Goal: Task Accomplishment & Management: Manage account settings

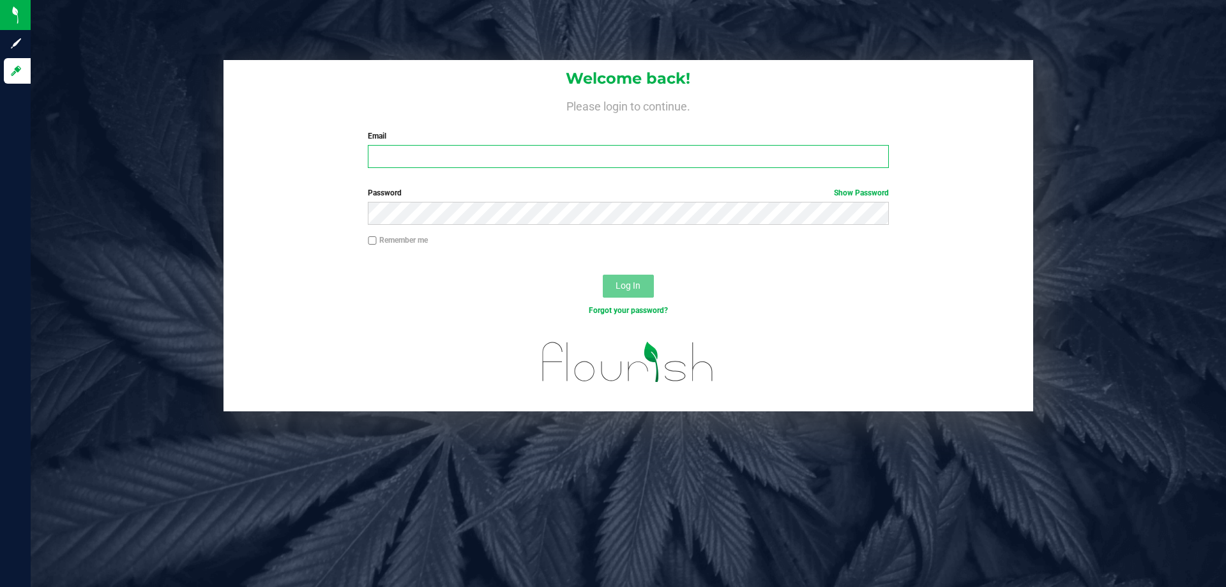
click at [422, 158] on input "Email" at bounding box center [628, 156] width 521 height 23
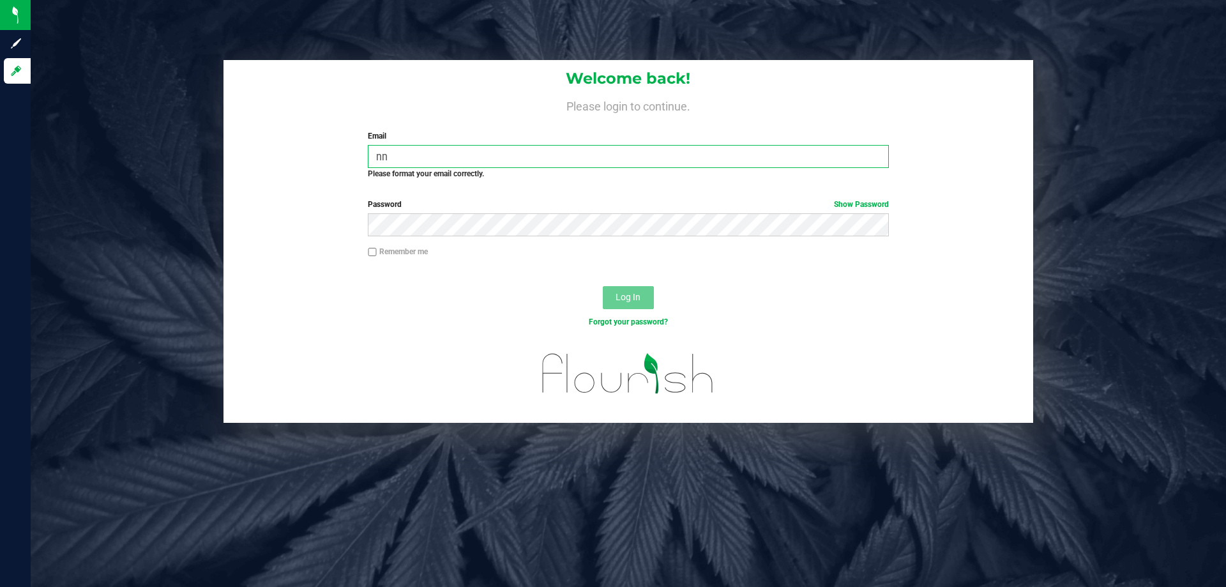
type input "n"
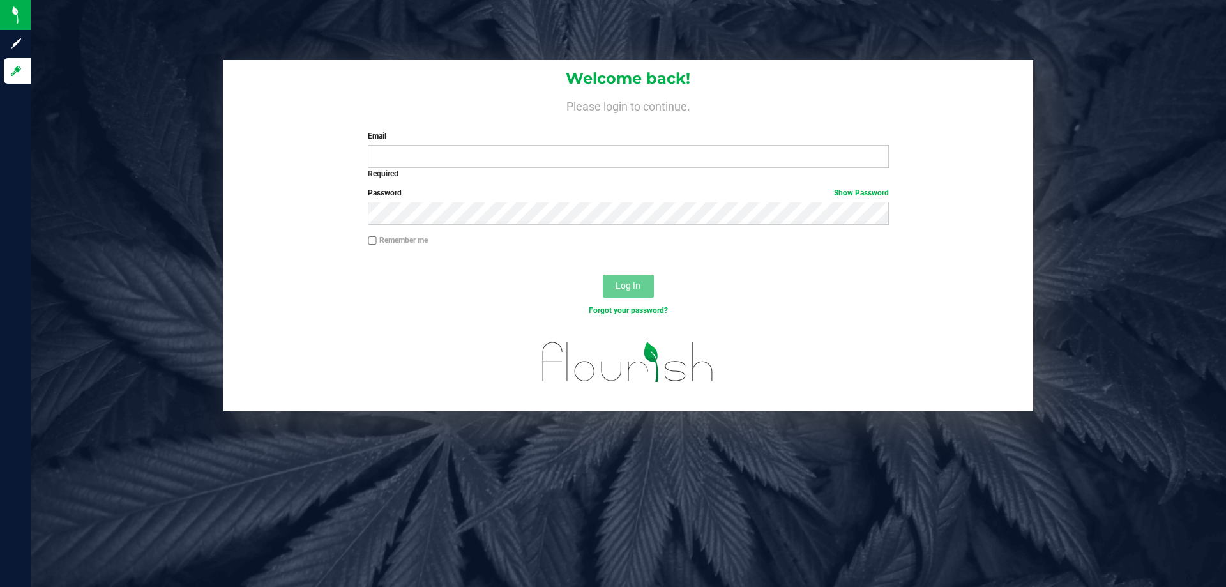
click at [764, 294] on div "Log In" at bounding box center [629, 290] width 810 height 43
click at [200, 181] on div "Welcome back! Please login to continue. Email Required Please format your email…" at bounding box center [628, 235] width 1215 height 351
click at [604, 153] on input "Email" at bounding box center [628, 156] width 521 height 23
type input "[EMAIL_ADDRESS][DOMAIN_NAME]"
click at [603, 275] on button "Log In" at bounding box center [628, 286] width 51 height 23
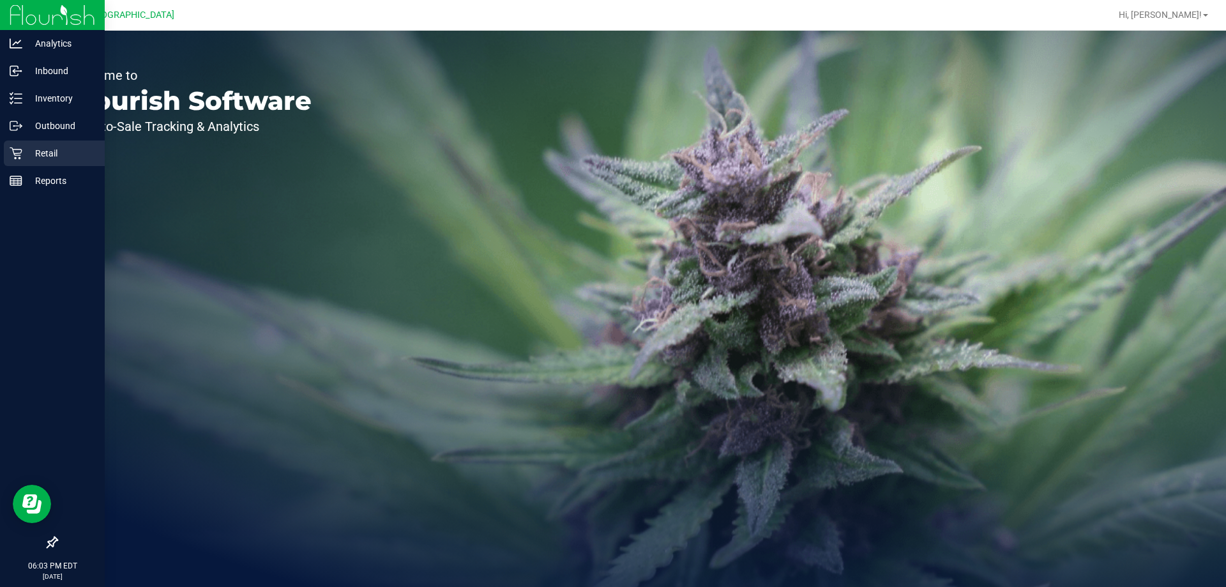
click at [15, 165] on div "Retail" at bounding box center [54, 154] width 101 height 26
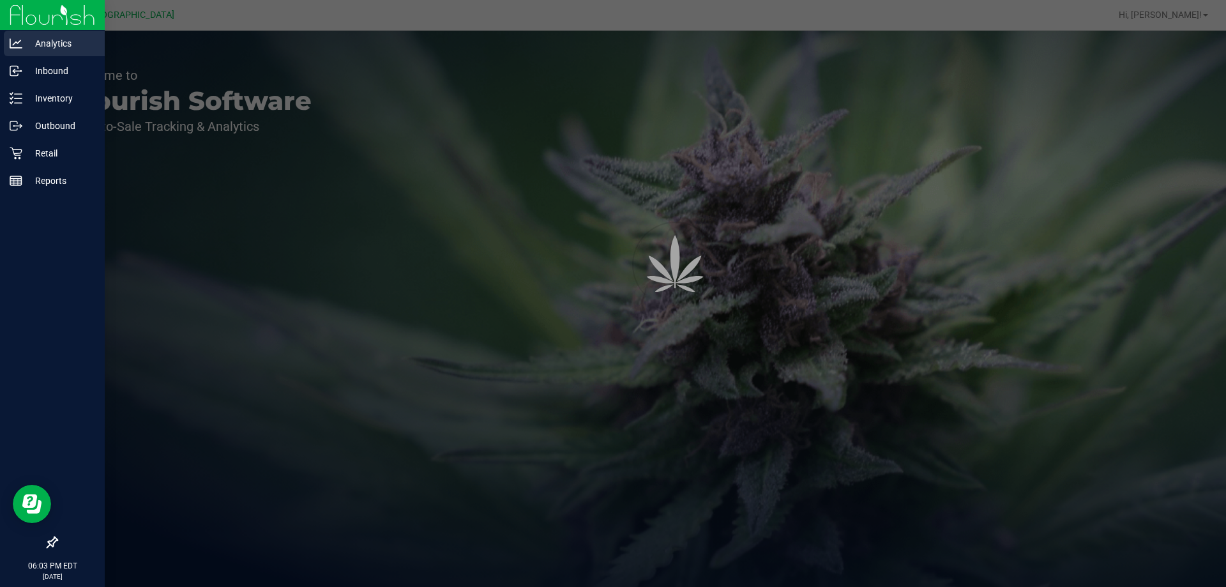
click at [73, 56] on div "Analytics" at bounding box center [54, 44] width 101 height 26
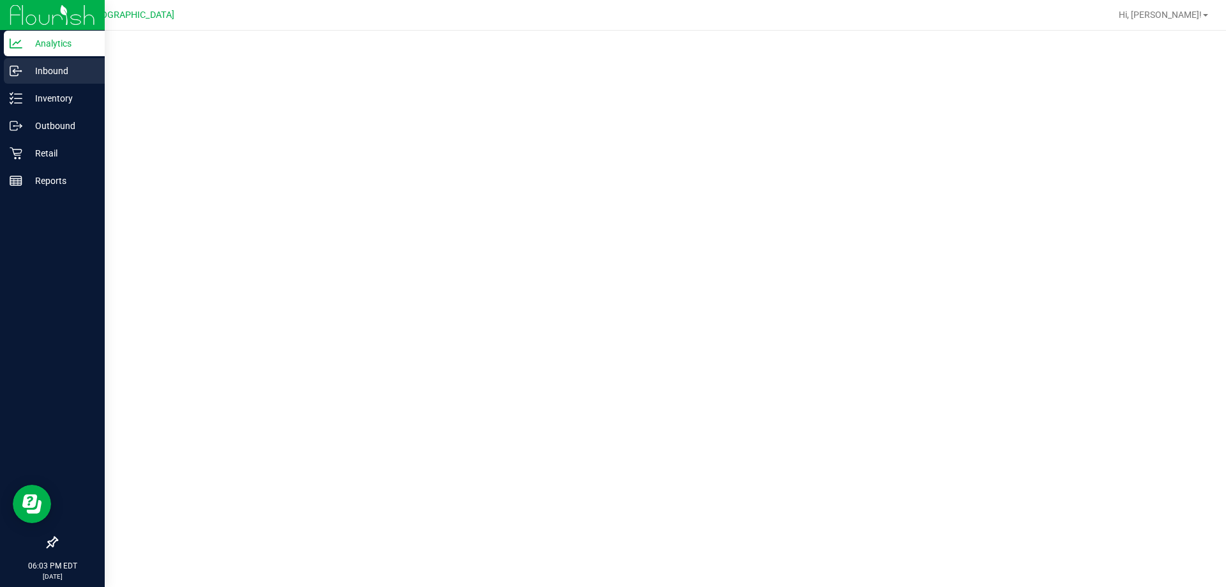
click at [68, 61] on div "Inbound" at bounding box center [54, 71] width 101 height 26
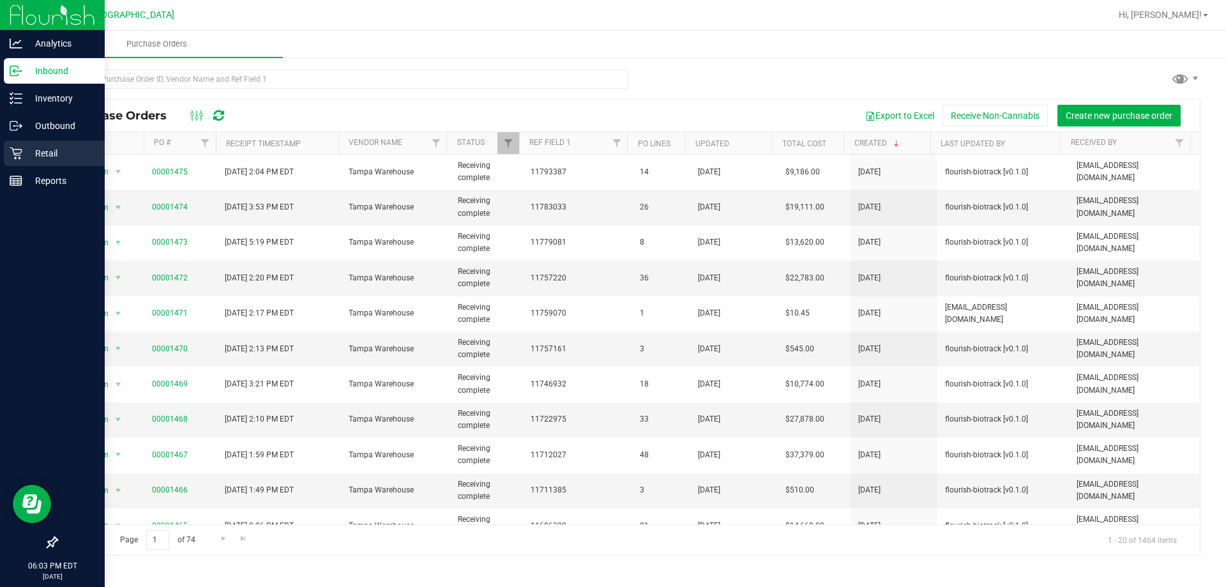
click at [23, 160] on p "Retail" at bounding box center [60, 153] width 77 height 15
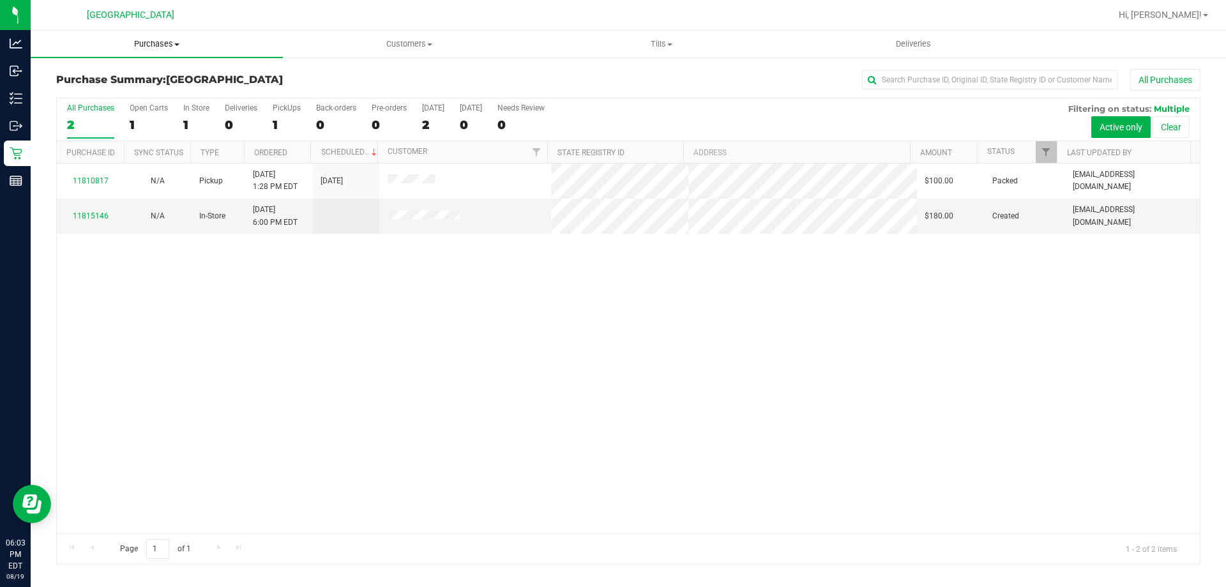
click at [149, 52] on uib-tab-heading "Purchases Summary of purchases Fulfillment All purchases" at bounding box center [157, 44] width 252 height 27
click at [126, 98] on li "Fulfillment" at bounding box center [157, 92] width 252 height 15
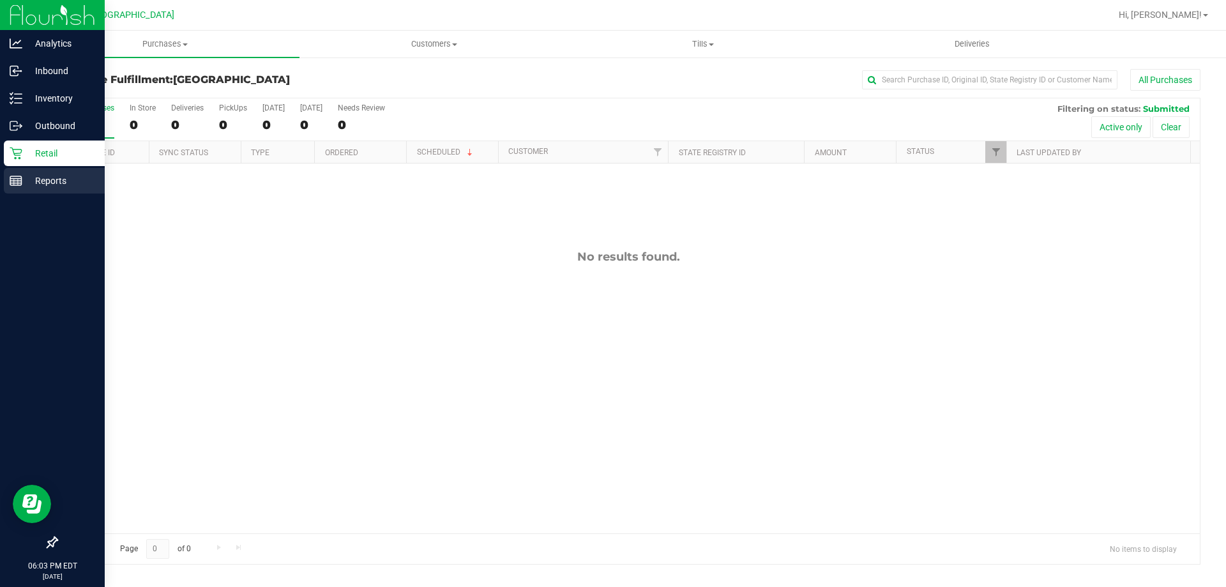
click at [10, 194] on link "Reports" at bounding box center [52, 181] width 105 height 27
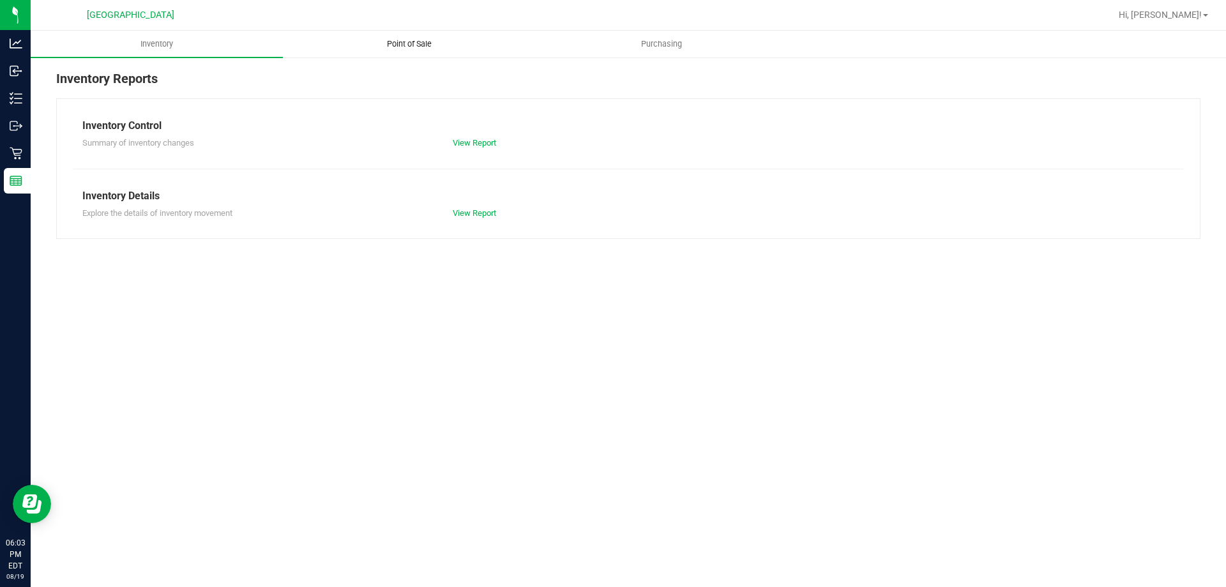
click at [409, 38] on uib-tab-heading "Point of Sale" at bounding box center [409, 44] width 251 height 26
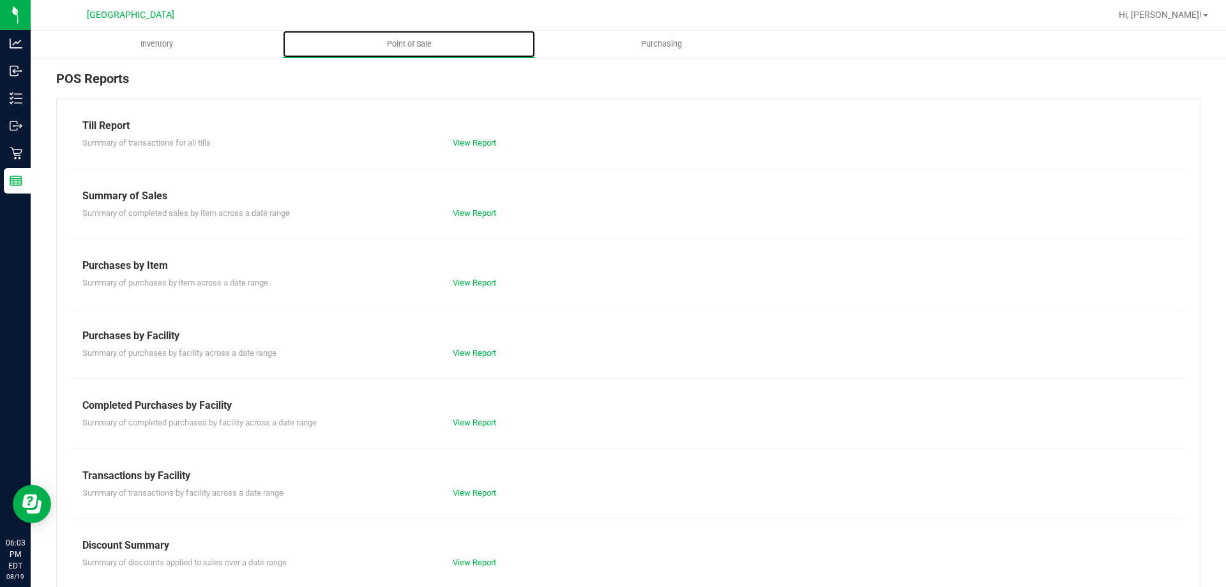
scroll to position [64, 0]
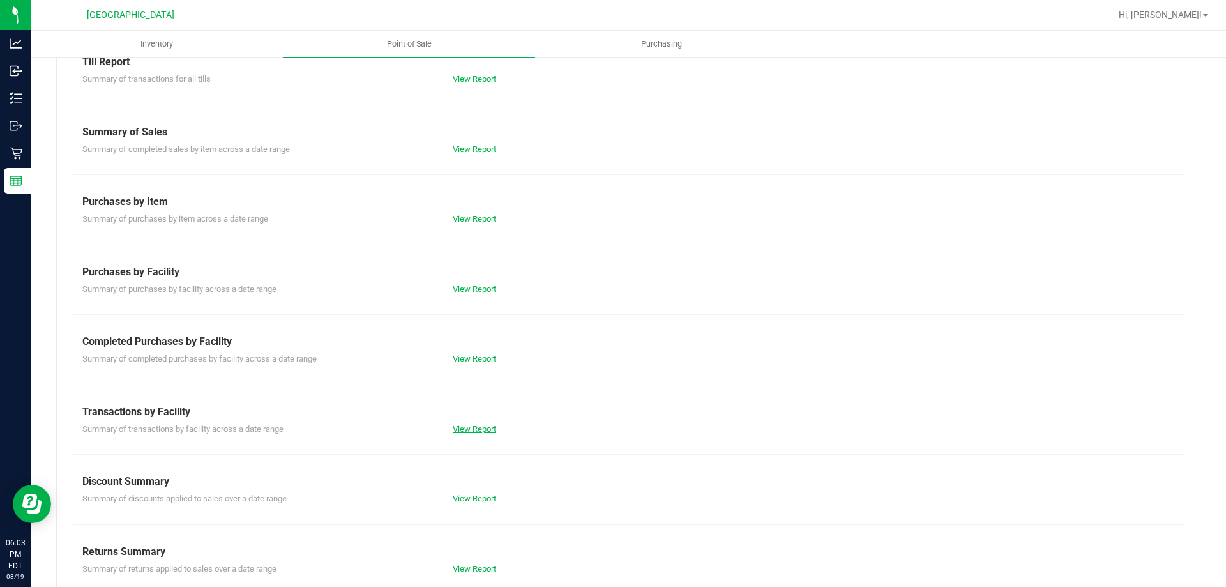
click at [469, 431] on link "View Report" at bounding box center [474, 429] width 43 height 10
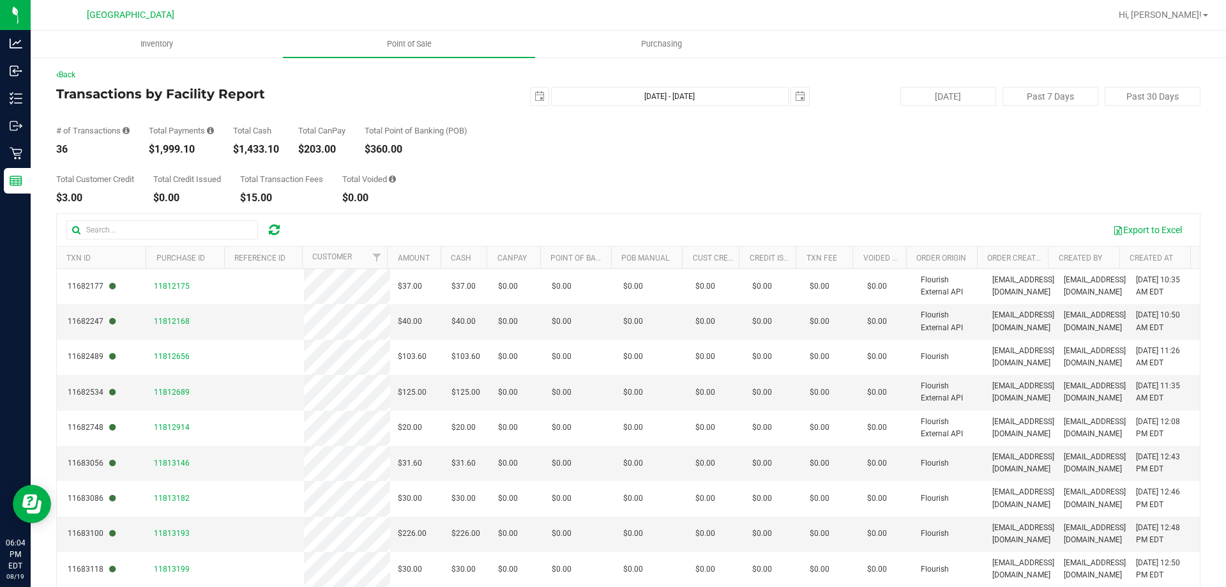
click at [164, 200] on div "$0.00" at bounding box center [187, 198] width 68 height 10
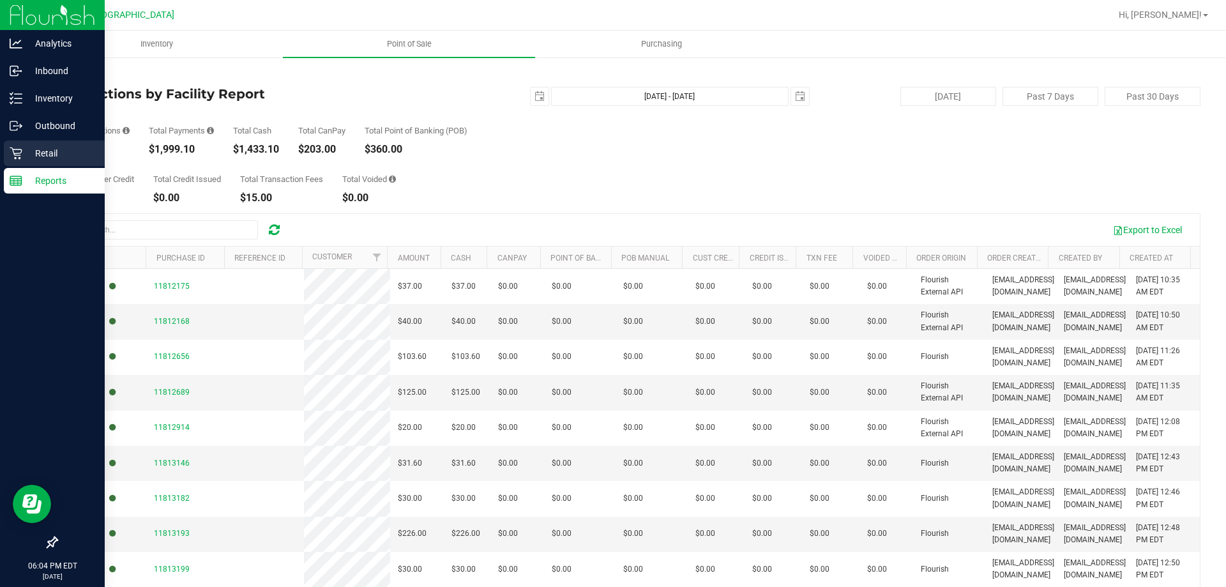
click at [42, 146] on p "Retail" at bounding box center [60, 153] width 77 height 15
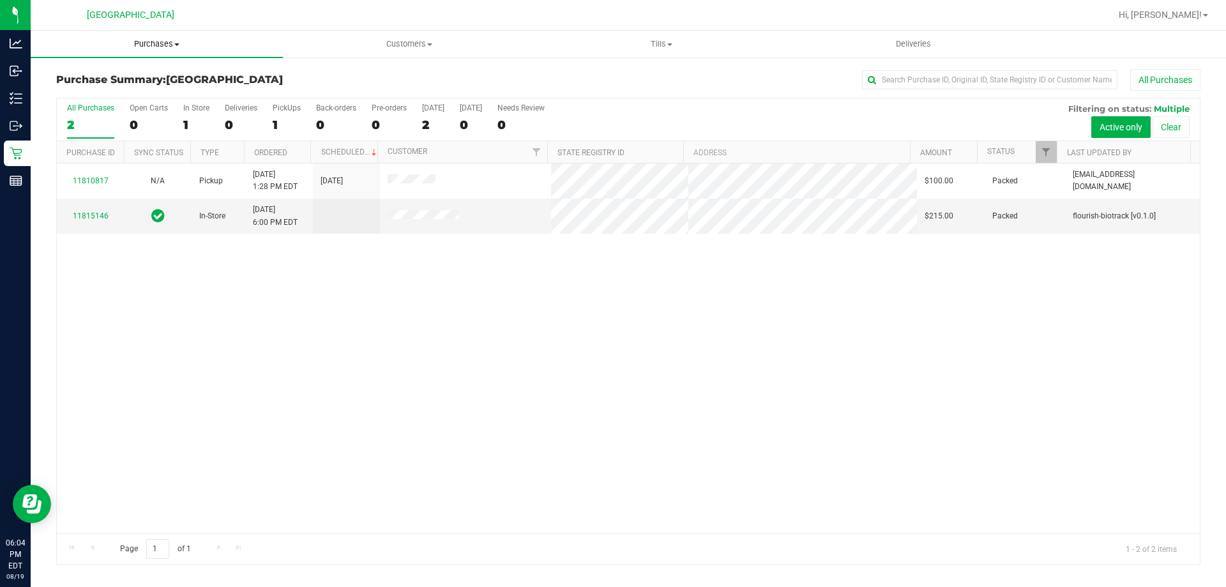
click at [138, 43] on span "Purchases" at bounding box center [157, 43] width 252 height 11
click at [97, 212] on link "11815146" at bounding box center [91, 215] width 36 height 9
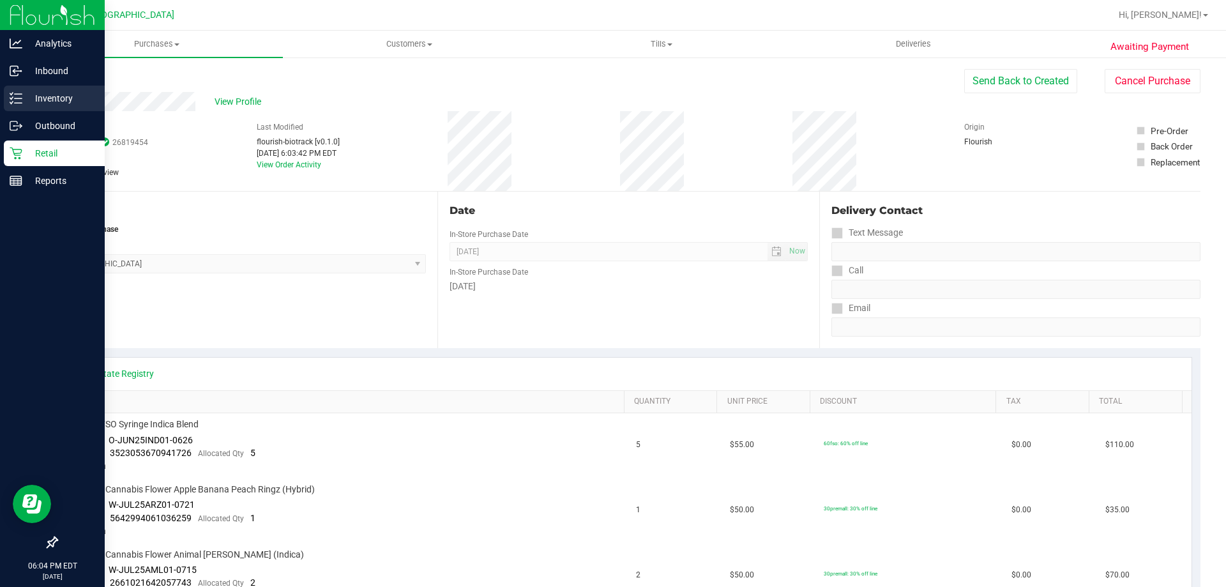
click at [11, 103] on icon at bounding box center [11, 103] width 3 height 2
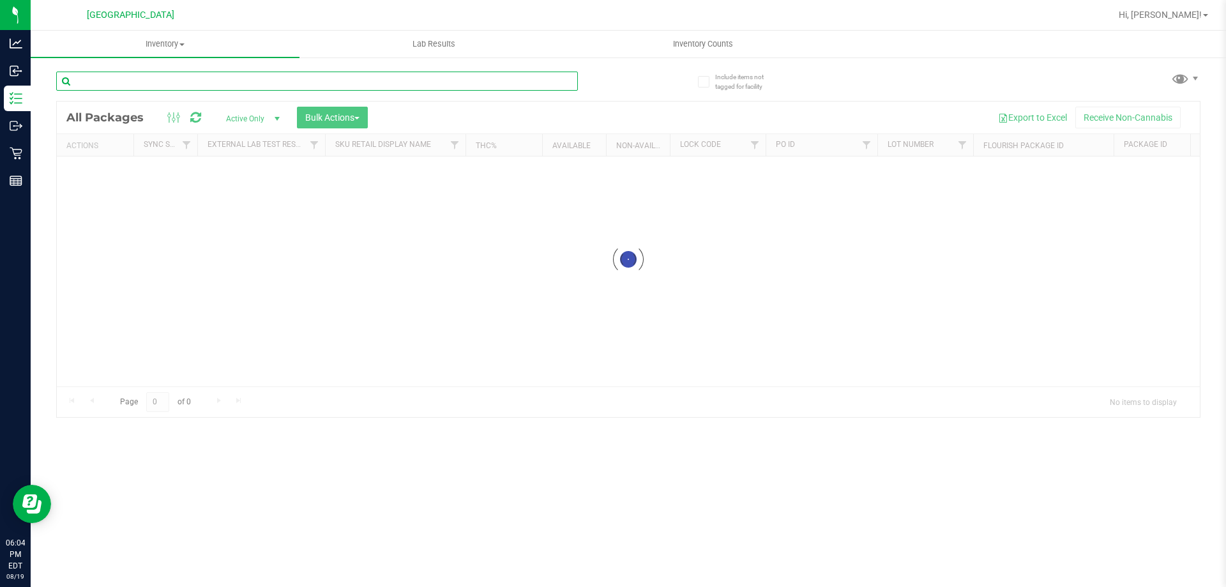
click at [181, 75] on input "text" at bounding box center [317, 81] width 522 height 19
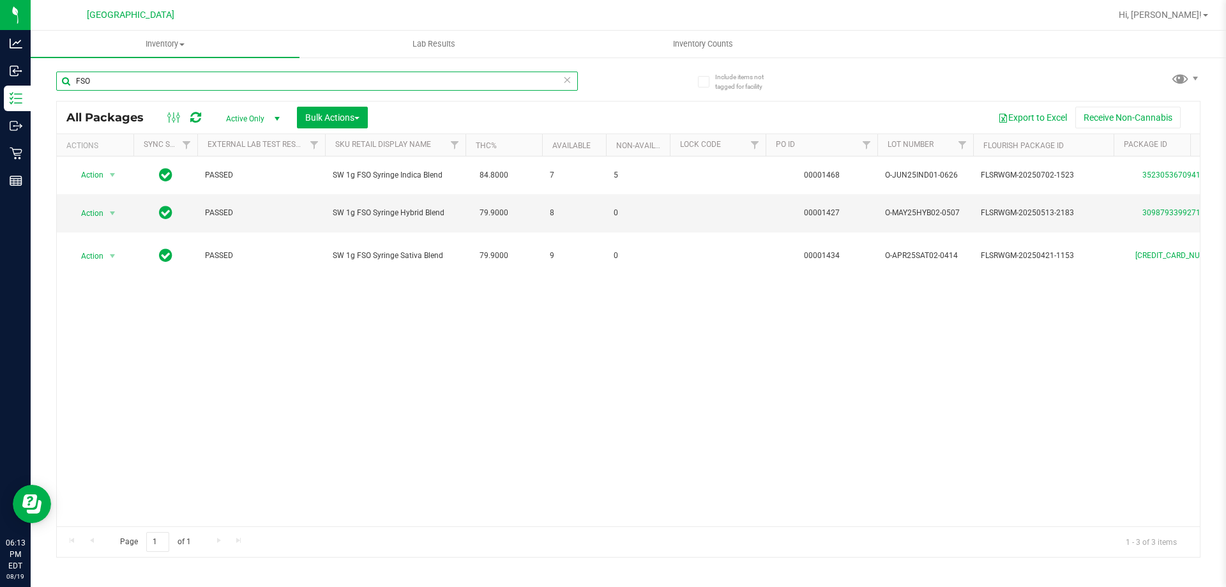
click at [217, 73] on input "FSO" at bounding box center [317, 81] width 522 height 19
type input "soothe"
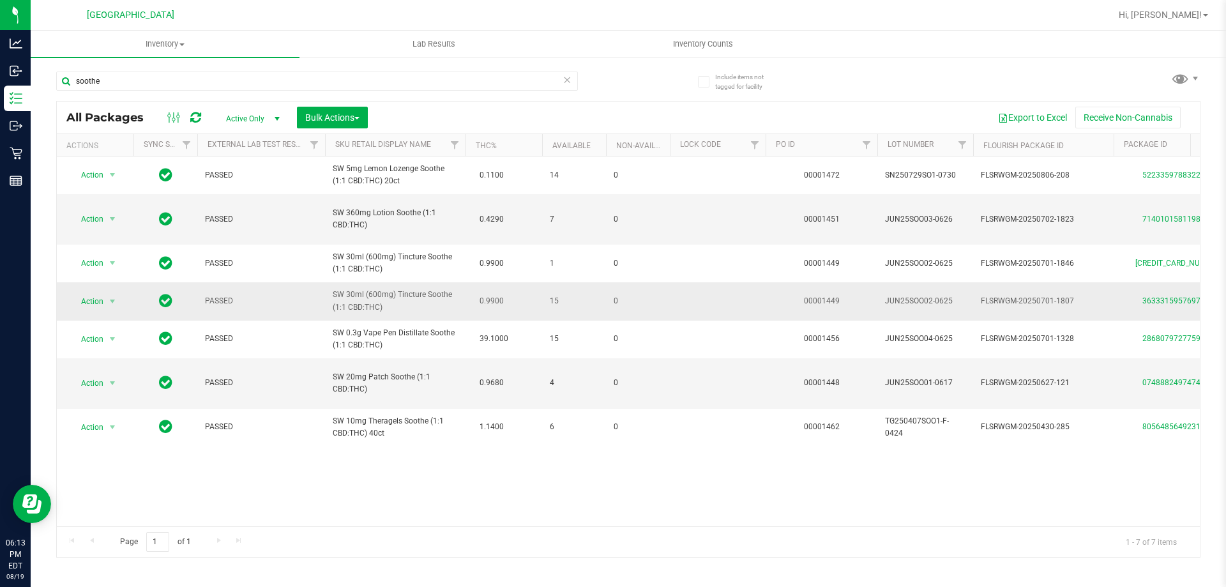
click at [78, 298] on span "Action" at bounding box center [87, 302] width 34 height 18
click at [125, 420] on li "Lock package" at bounding box center [119, 415] width 99 height 19
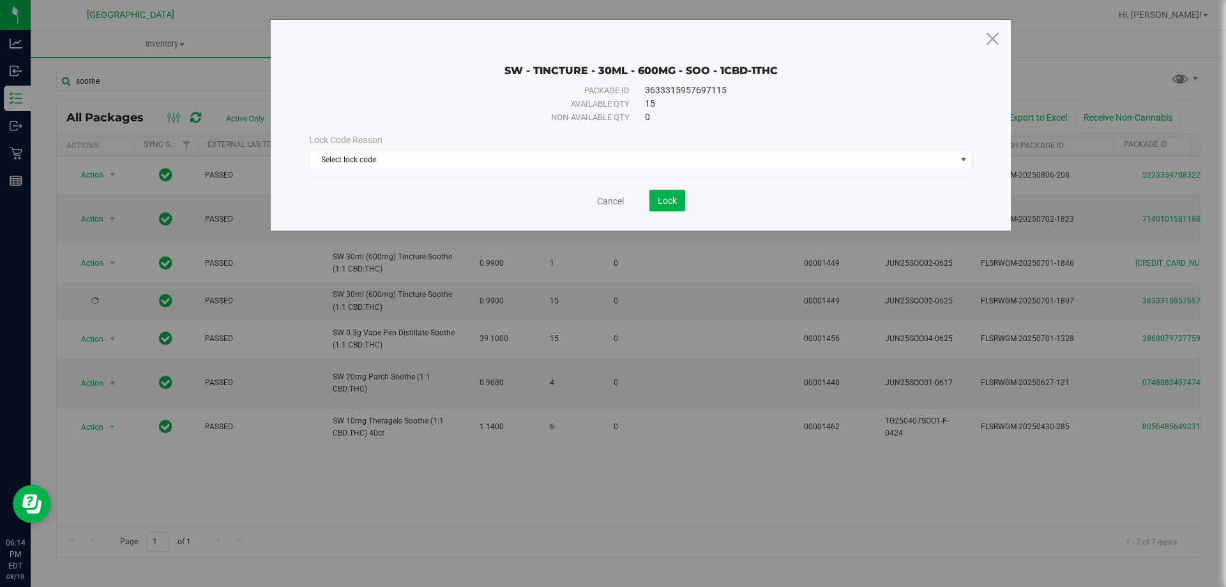
click at [643, 146] on div "Lock Code Reason" at bounding box center [641, 140] width 664 height 13
drag, startPoint x: 436, startPoint y: 168, endPoint x: 420, endPoint y: 178, distance: 19.5
click at [435, 168] on span "Select lock code" at bounding box center [633, 160] width 646 height 18
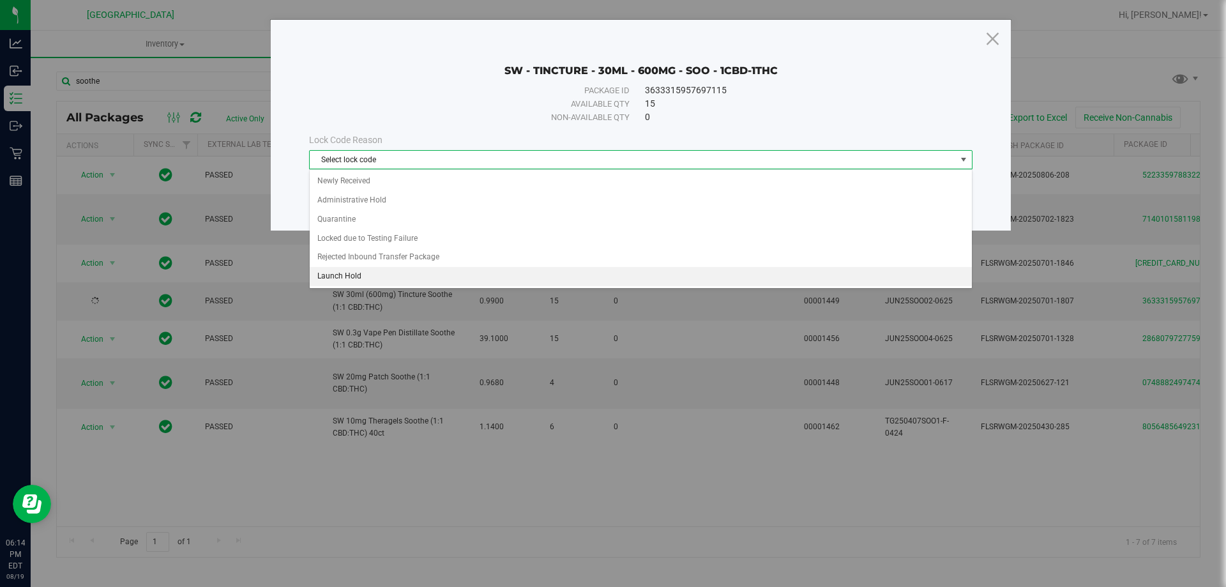
drag, startPoint x: 370, startPoint y: 271, endPoint x: 664, endPoint y: 194, distance: 303.8
click at [370, 271] on li "Launch Hold" at bounding box center [641, 276] width 662 height 19
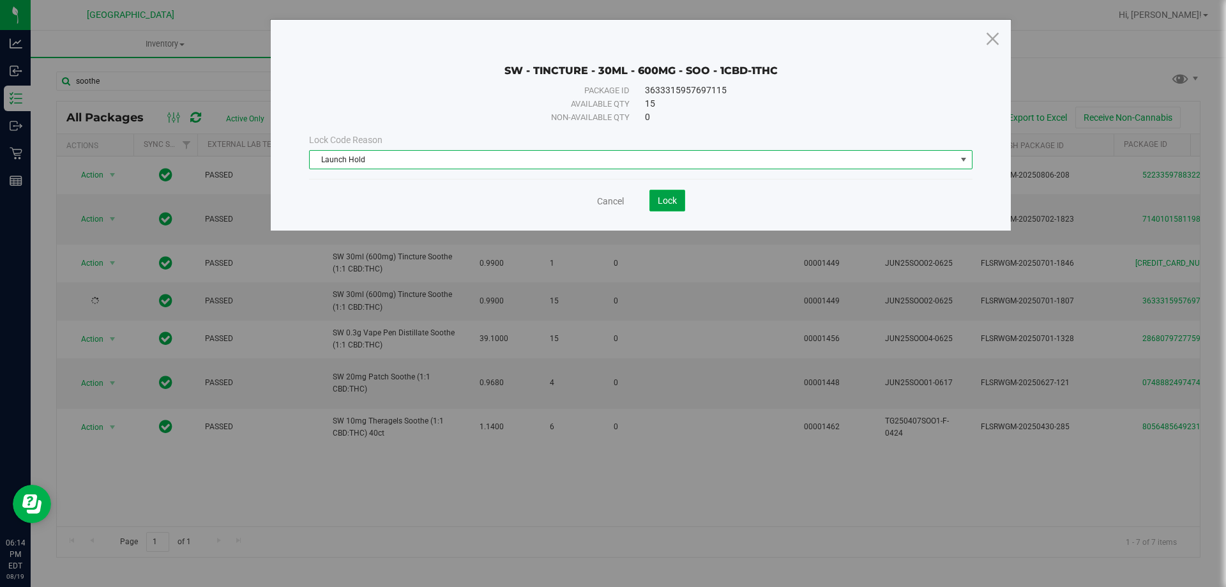
click at [666, 192] on button "Lock" at bounding box center [668, 201] width 36 height 22
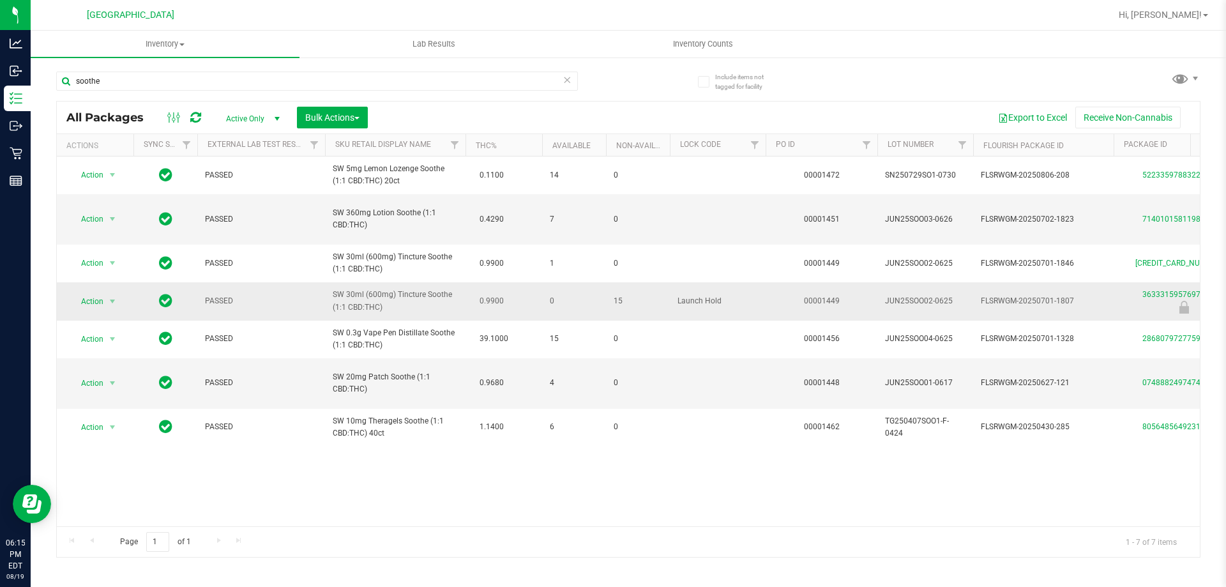
click at [330, 291] on td "SW 30ml (600mg) Tincture Soothe (1:1 CBD:THC)" at bounding box center [395, 301] width 141 height 38
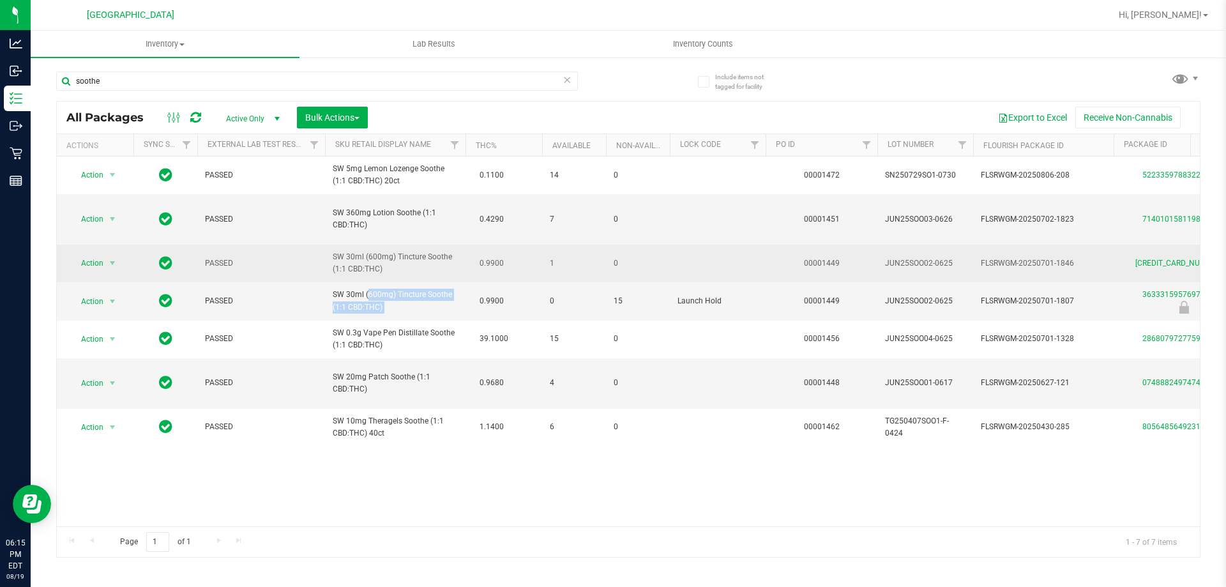
copy td "SW 30ml (600mg) Tincture Soothe (1:1 CBD:THC)"
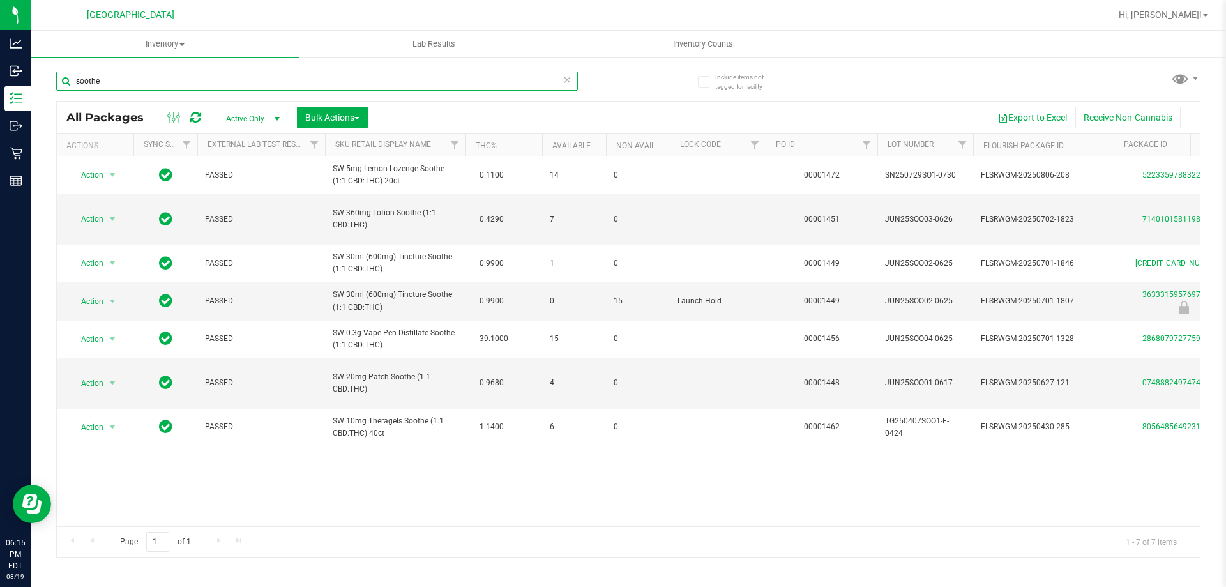
click at [305, 88] on input "soothe" at bounding box center [317, 81] width 522 height 19
click at [303, 82] on input "soothe" at bounding box center [317, 81] width 522 height 19
click at [302, 82] on input "soothe" at bounding box center [317, 81] width 522 height 19
click at [295, 76] on input "soothe" at bounding box center [317, 81] width 522 height 19
click at [289, 73] on input "soothe" at bounding box center [317, 81] width 522 height 19
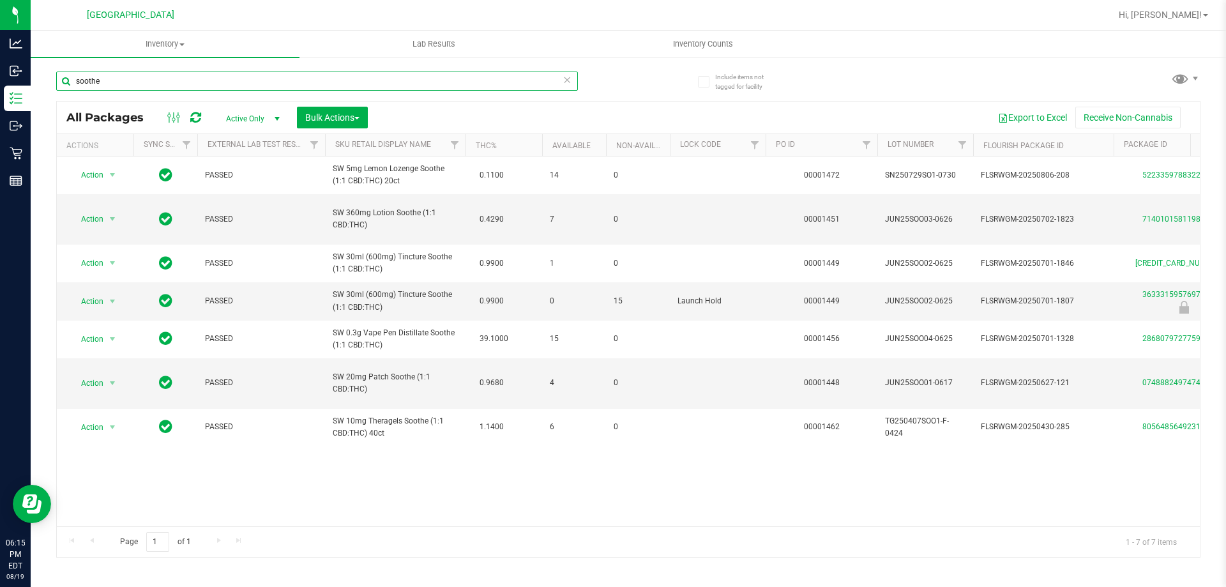
click at [289, 73] on input "soothe" at bounding box center [317, 81] width 522 height 19
paste input "SW 30ml (600mg) Tincture Soothe (1:1 CBD:THC)"
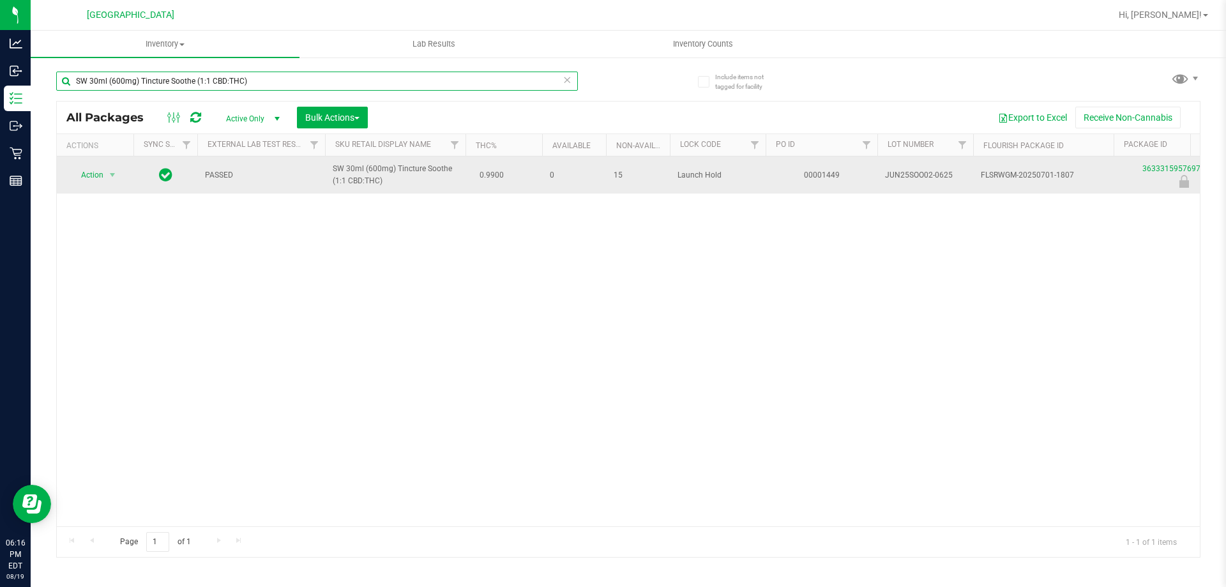
type input "SW 30ml (600mg) Tincture Soothe (1:1 CBD:THC)"
click at [105, 162] on td "Action Action Edit attributes Global inventory Locate package Package audit log…" at bounding box center [95, 175] width 77 height 37
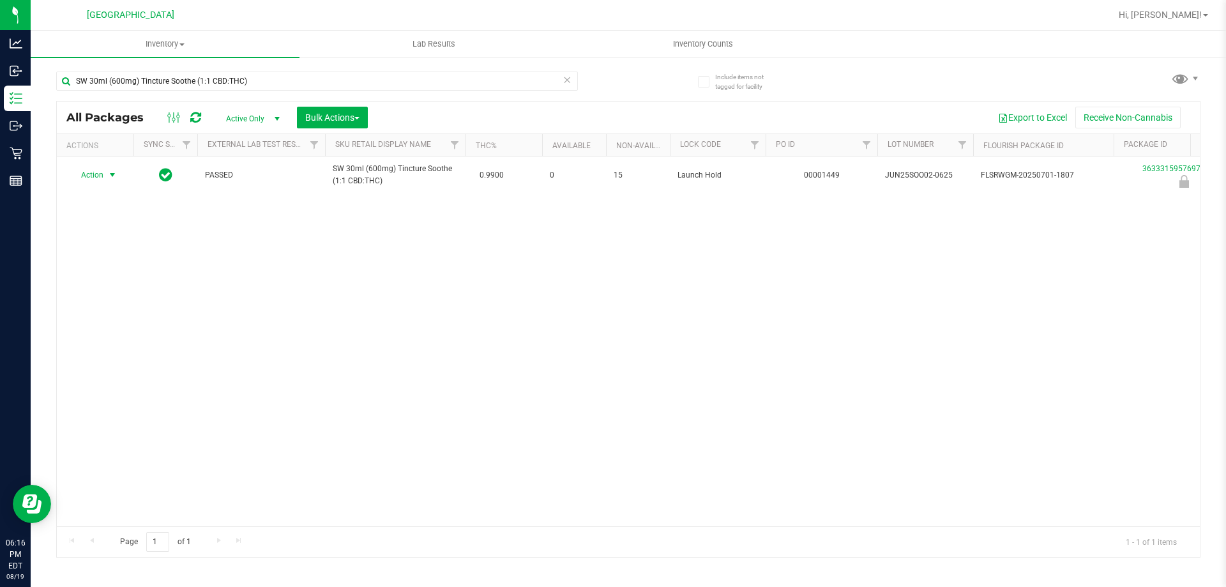
drag, startPoint x: 100, startPoint y: 166, endPoint x: 113, endPoint y: 200, distance: 36.4
click at [100, 165] on td "Action Action Edit attributes Global inventory Locate package Package audit log…" at bounding box center [95, 175] width 77 height 37
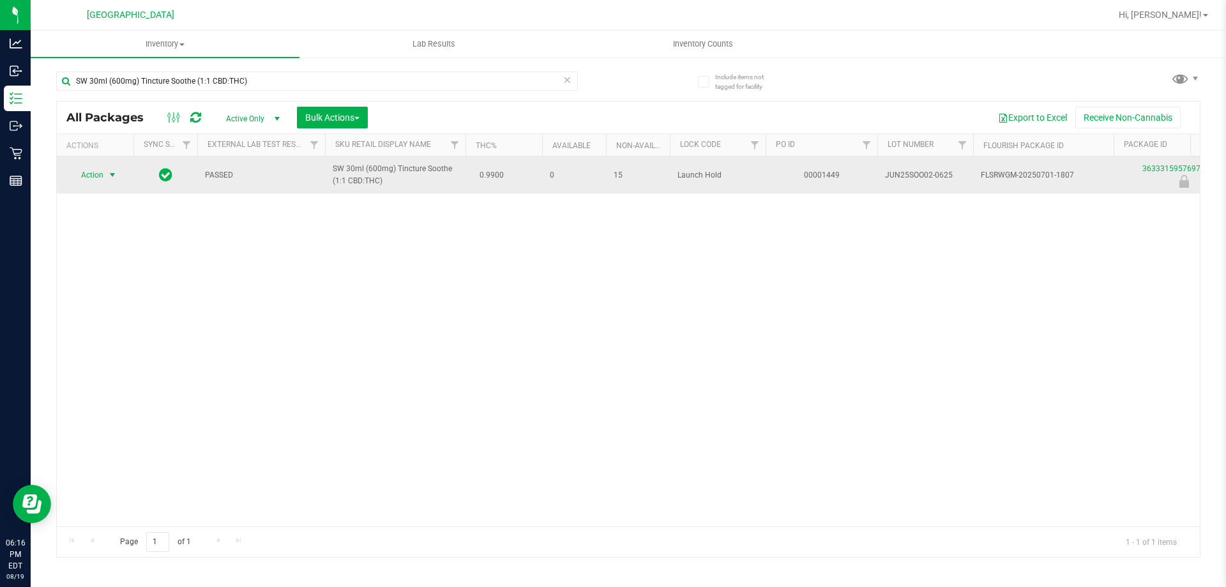
click at [102, 177] on span "Action" at bounding box center [87, 175] width 34 height 18
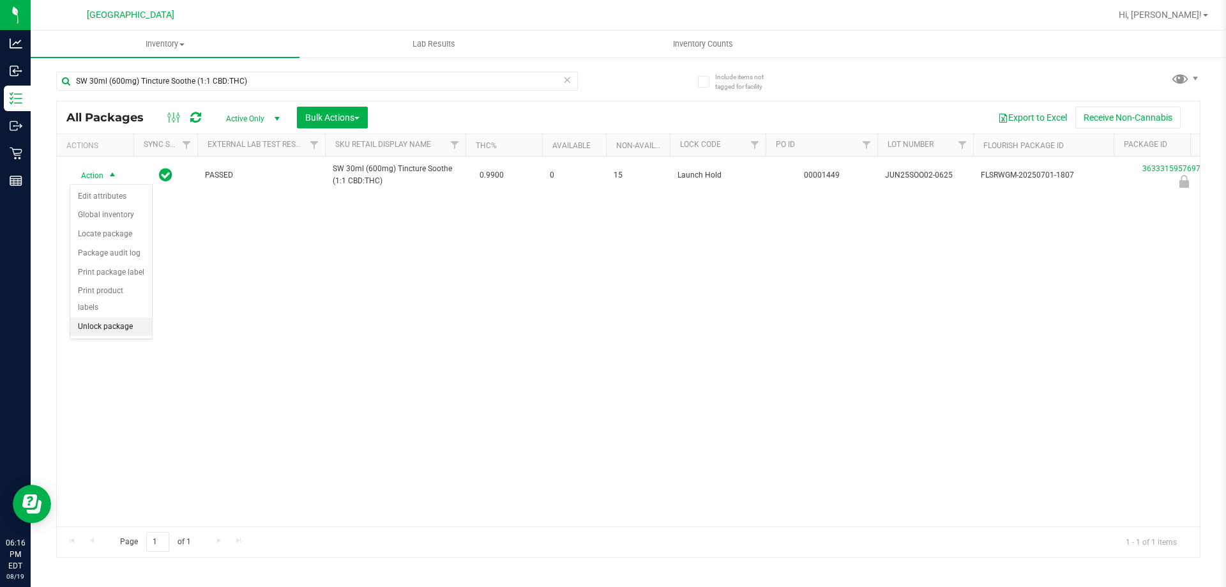
click at [109, 317] on li "Unlock package" at bounding box center [111, 326] width 82 height 19
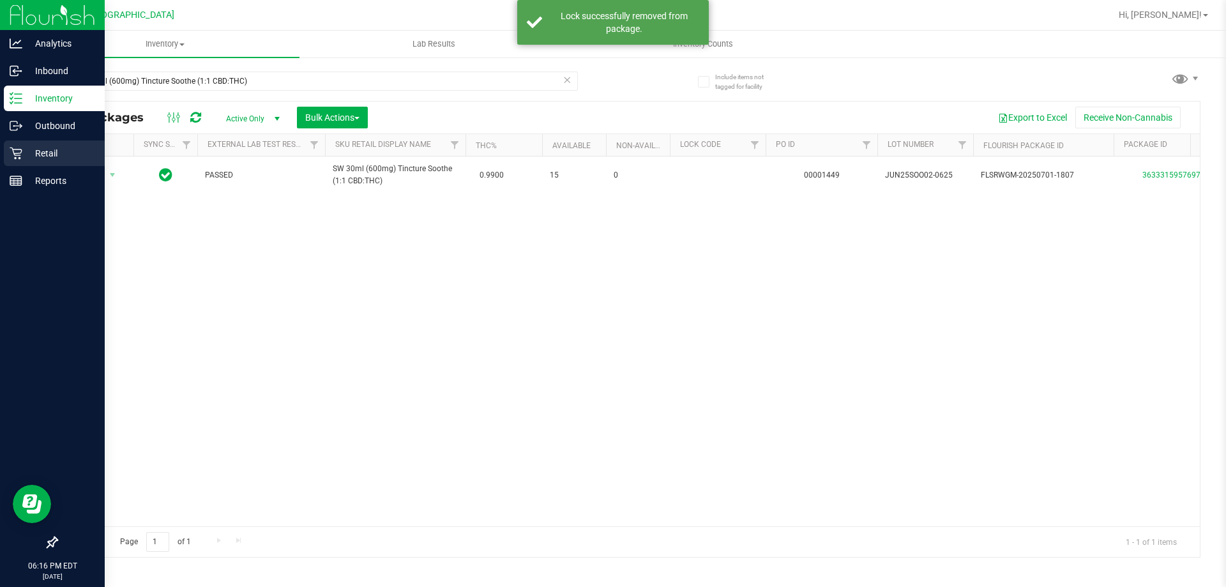
click at [27, 152] on p "Retail" at bounding box center [60, 153] width 77 height 15
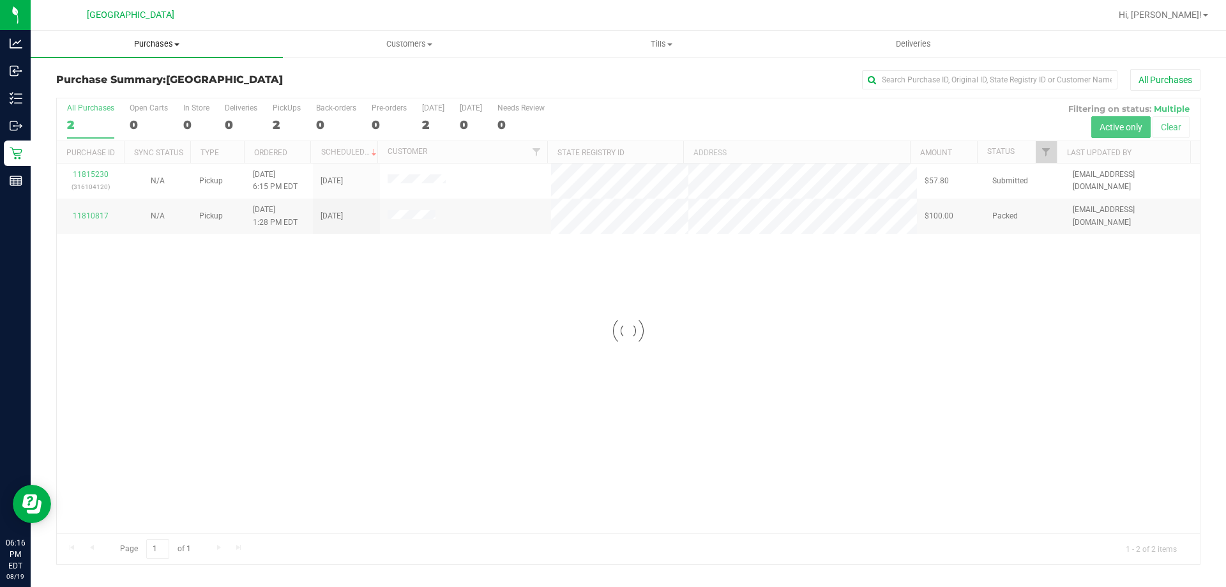
click at [142, 49] on span "Purchases" at bounding box center [157, 43] width 252 height 11
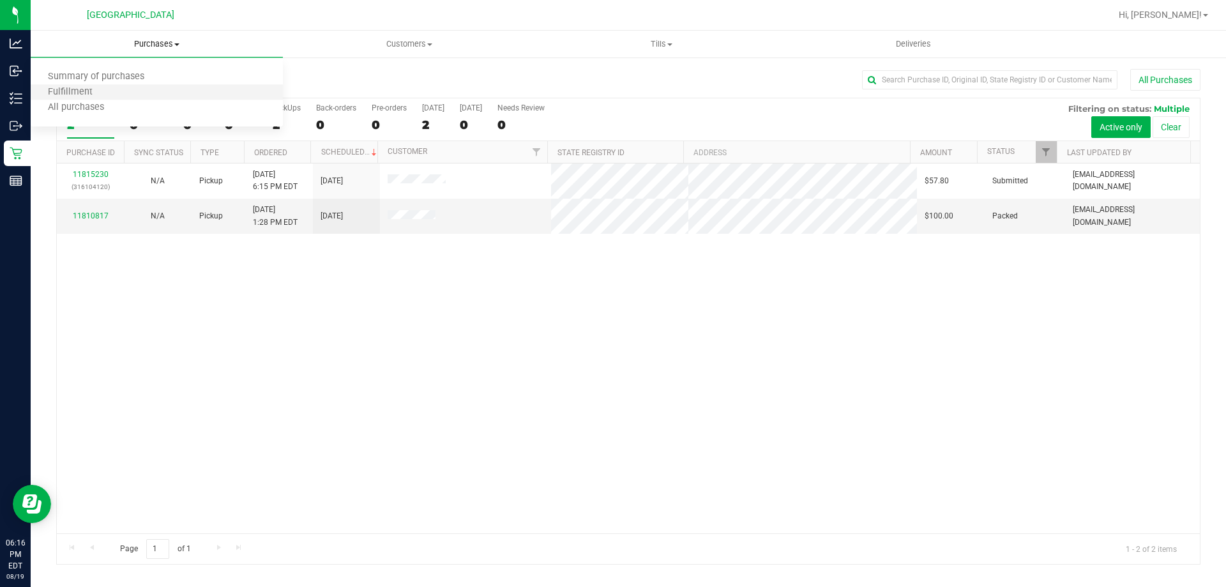
click at [137, 90] on li "Fulfillment" at bounding box center [157, 92] width 252 height 15
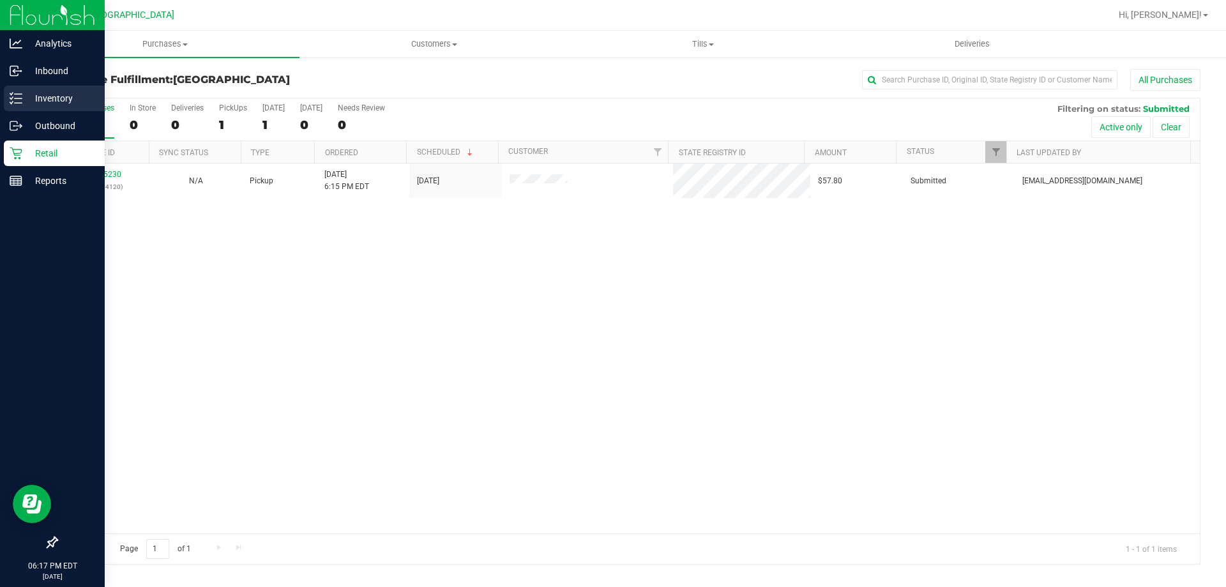
click at [27, 101] on p "Inventory" at bounding box center [60, 98] width 77 height 15
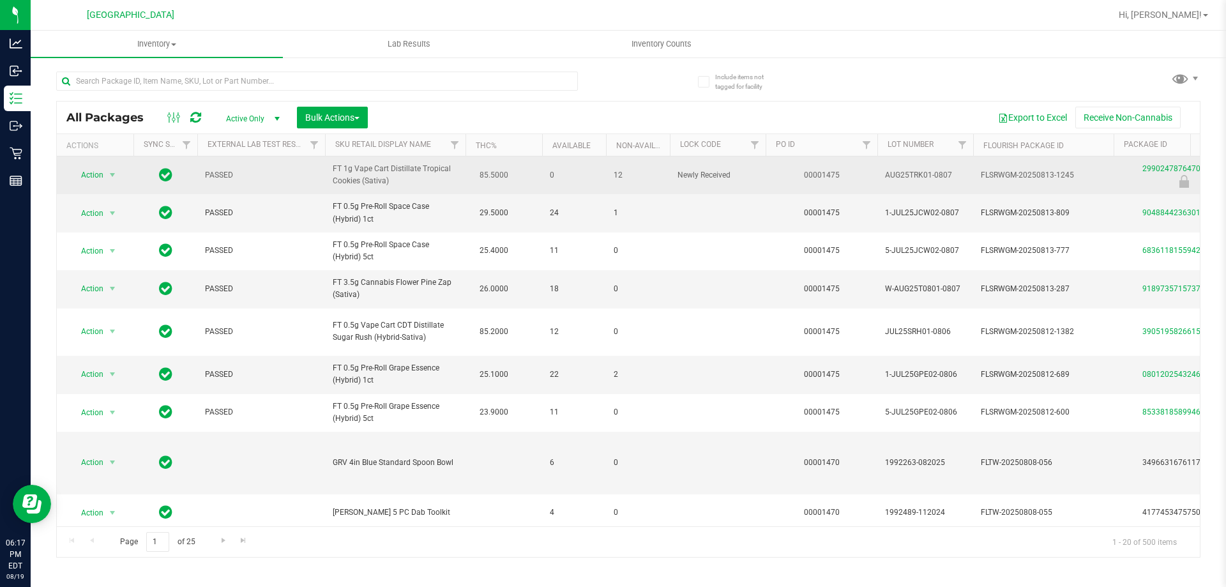
click at [108, 190] on td "Action Action Edit attributes Global inventory Locate package Package audit log…" at bounding box center [95, 176] width 77 height 38
click at [108, 184] on span "select" at bounding box center [113, 175] width 16 height 18
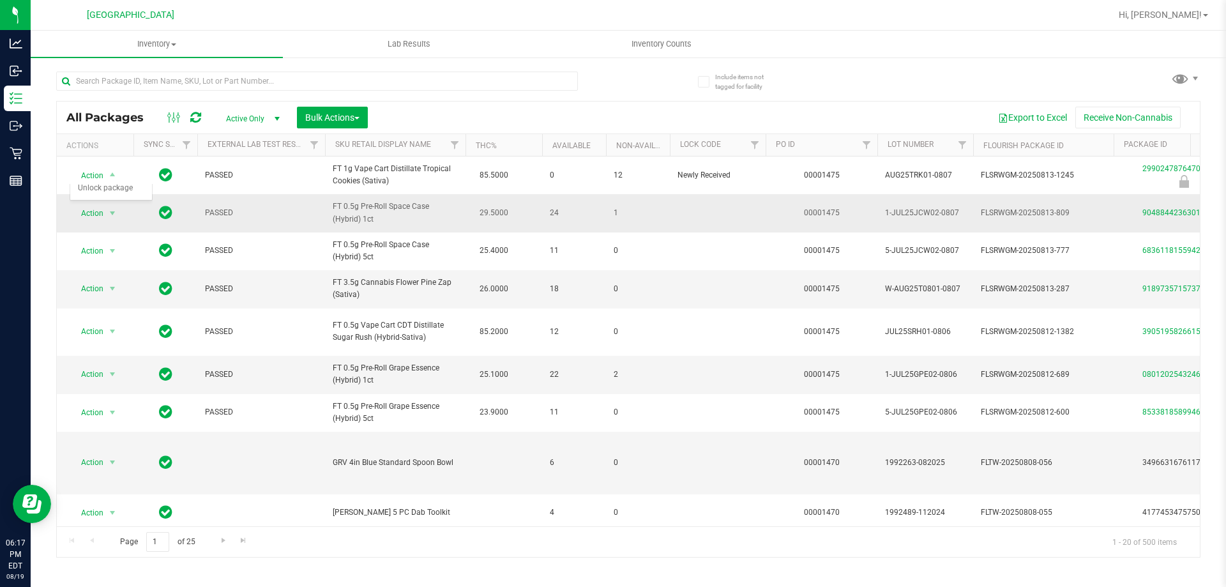
click at [224, 221] on td "PASSED" at bounding box center [261, 213] width 128 height 38
click at [111, 204] on span "select" at bounding box center [113, 213] width 16 height 18
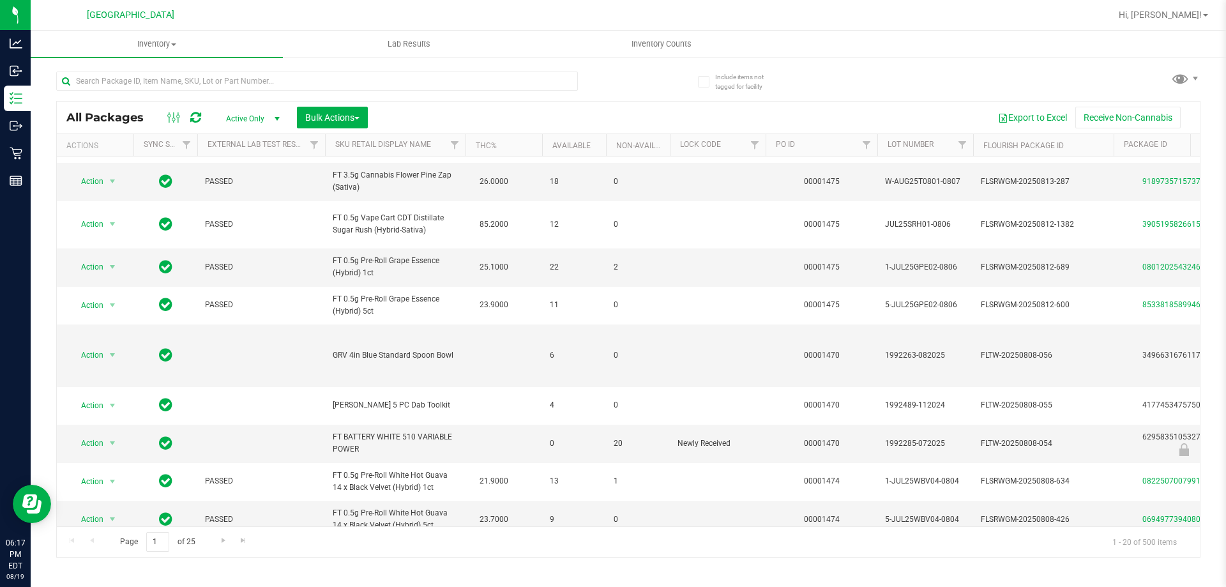
scroll to position [442, 0]
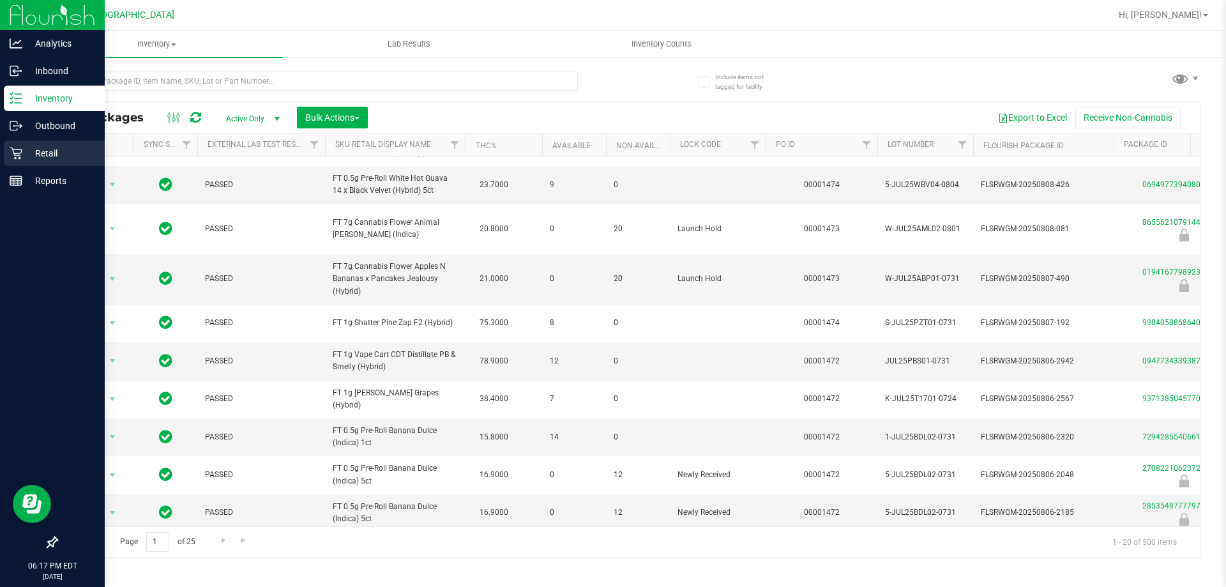
click at [62, 157] on p "Retail" at bounding box center [60, 153] width 77 height 15
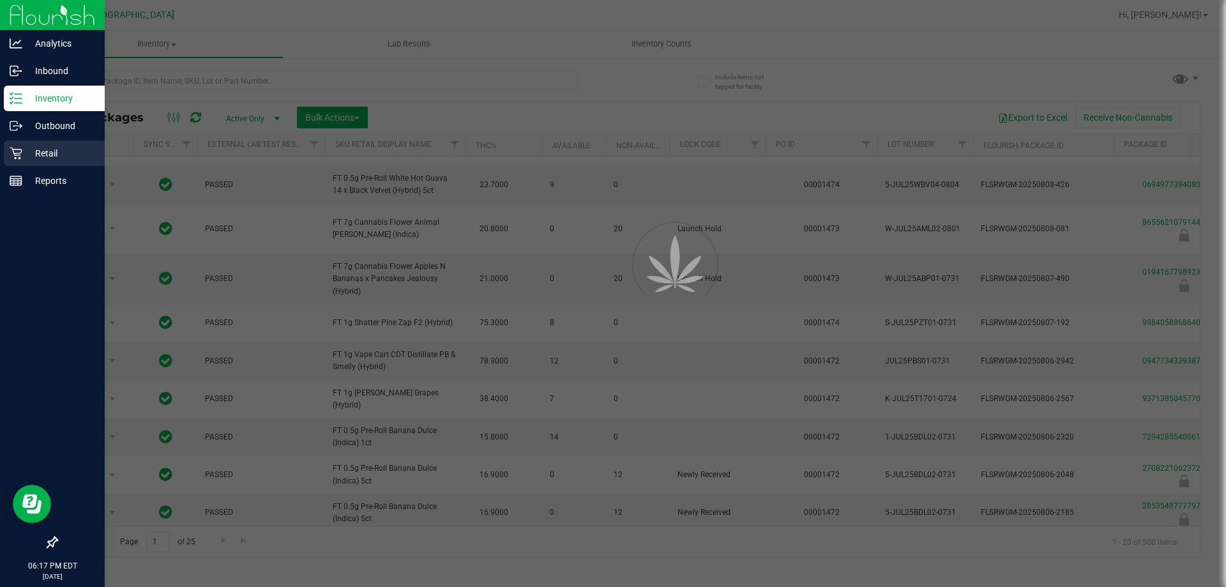
click at [62, 157] on p "Retail" at bounding box center [60, 153] width 77 height 15
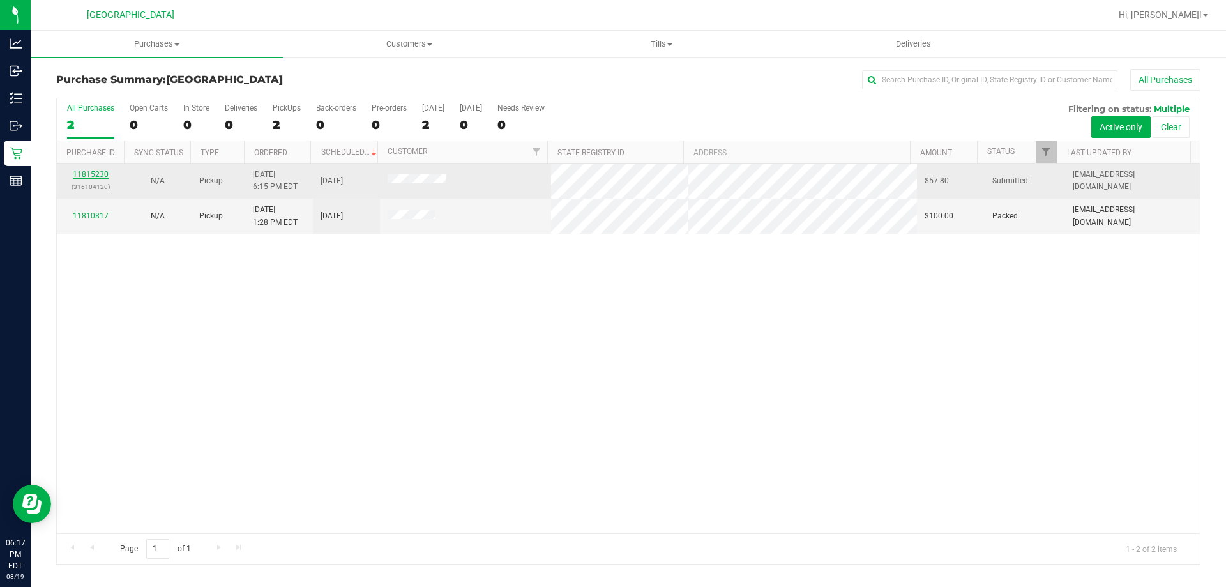
click at [99, 172] on link "11815230" at bounding box center [91, 174] width 36 height 9
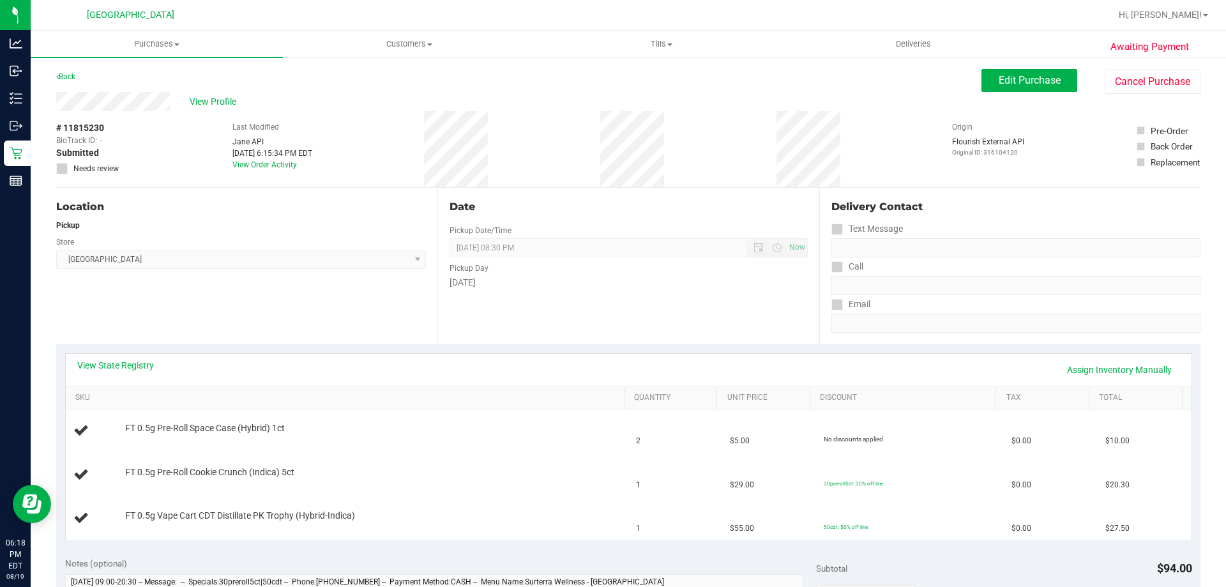
click at [148, 57] on link "Purchases Summary of purchases Fulfillment All purchases" at bounding box center [157, 44] width 252 height 27
click at [149, 49] on span "Purchases" at bounding box center [157, 43] width 252 height 11
click at [155, 49] on span "Purchases" at bounding box center [157, 43] width 252 height 11
click at [79, 87] on span "Fulfillment" at bounding box center [70, 92] width 79 height 11
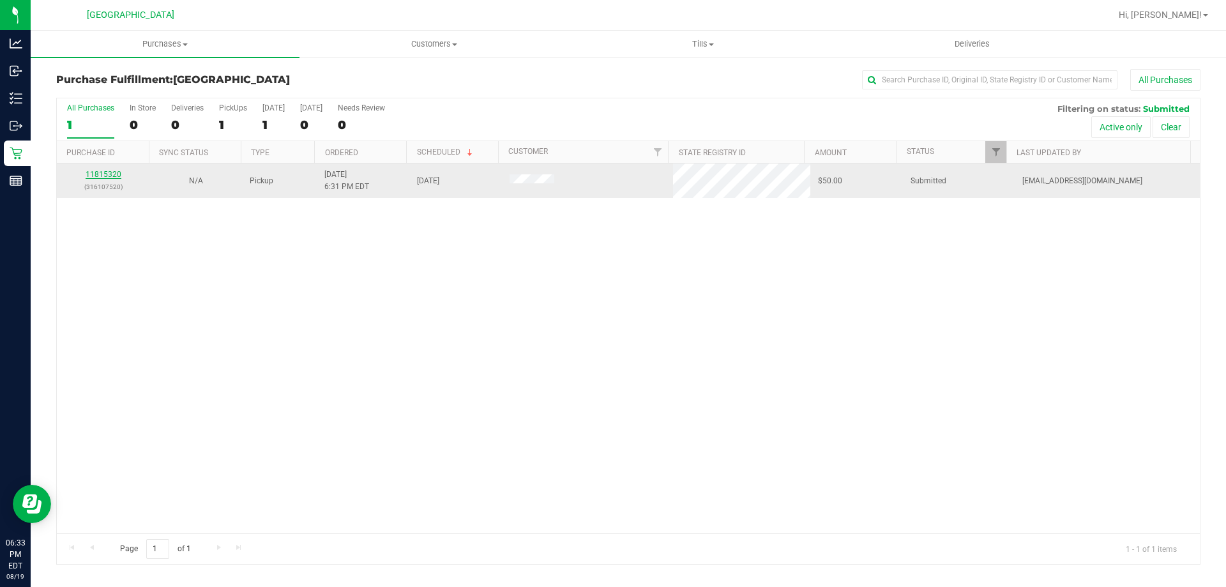
click at [116, 172] on link "11815320" at bounding box center [104, 174] width 36 height 9
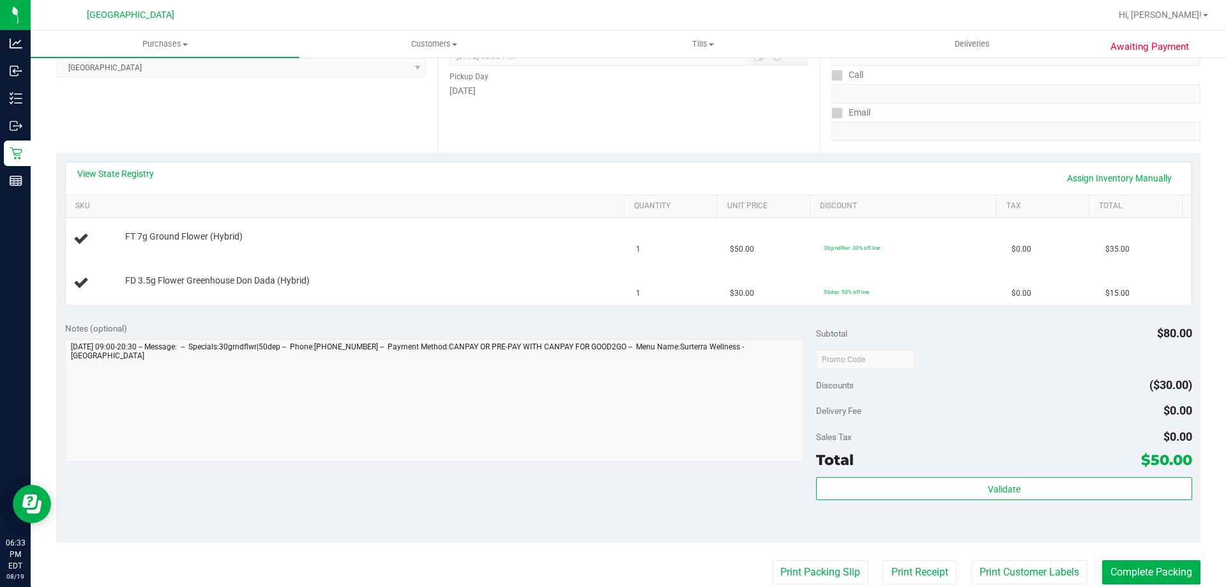
scroll to position [256, 0]
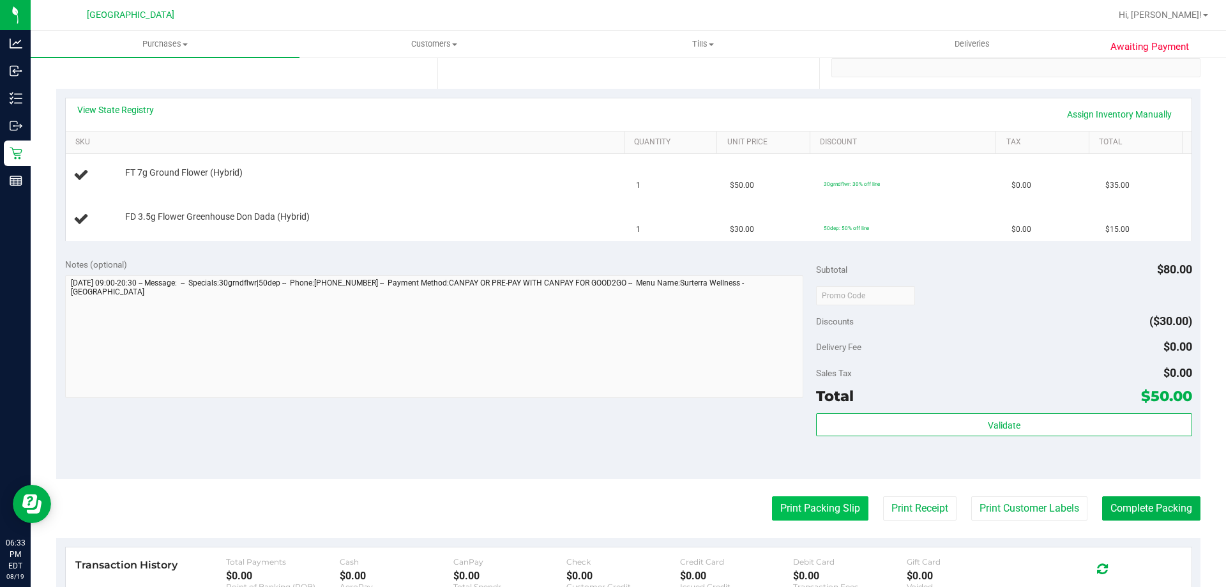
click at [791, 500] on button "Print Packing Slip" at bounding box center [820, 508] width 96 height 24
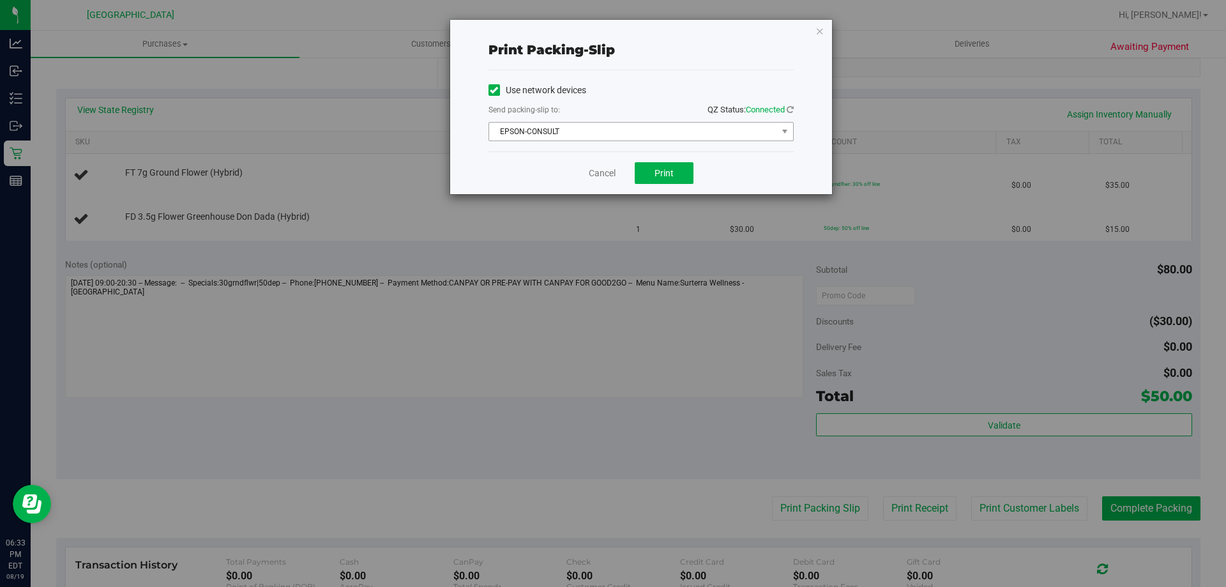
click at [596, 130] on span "EPSON-CONSULT" at bounding box center [633, 132] width 288 height 18
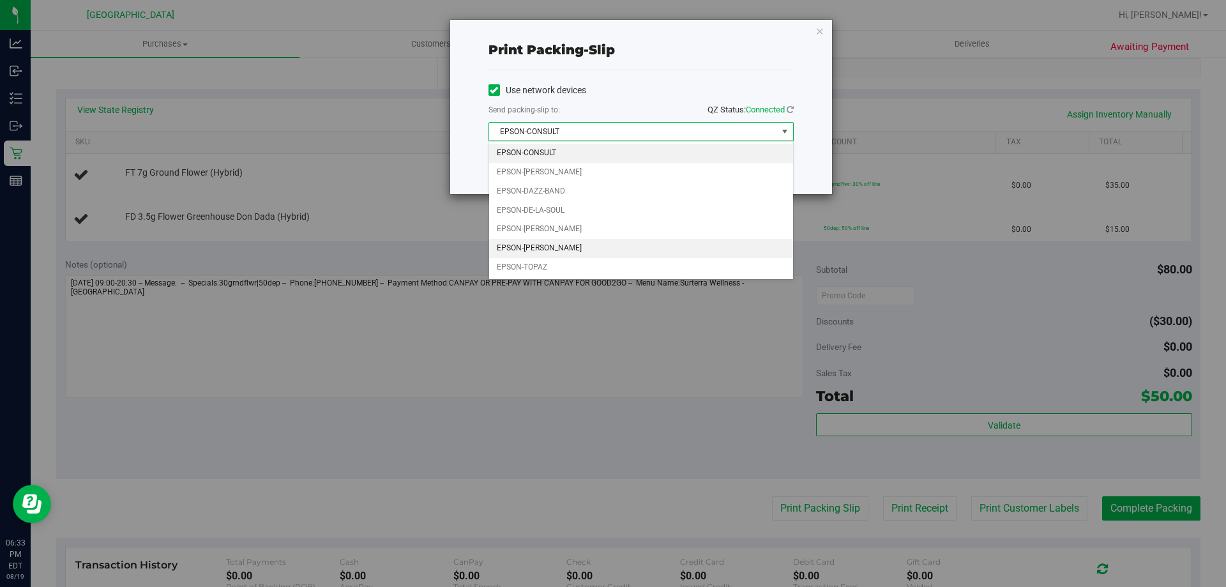
click at [588, 250] on li "EPSON-[PERSON_NAME]" at bounding box center [641, 248] width 304 height 19
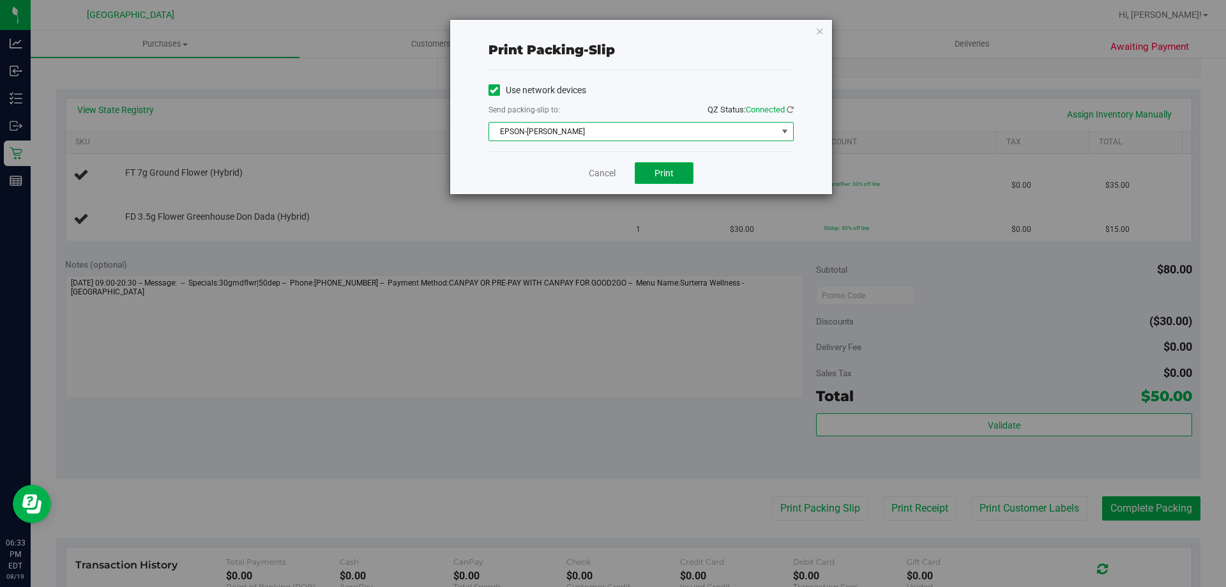
click at [667, 172] on span "Print" at bounding box center [664, 173] width 19 height 10
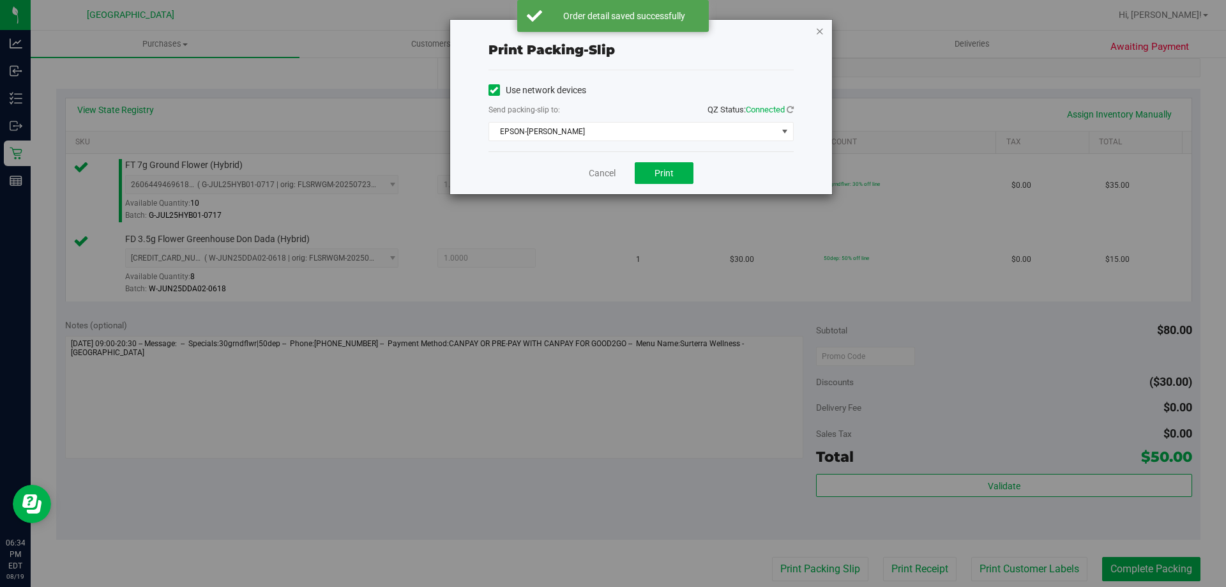
click at [820, 30] on icon "button" at bounding box center [820, 30] width 9 height 15
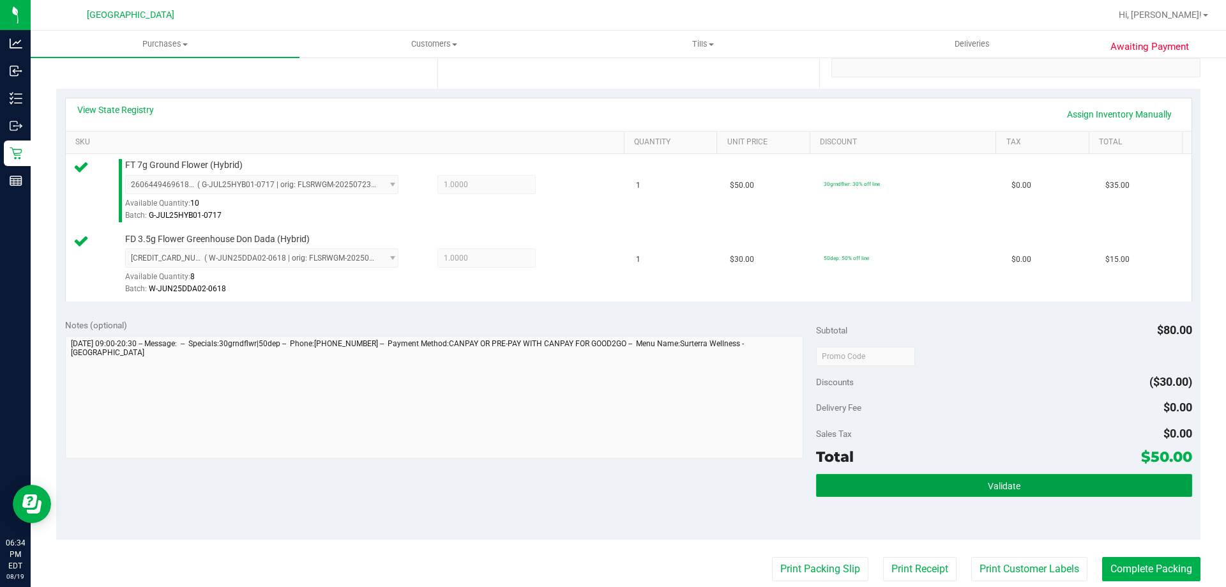
click at [886, 496] on button "Validate" at bounding box center [1004, 485] width 376 height 23
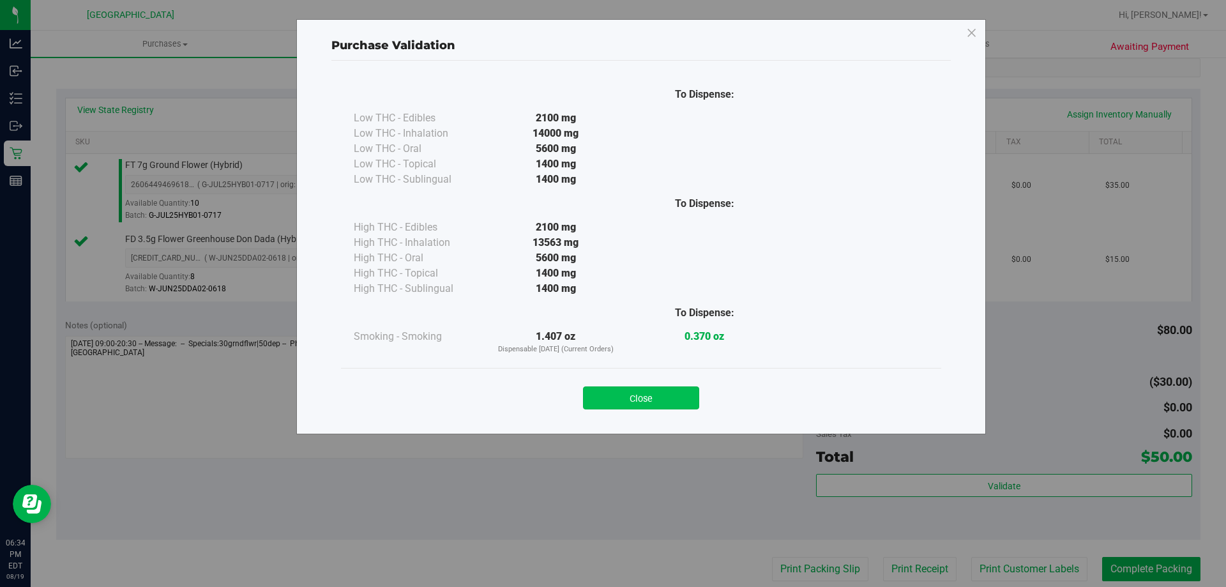
click at [639, 399] on button "Close" at bounding box center [641, 397] width 116 height 23
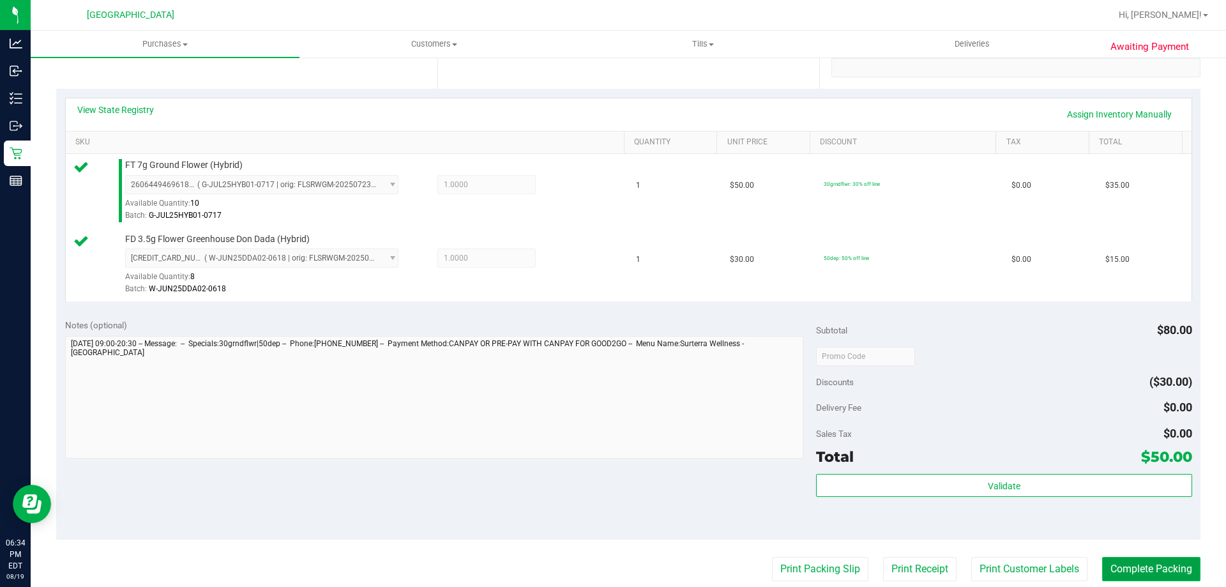
click at [1159, 572] on button "Complete Packing" at bounding box center [1152, 569] width 98 height 24
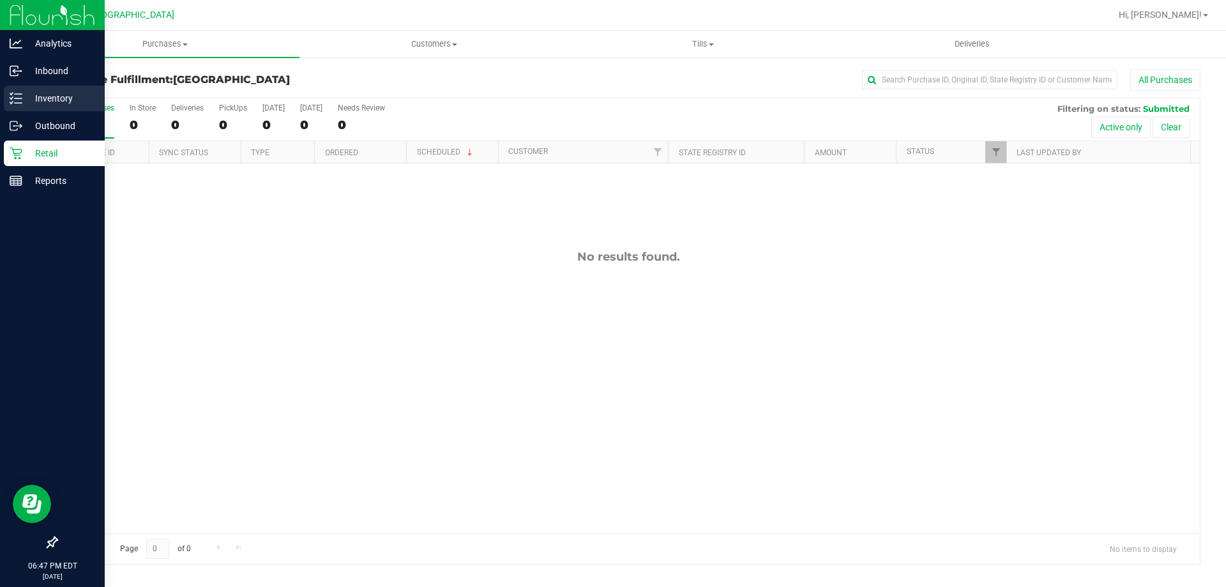
click at [15, 98] on line at bounding box center [18, 98] width 7 height 0
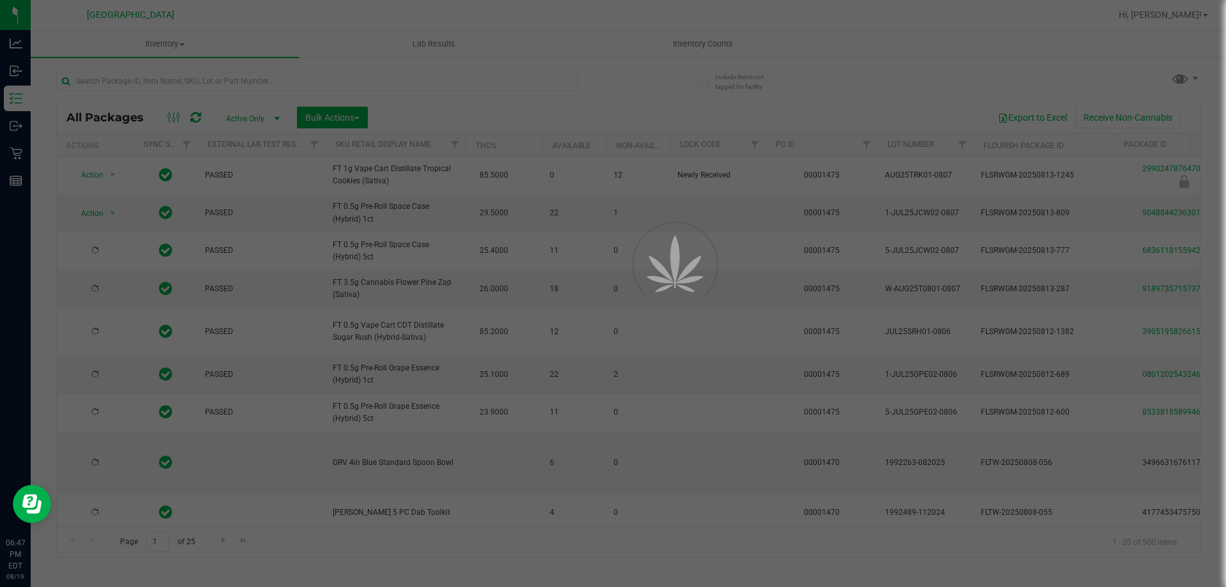
click at [134, 75] on div at bounding box center [613, 293] width 1226 height 587
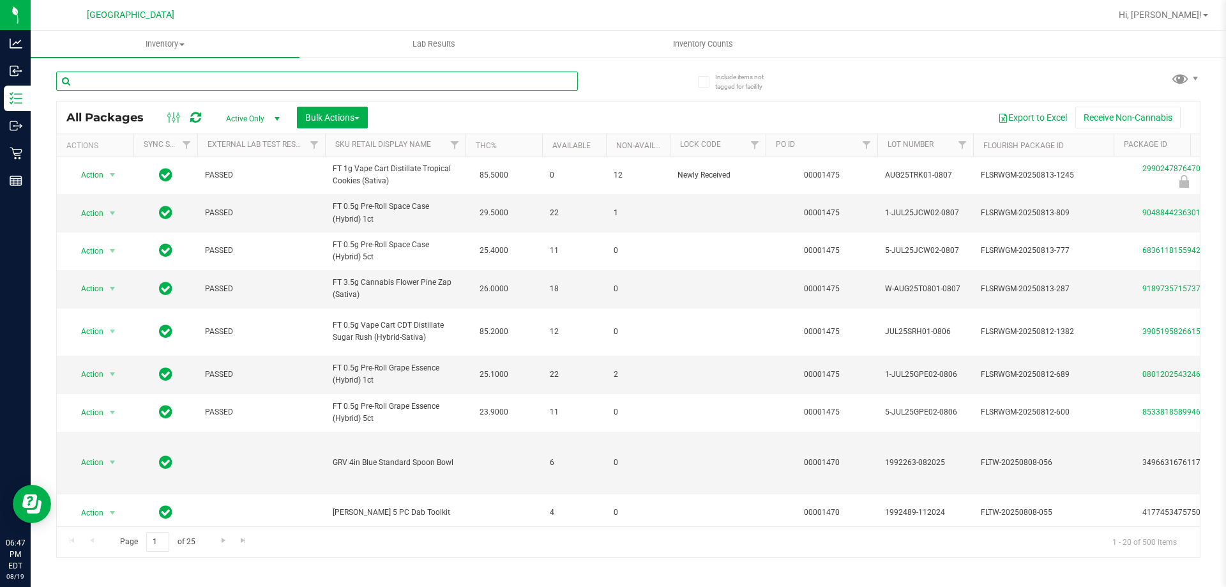
click at [135, 75] on input "text" at bounding box center [317, 81] width 522 height 19
type input "msa"
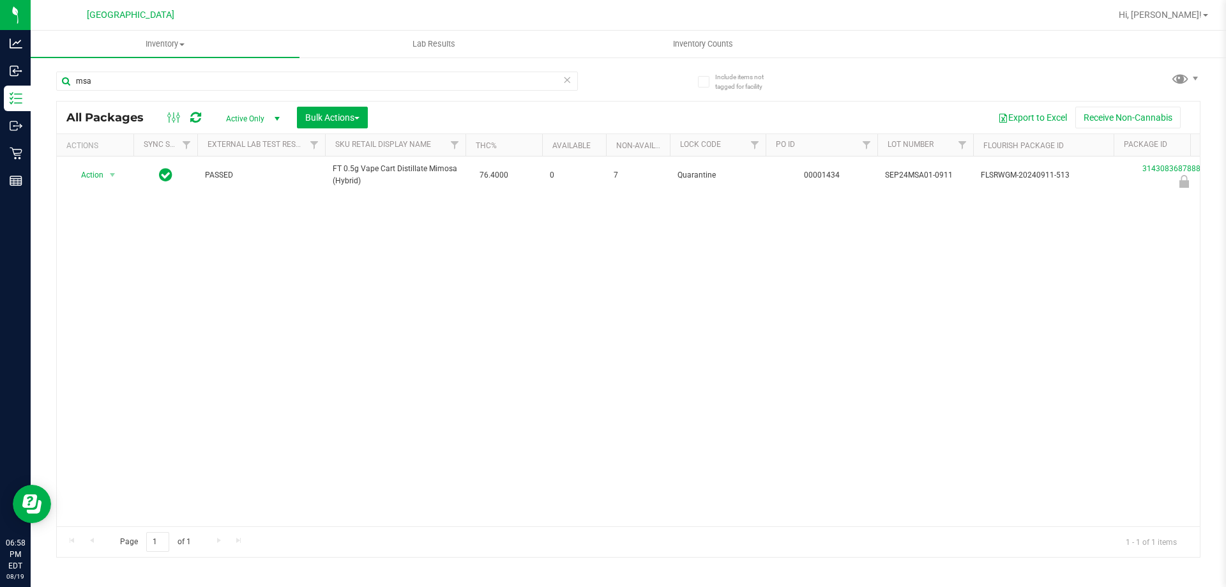
click at [563, 85] on icon at bounding box center [567, 79] width 9 height 15
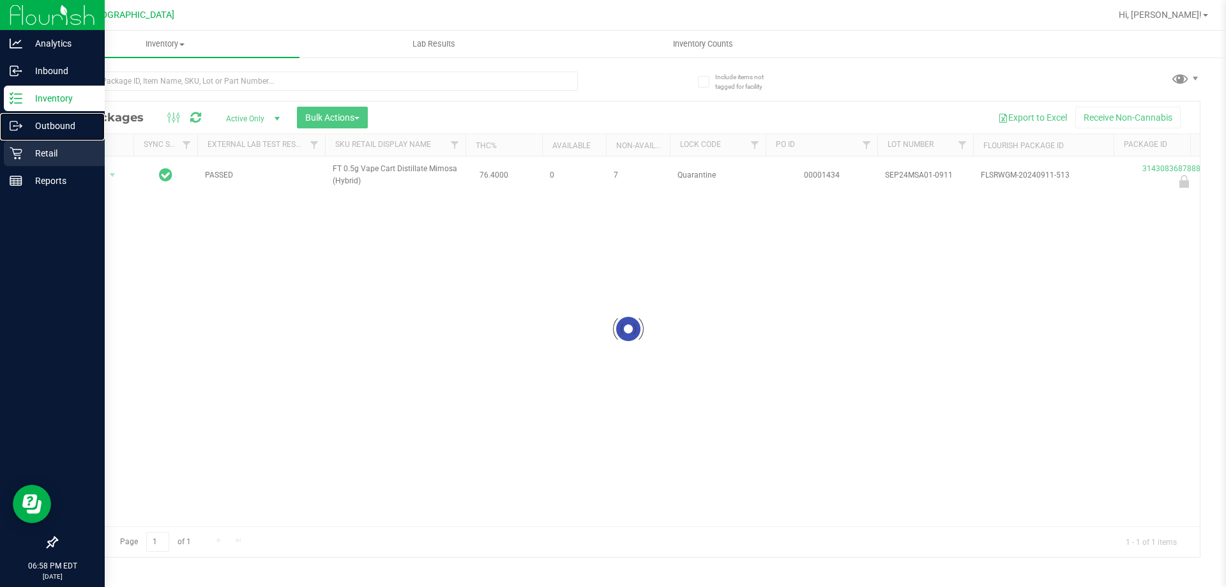
click at [18, 114] on div "Outbound" at bounding box center [54, 126] width 101 height 26
click at [17, 146] on div "Retail" at bounding box center [54, 154] width 101 height 26
click at [18, 158] on icon at bounding box center [16, 153] width 13 height 13
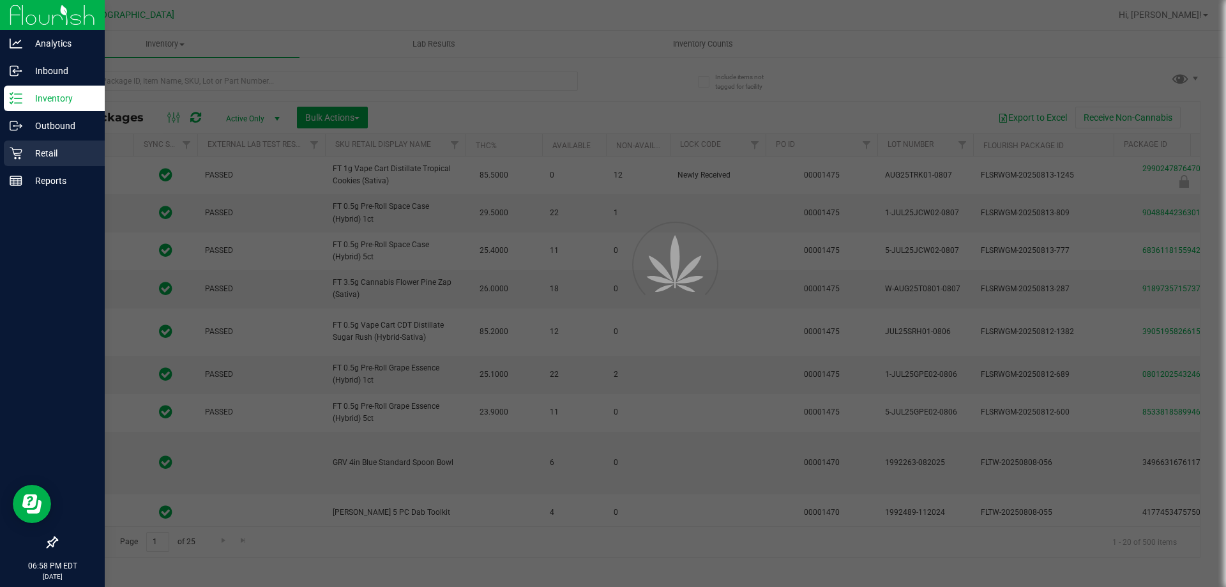
click at [24, 161] on div "Retail" at bounding box center [54, 154] width 101 height 26
click at [48, 144] on div "Retail" at bounding box center [54, 154] width 101 height 26
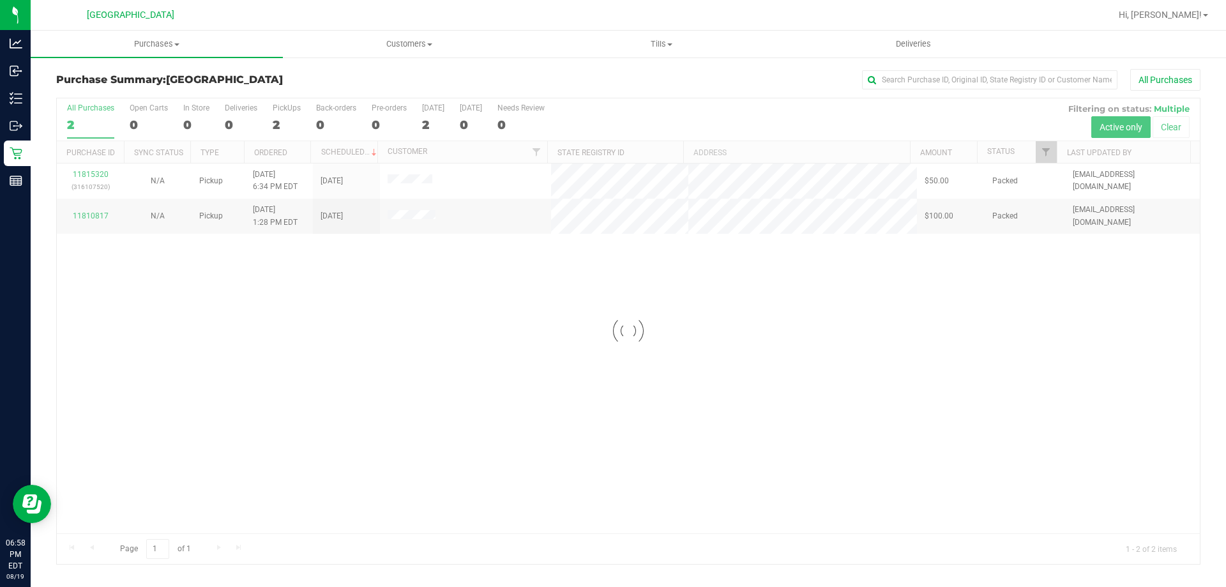
click at [1061, 356] on div at bounding box center [628, 331] width 1143 height 466
click at [521, 348] on div "11815320 (316107520) N/A Pickup [DATE] 6:34 PM EDT 8/19/2025 $50.00 Packed [EMA…" at bounding box center [628, 349] width 1143 height 370
click at [1062, 344] on div "11815320 (316107520) N/A Pickup [DATE] 6:34 PM EDT 8/19/2025 $50.00 Packed [EMA…" at bounding box center [628, 349] width 1143 height 370
click at [411, 385] on div "11815320 (316107520) N/A Pickup [DATE] 6:34 PM EDT 8/19/2025 $50.00 Packed [EMA…" at bounding box center [628, 349] width 1143 height 370
click at [932, 366] on div "11815320 (316107520) N/A Pickup [DATE] 6:34 PM EDT 8/19/2025 $50.00 Packed [EMA…" at bounding box center [628, 349] width 1143 height 370
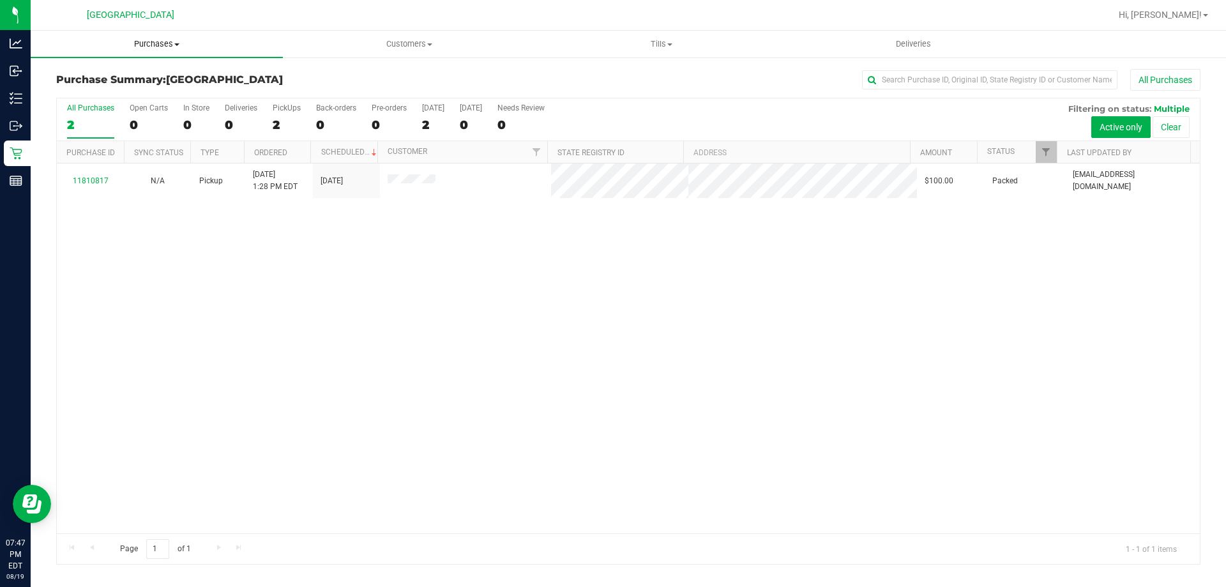
click at [154, 31] on uib-tab-heading "Purchases Summary of purchases Fulfillment All purchases" at bounding box center [157, 44] width 252 height 27
click at [73, 90] on span "Fulfillment" at bounding box center [70, 92] width 79 height 11
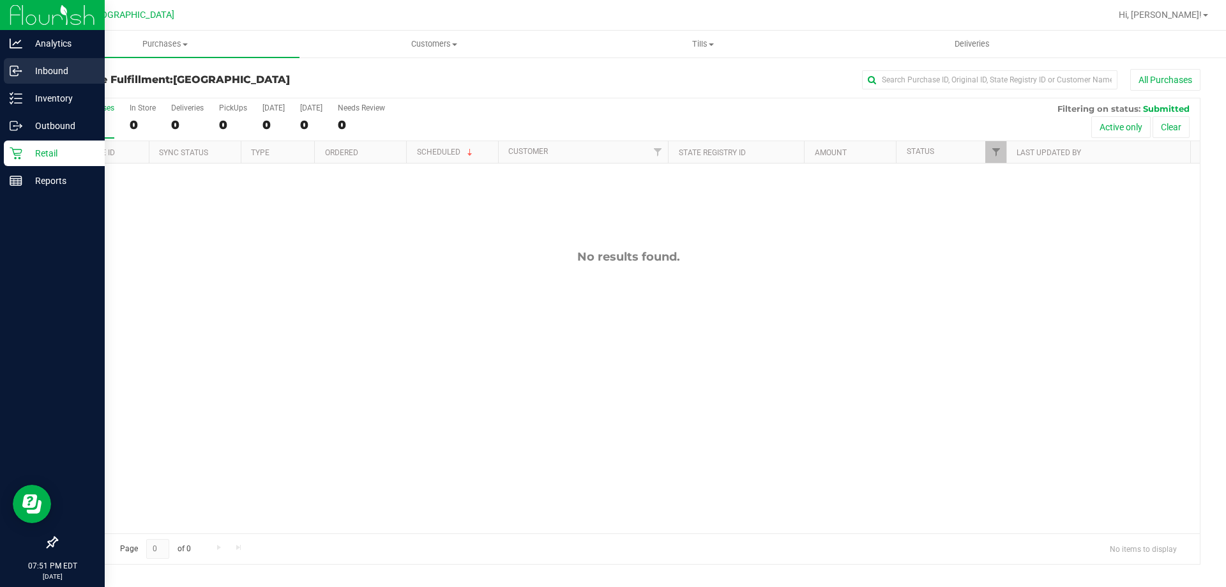
click at [45, 85] on link "Inbound" at bounding box center [52, 71] width 105 height 27
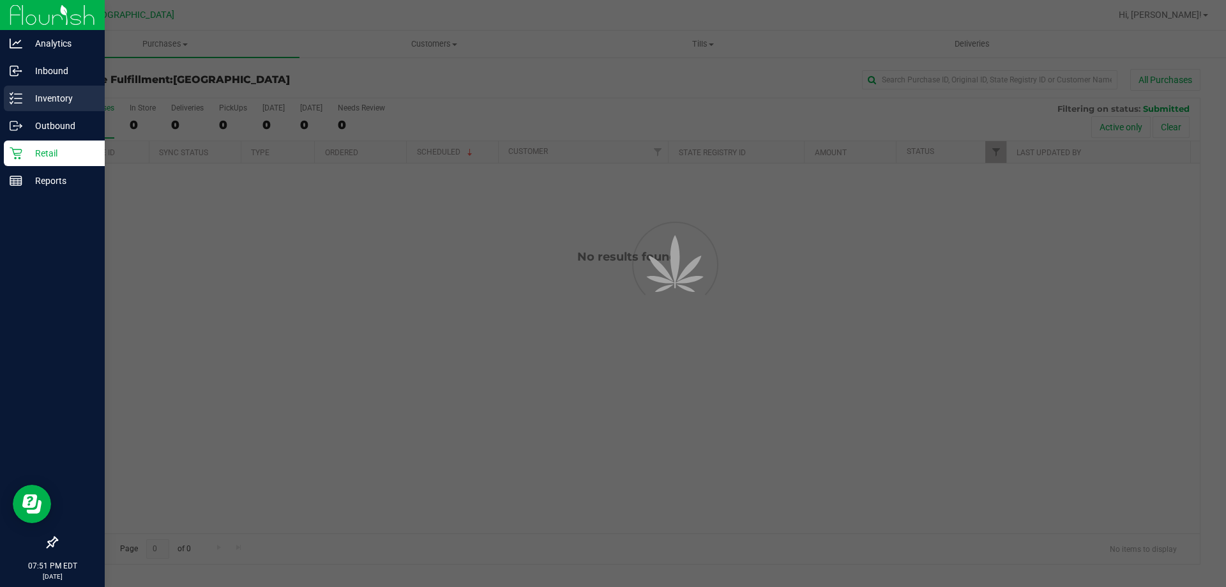
click at [45, 94] on p "Inventory" at bounding box center [60, 98] width 77 height 15
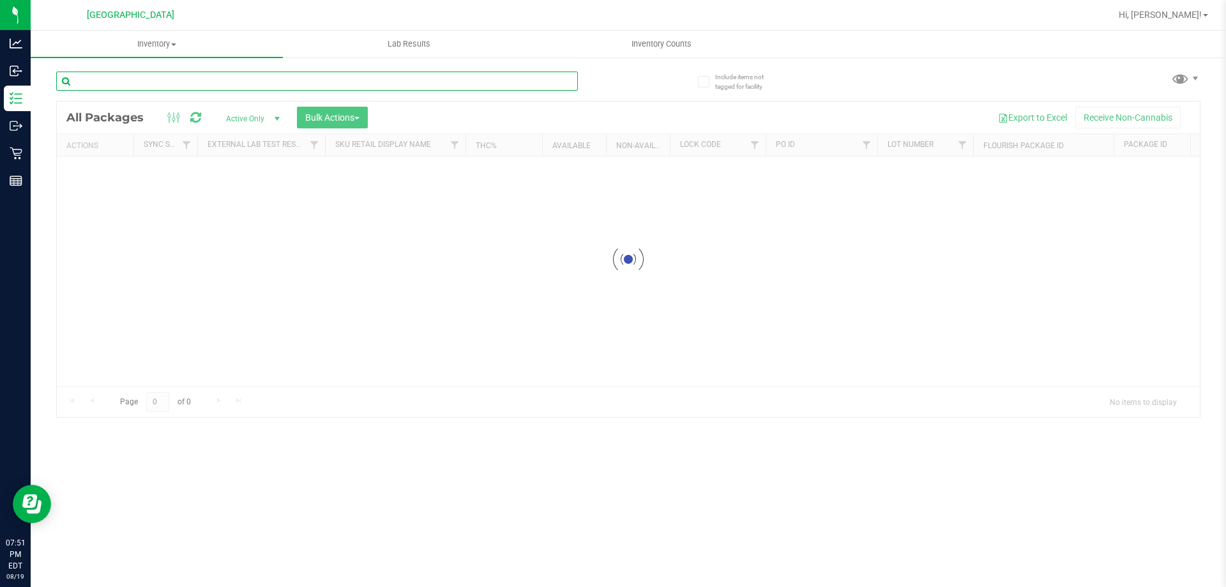
click at [200, 80] on input "text" at bounding box center [317, 81] width 522 height 19
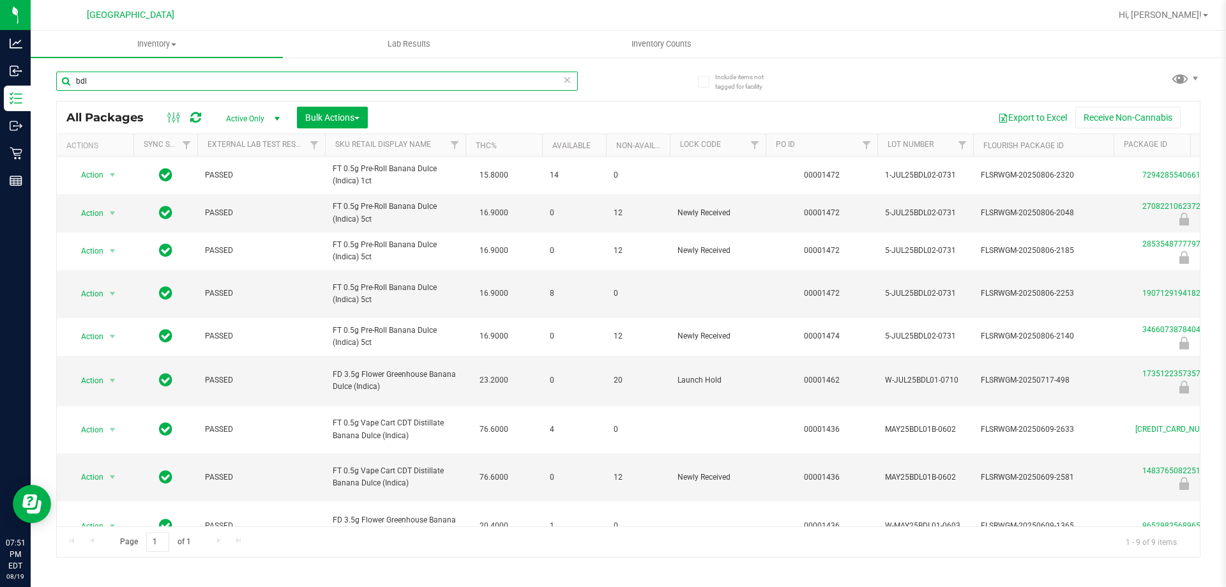
type input "bdl"
click at [566, 84] on icon at bounding box center [567, 79] width 9 height 15
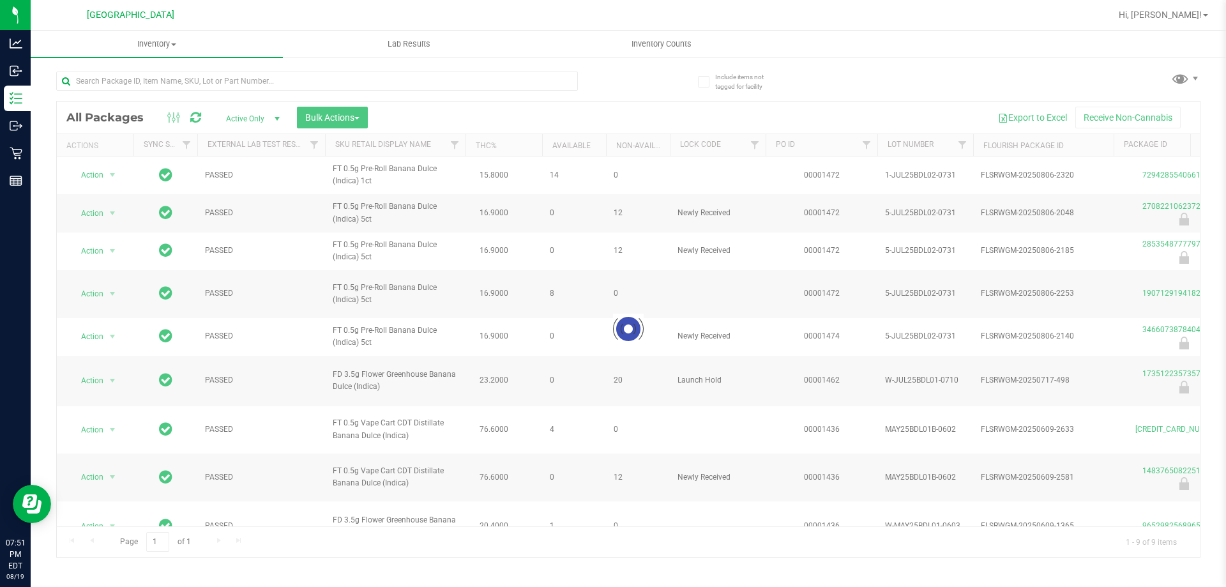
click at [597, 76] on div at bounding box center [342, 80] width 572 height 41
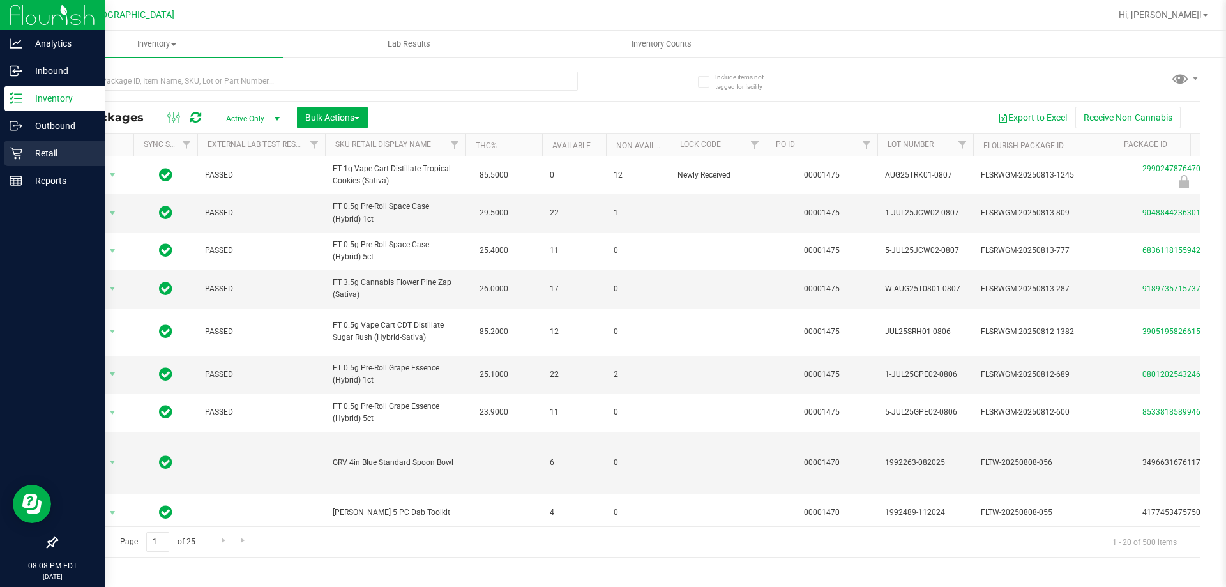
click at [26, 153] on p "Retail" at bounding box center [60, 153] width 77 height 15
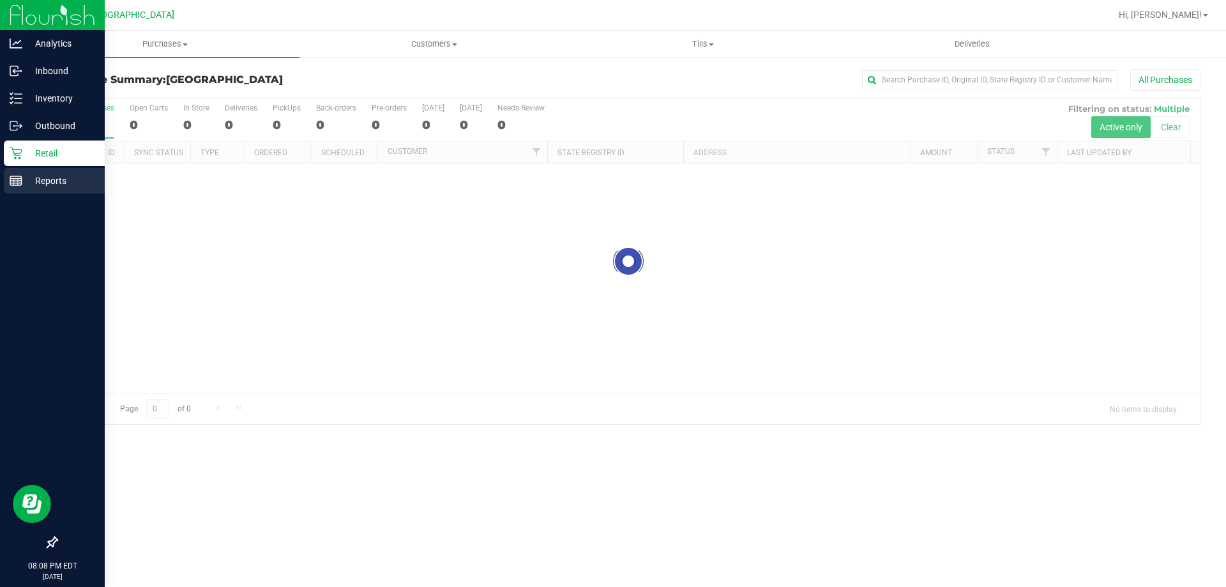
click at [22, 176] on p "Reports" at bounding box center [60, 180] width 77 height 15
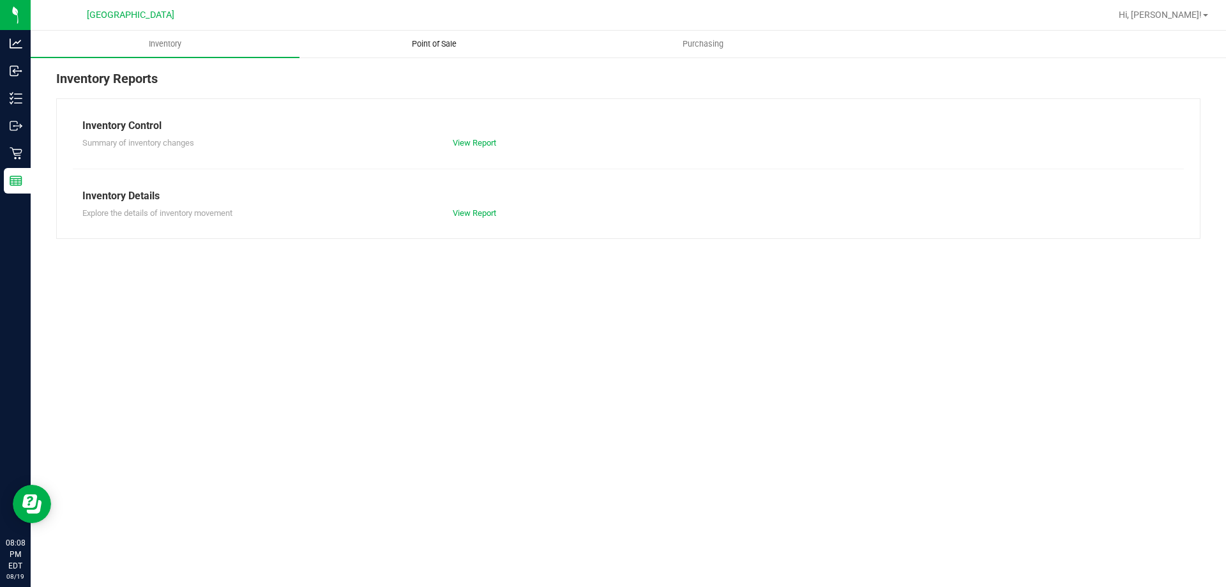
click at [370, 47] on uib-tab-heading "Point of Sale" at bounding box center [434, 44] width 268 height 26
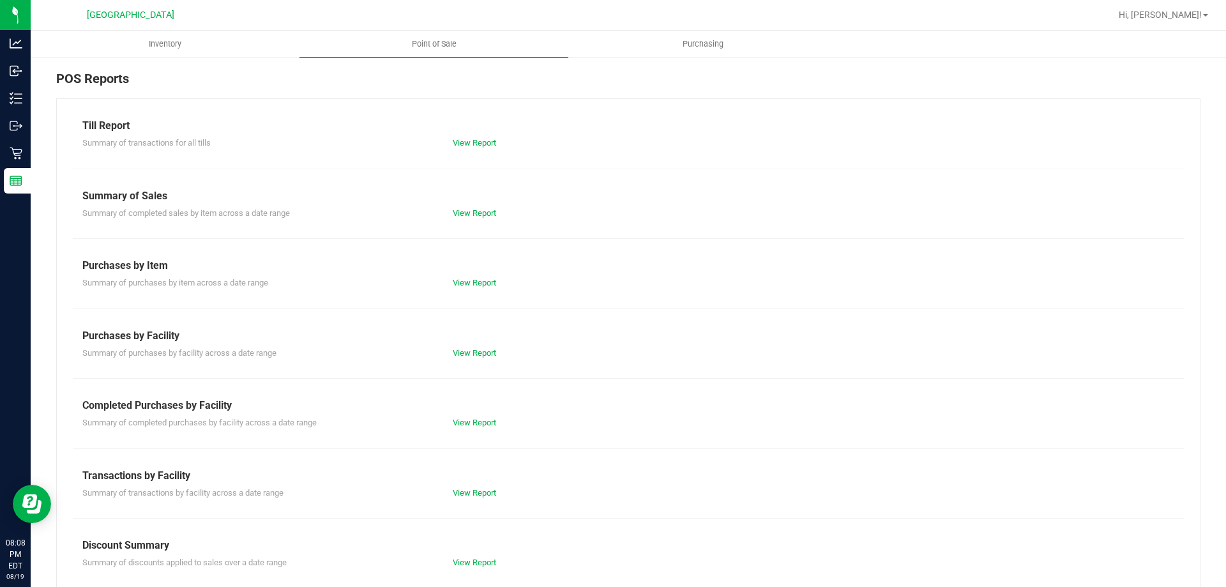
click at [478, 417] on div "View Report" at bounding box center [535, 422] width 185 height 13
click at [478, 420] on link "View Report" at bounding box center [474, 423] width 43 height 10
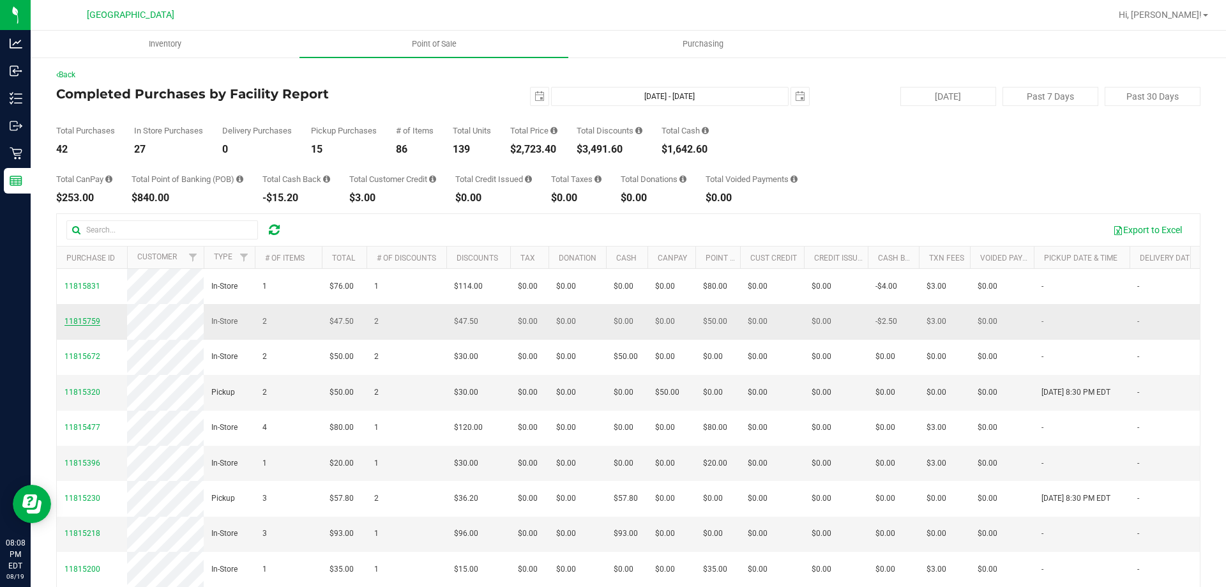
click at [93, 326] on span "11815759" at bounding box center [83, 321] width 36 height 9
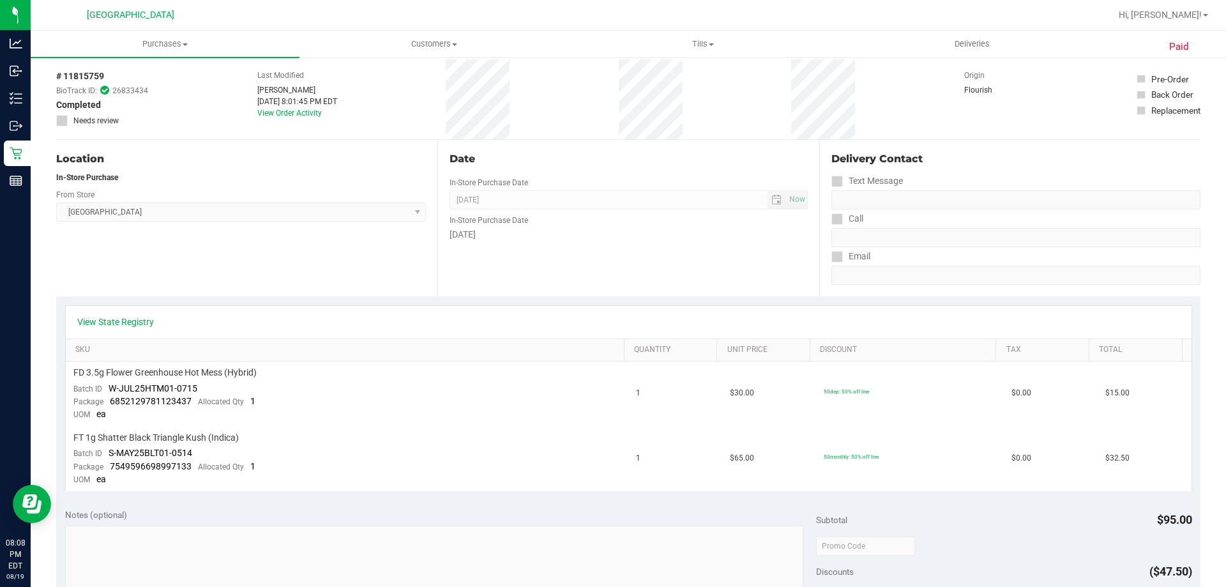
scroll to position [64, 0]
click at [328, 309] on div "View State Registry" at bounding box center [629, 321] width 1126 height 33
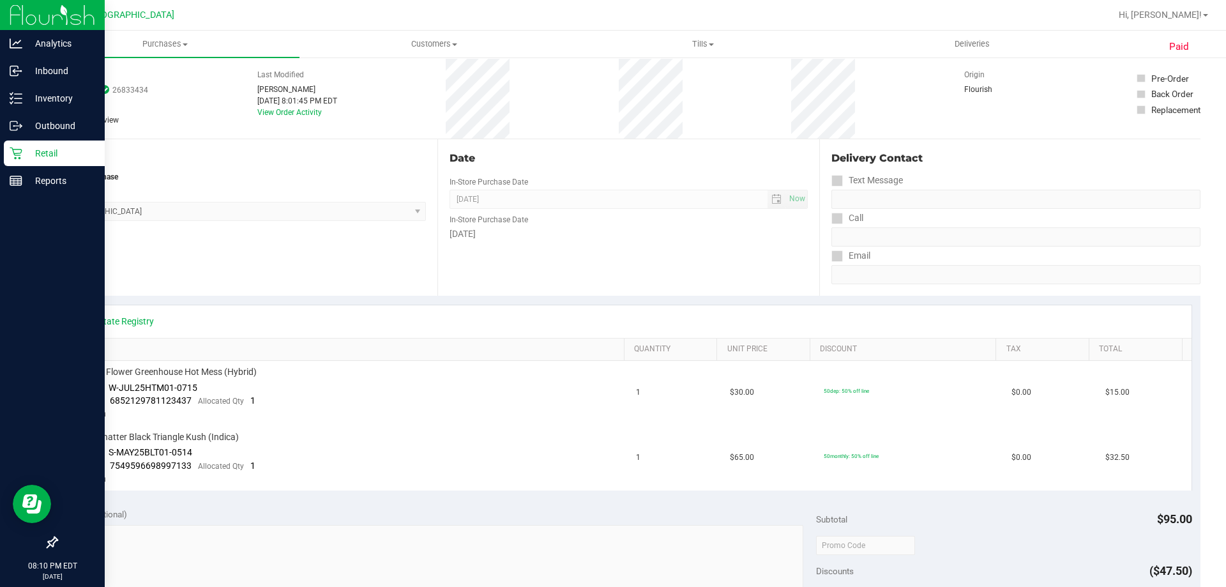
click at [54, 158] on p "Retail" at bounding box center [60, 153] width 77 height 15
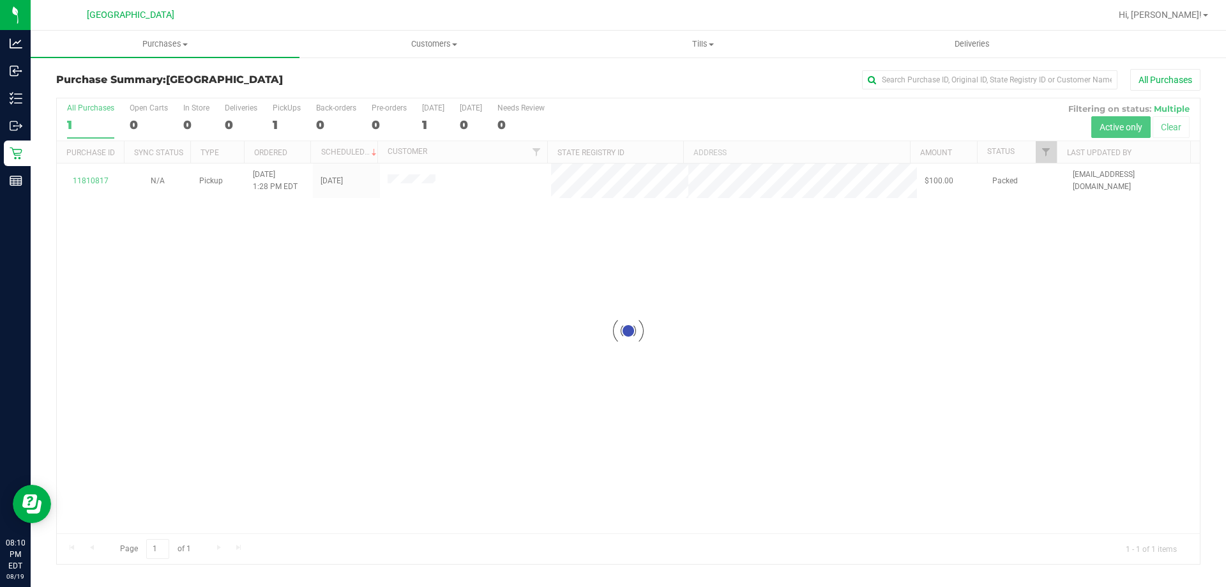
click at [586, 221] on div at bounding box center [628, 331] width 1143 height 466
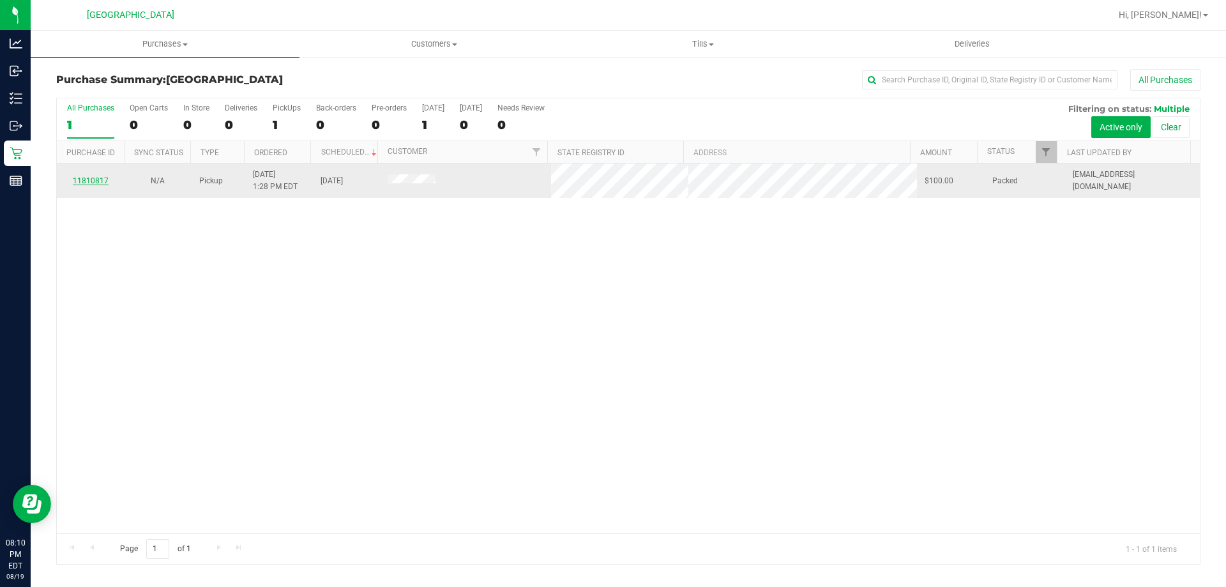
click at [88, 178] on link "11810817" at bounding box center [91, 180] width 36 height 9
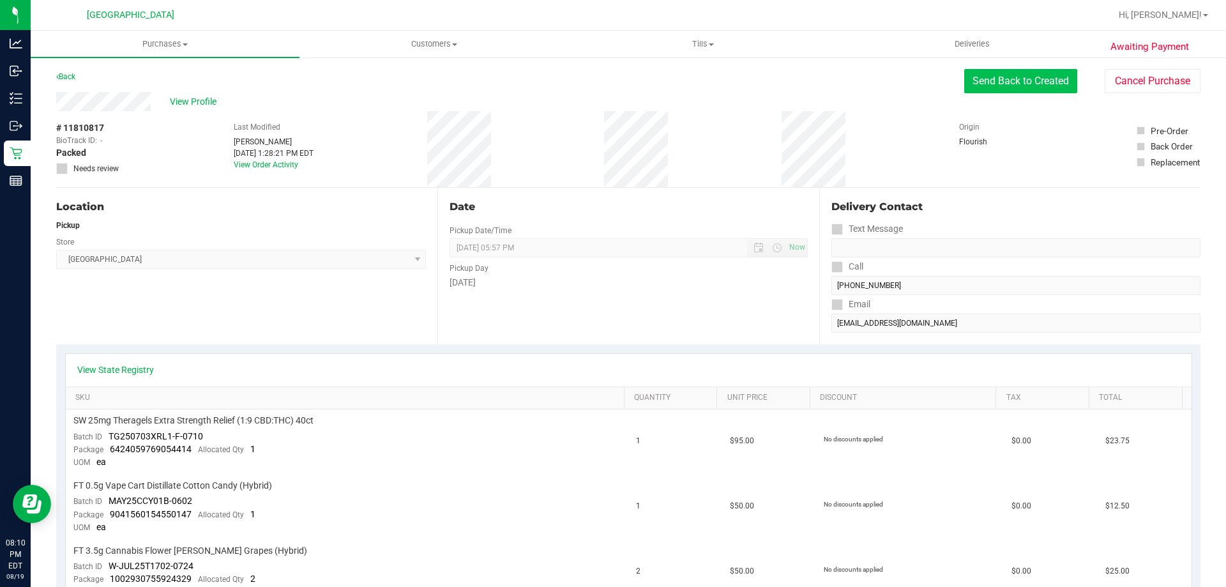
click at [1047, 86] on button "Send Back to Created" at bounding box center [1021, 81] width 113 height 24
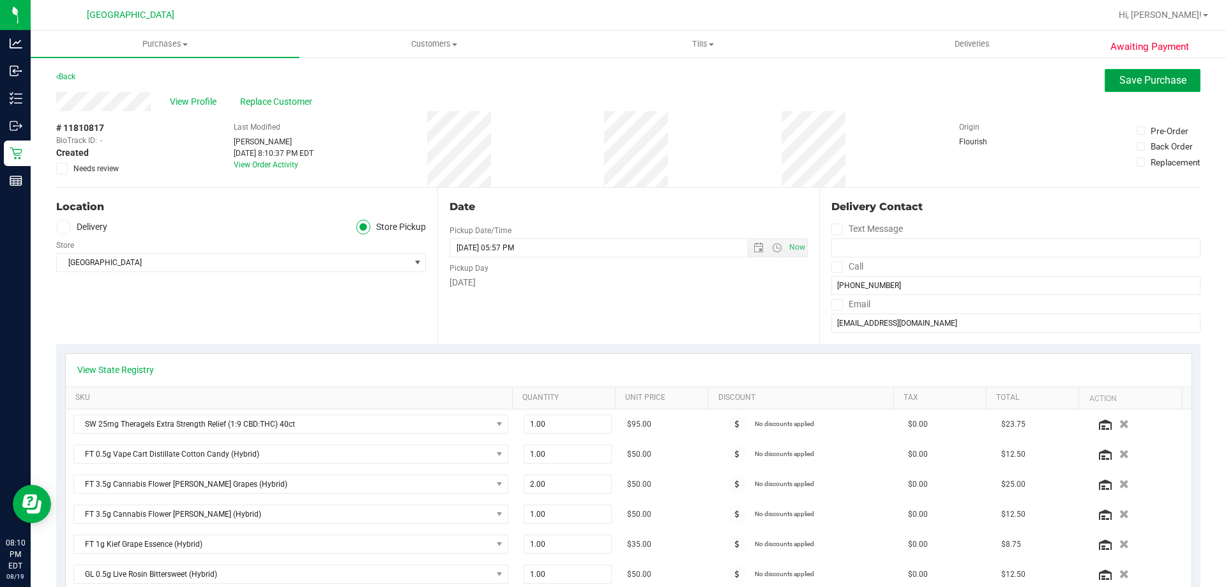
click at [1137, 82] on span "Save Purchase" at bounding box center [1153, 80] width 67 height 12
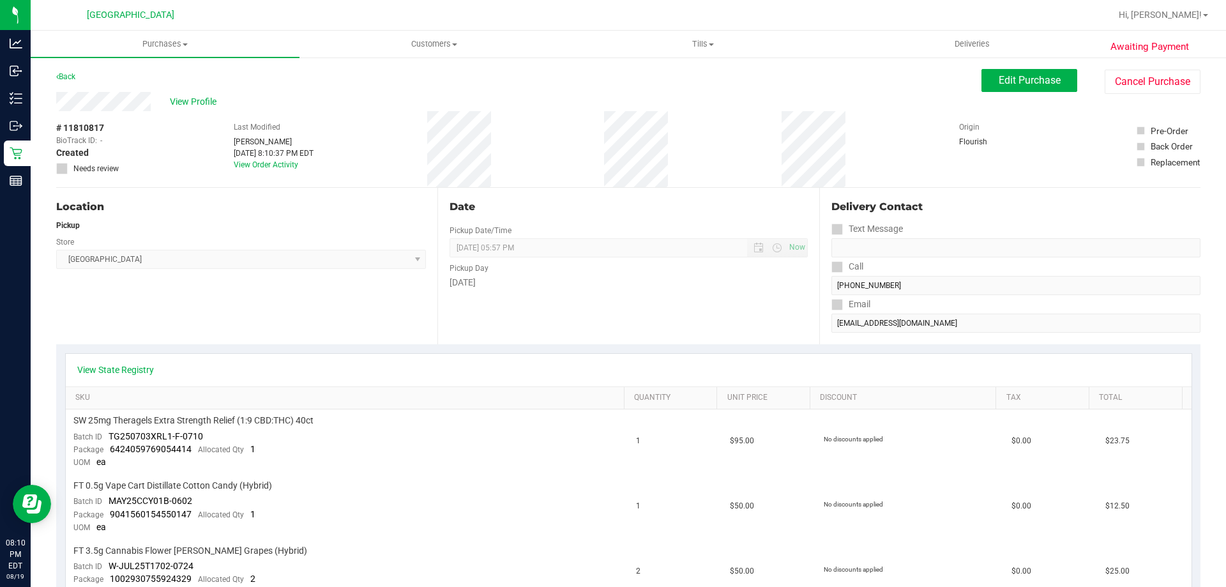
click at [1131, 372] on div "View State Registry" at bounding box center [628, 369] width 1103 height 13
click at [1020, 80] on span "Edit Purchase" at bounding box center [1030, 80] width 62 height 12
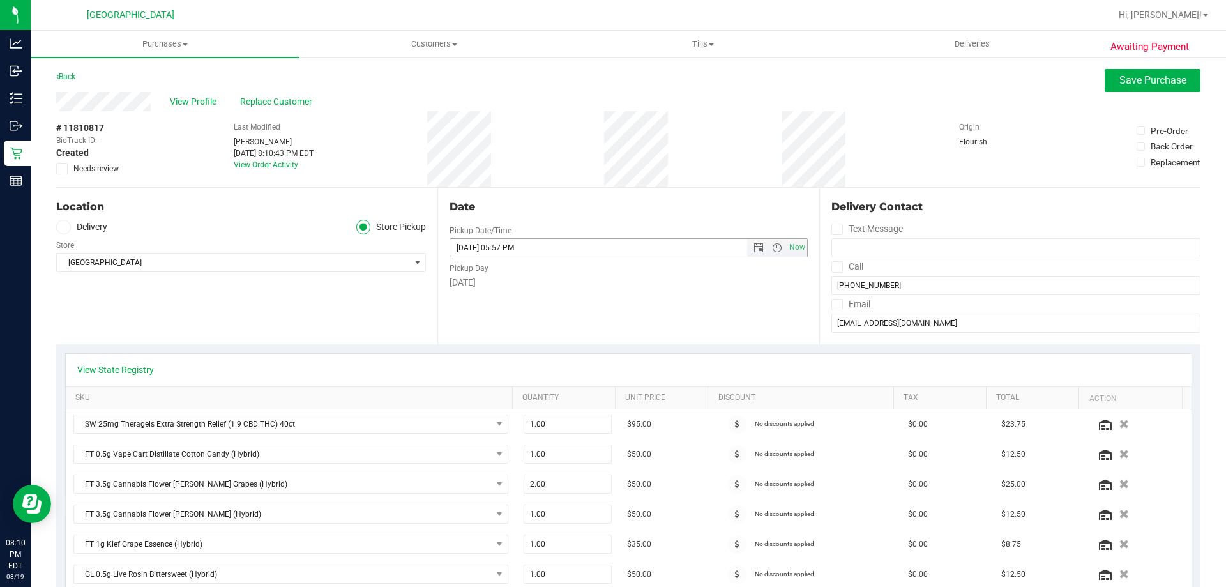
click at [473, 247] on input "[DATE] 05:57 PM" at bounding box center [609, 248] width 318 height 18
type input "[DATE] 08:30 PM"
click at [747, 176] on div "# 11810817 BioTrack ID: - Created Needs review Last Modified [PERSON_NAME] [DAT…" at bounding box center [628, 149] width 1145 height 76
click at [1131, 88] on button "Save Purchase" at bounding box center [1153, 80] width 96 height 23
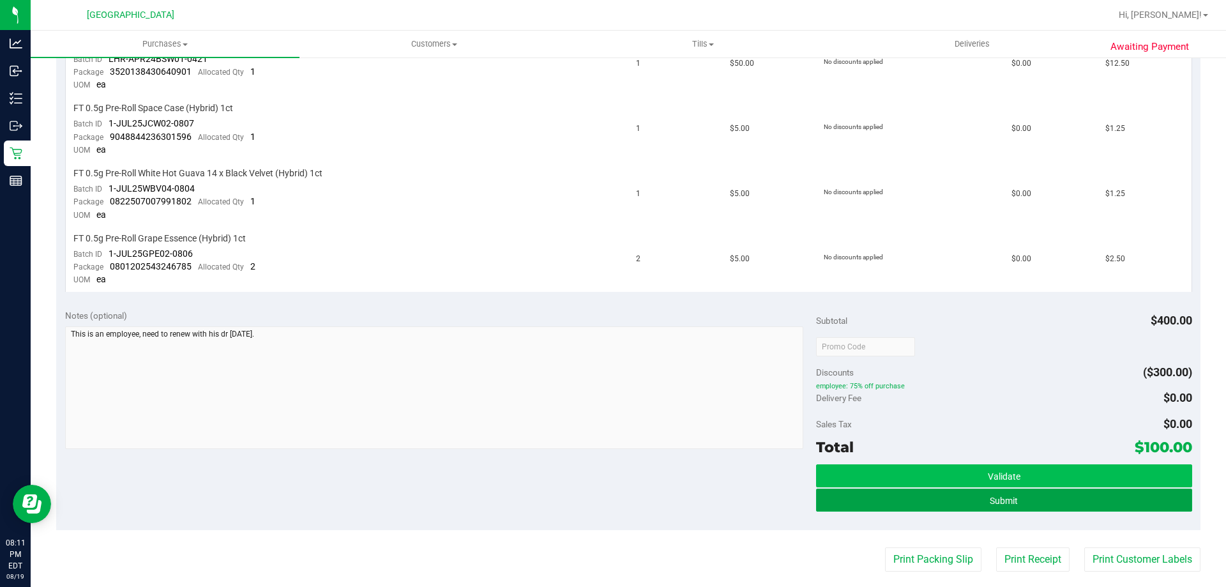
click at [1057, 501] on button "Submit" at bounding box center [1004, 500] width 376 height 23
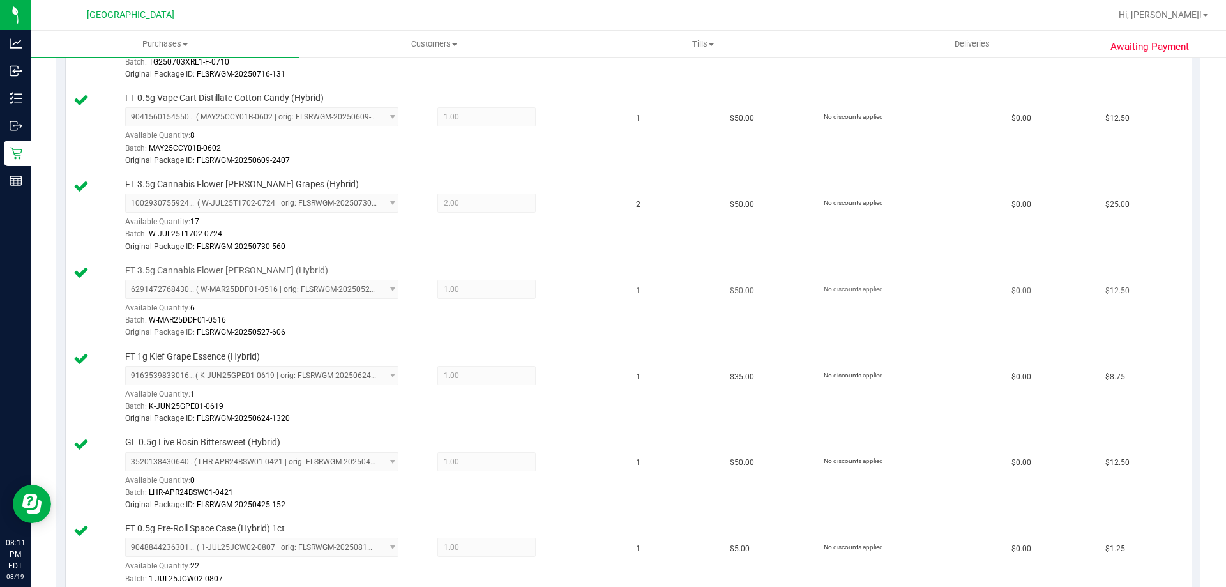
scroll to position [89, 0]
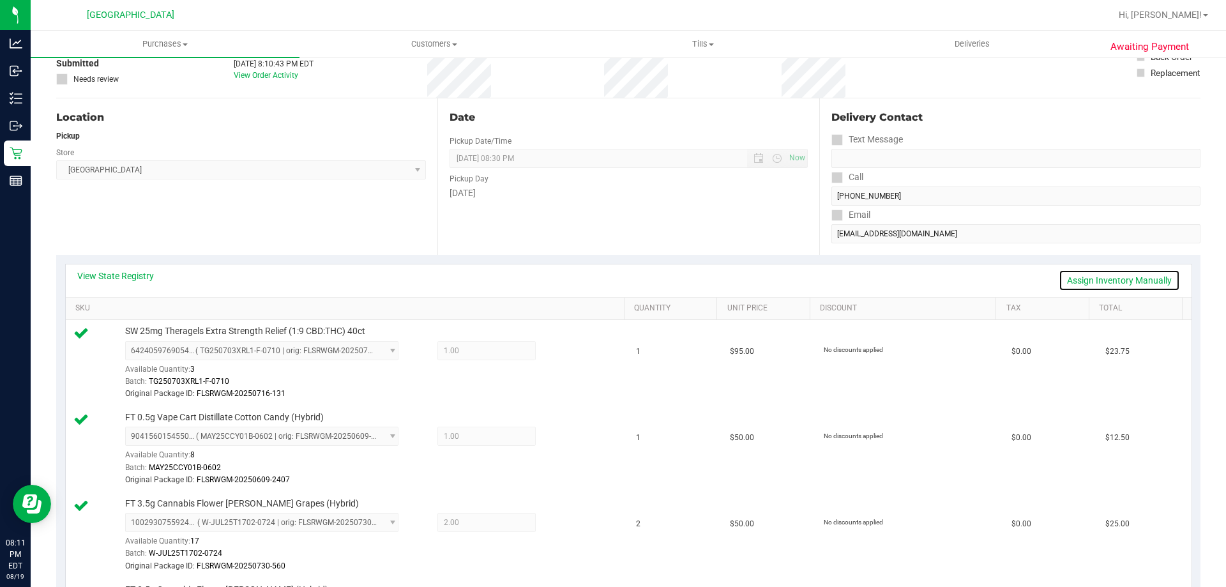
click at [1073, 282] on link "Assign Inventory Manually" at bounding box center [1119, 281] width 121 height 22
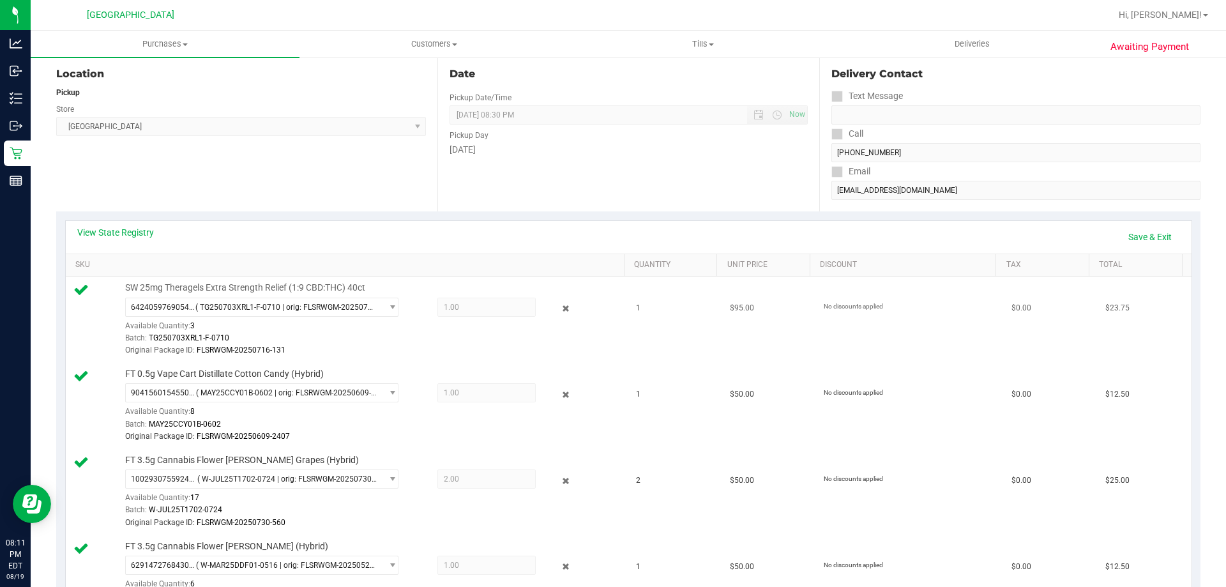
scroll to position [153, 0]
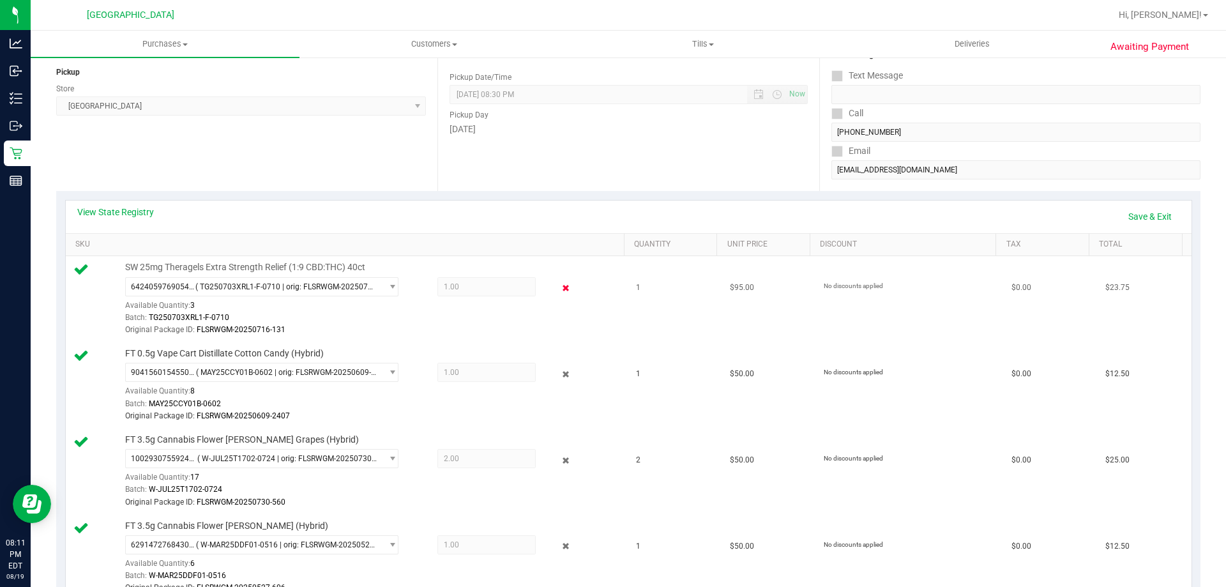
click at [560, 282] on icon at bounding box center [566, 288] width 13 height 15
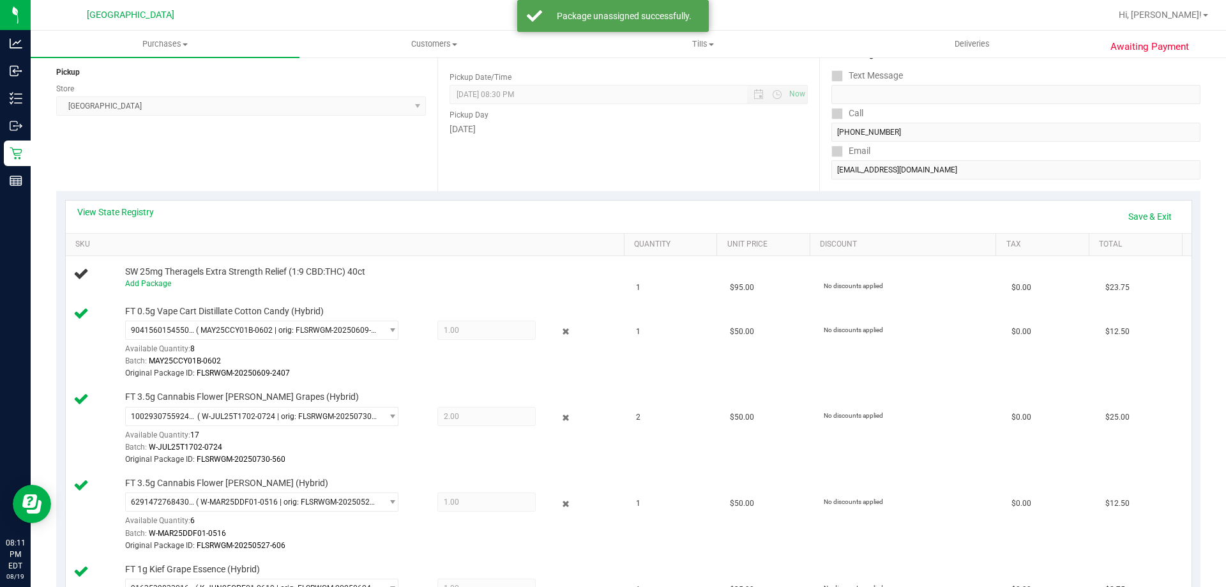
click at [560, 319] on div "FT 0.5g Vape Cart Distillate Cotton Candy (Hybrid) 9041560154550147 ( MAY25CCY0…" at bounding box center [369, 342] width 500 height 75
click at [560, 322] on div "9041560154550147 ( MAY25CCY01B-0602 | orig: FLSRWGM-20250609-2407 ) 90415601545…" at bounding box center [371, 350] width 493 height 59
click at [560, 326] on icon at bounding box center [566, 332] width 13 height 15
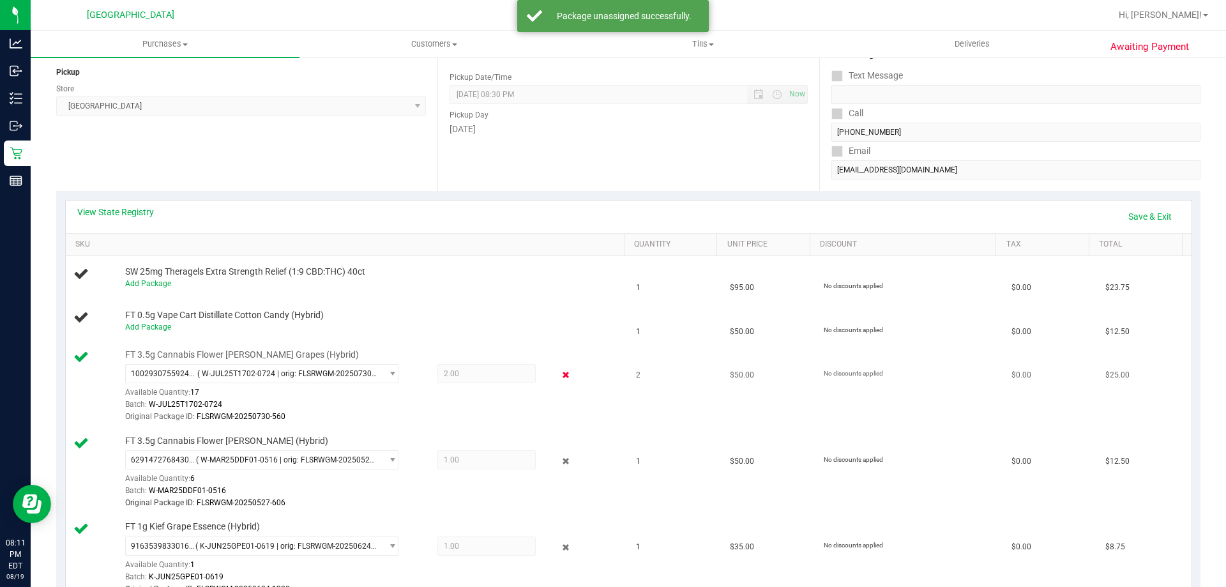
click at [560, 375] on icon at bounding box center [566, 375] width 13 height 15
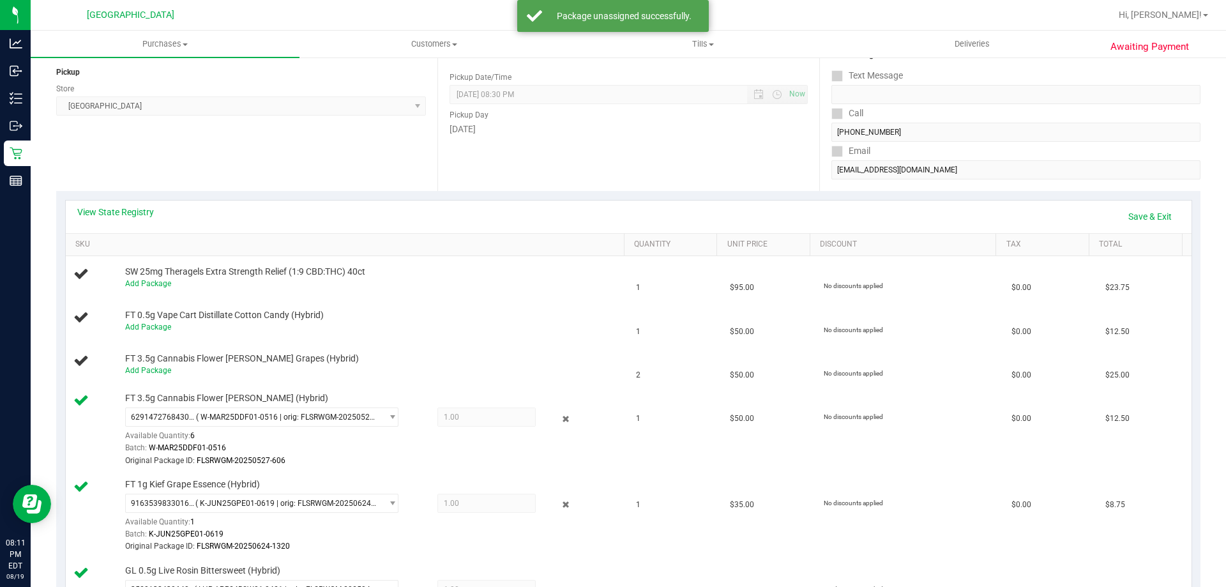
click at [563, 419] on icon at bounding box center [566, 418] width 13 height 15
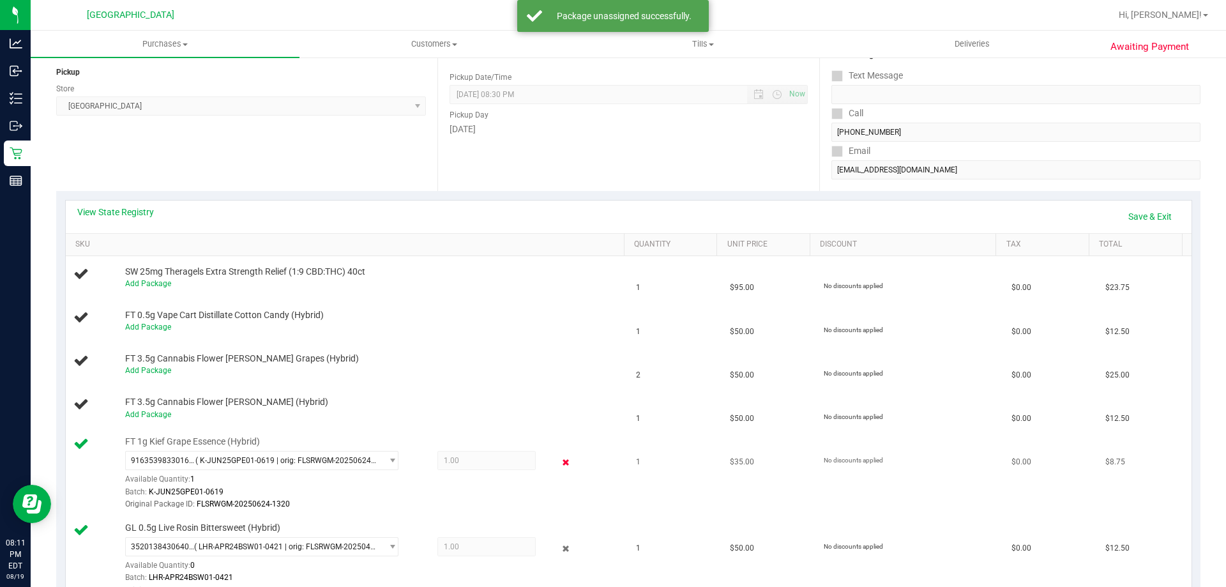
click at [563, 467] on icon at bounding box center [566, 462] width 13 height 15
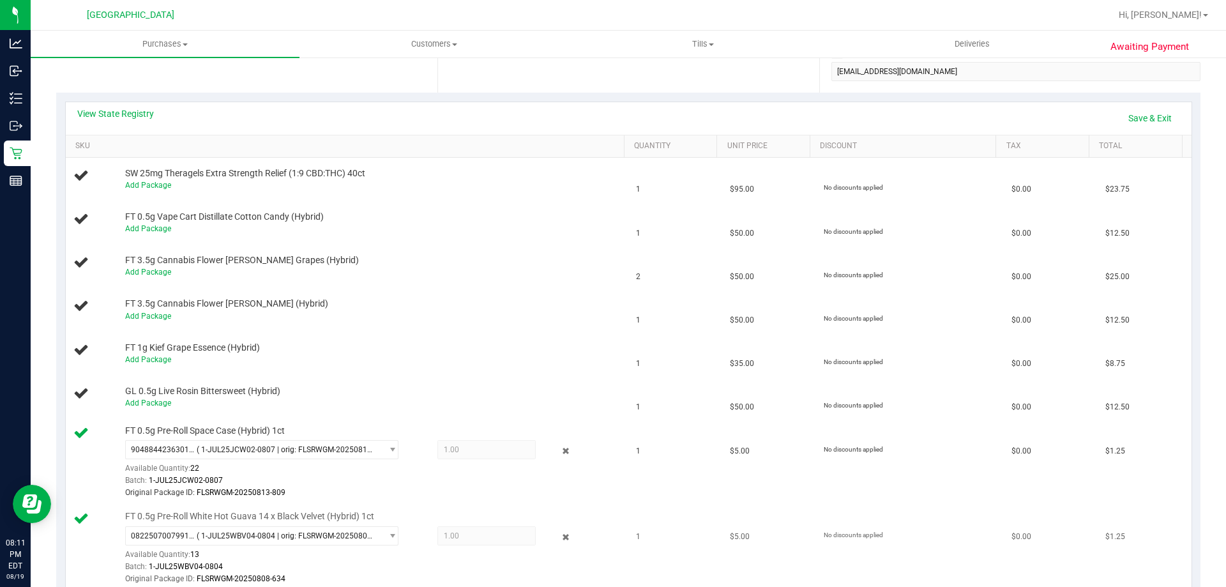
scroll to position [409, 0]
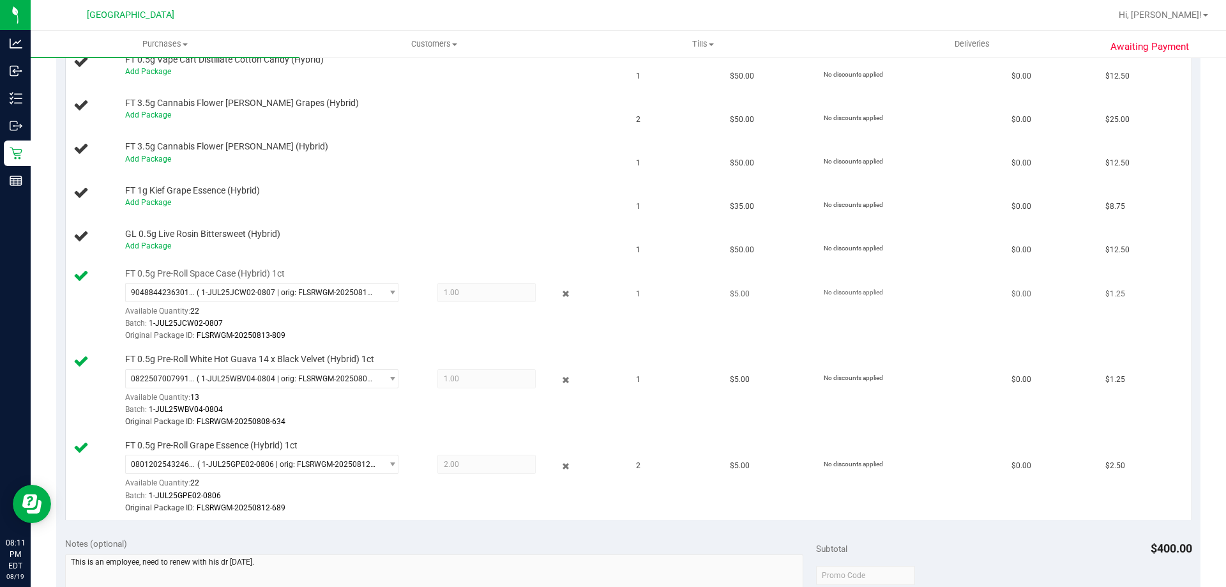
click at [561, 312] on div "9048844236301596 ( 1-JUL25JCW02-0807 | orig: FLSRWGM-20250813-809 ) 90488442363…" at bounding box center [371, 312] width 493 height 59
click at [561, 298] on icon at bounding box center [566, 294] width 13 height 15
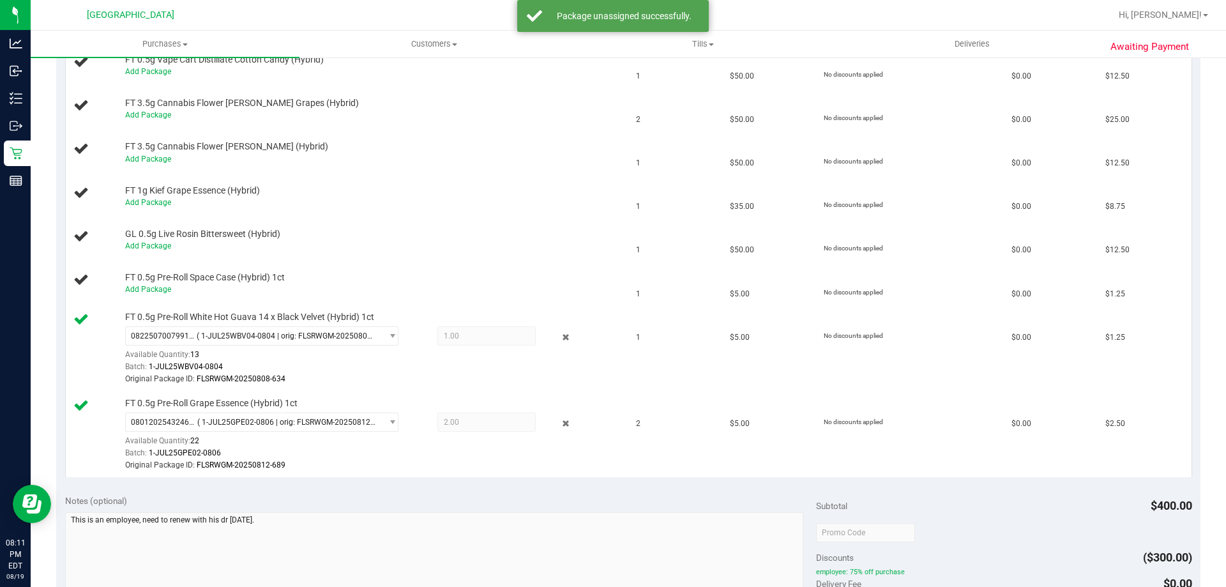
click at [561, 331] on icon at bounding box center [566, 337] width 13 height 15
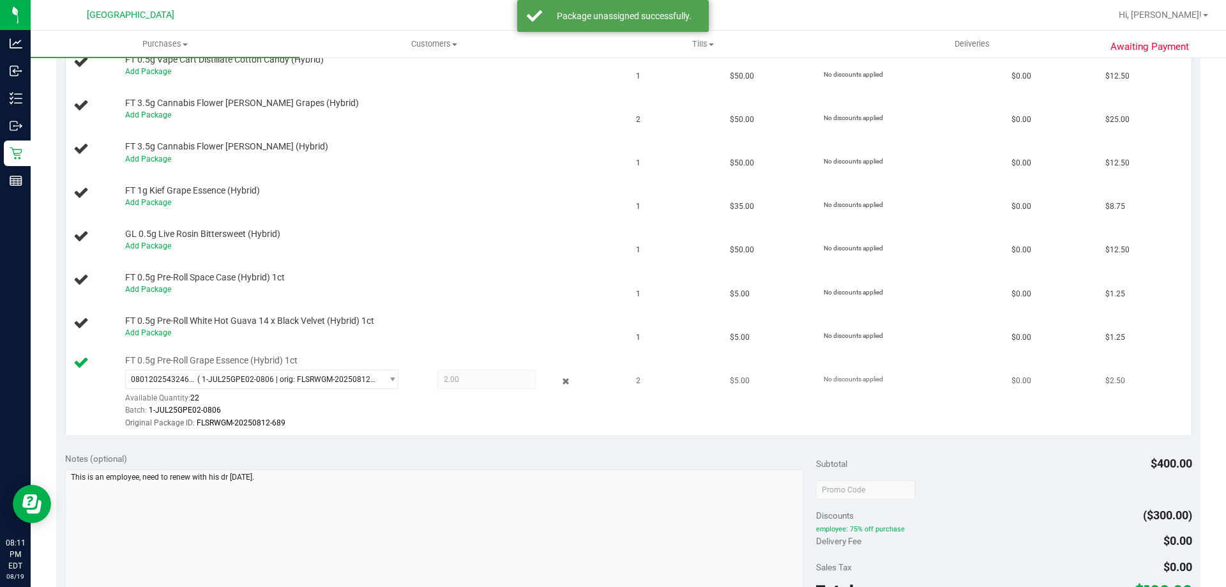
drag, startPoint x: 559, startPoint y: 363, endPoint x: 559, endPoint y: 370, distance: 7.0
click at [559, 369] on div "FT 0.5g Pre-Roll Grape Essence (Hybrid) 1ct 0801202543246785 ( 1-JUL25GPE02-080…" at bounding box center [369, 392] width 500 height 75
click at [560, 378] on icon at bounding box center [566, 381] width 13 height 15
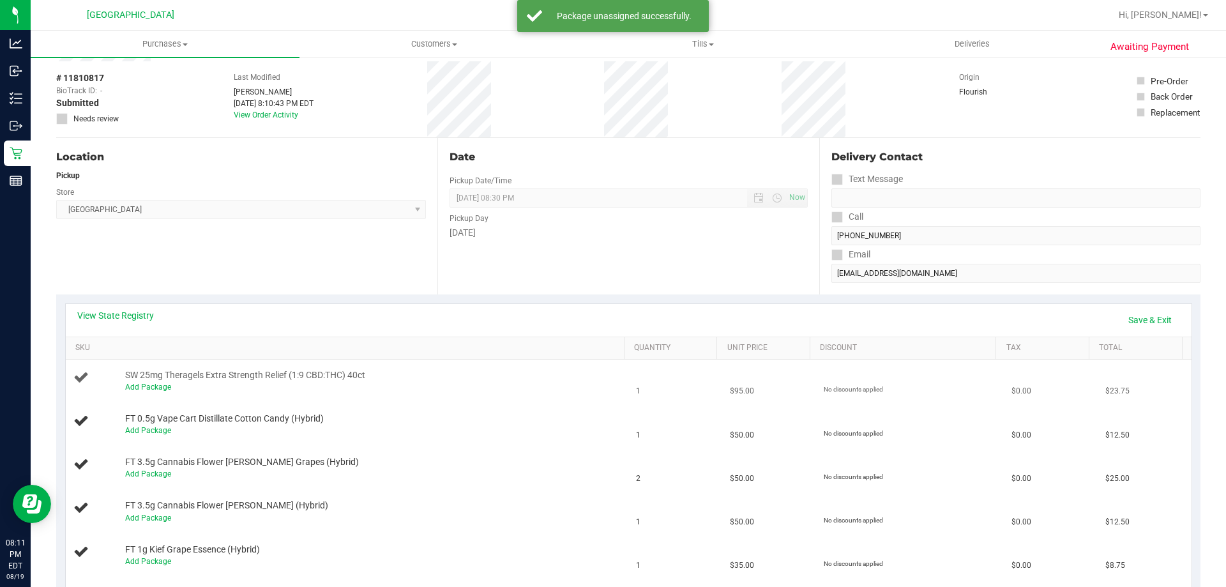
scroll to position [192, 0]
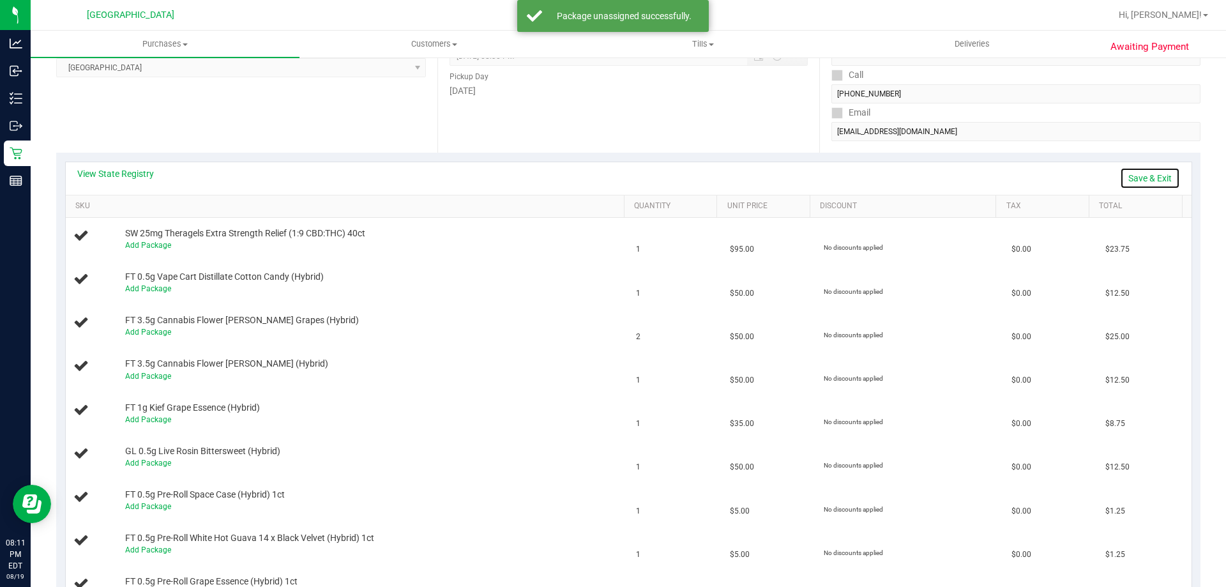
click at [1162, 175] on link "Save & Exit" at bounding box center [1150, 178] width 60 height 22
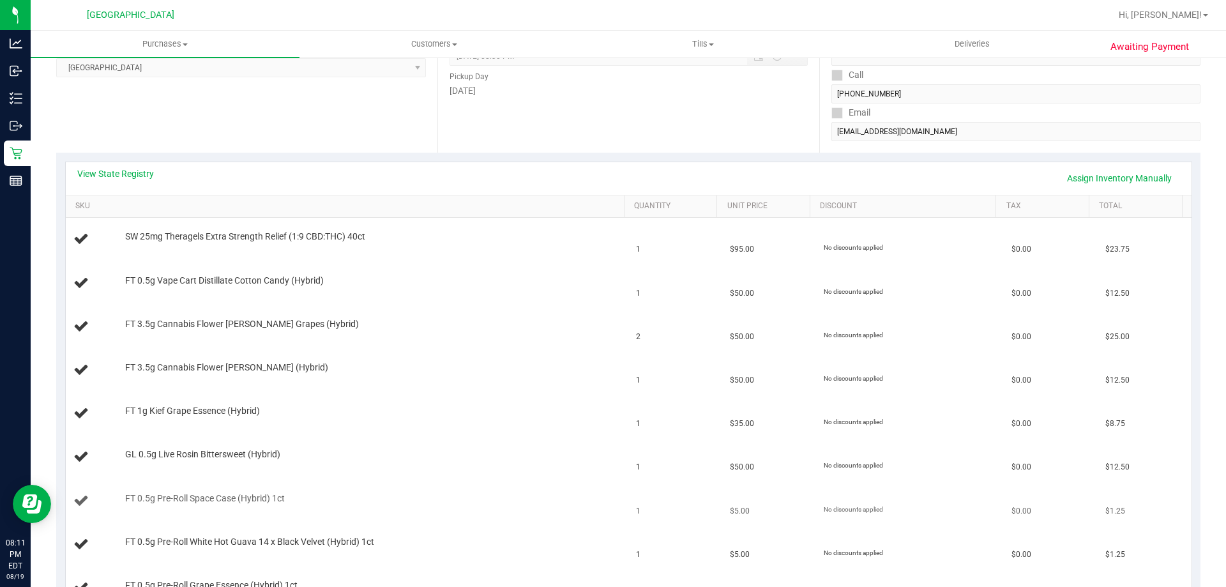
drag, startPoint x: 796, startPoint y: 234, endPoint x: 939, endPoint y: 484, distance: 287.3
click at [939, 484] on tbody "SW 25mg Theragels Extra Strength Relief (1:9 CBD:THC) 40ct 1 $95.00 No discount…" at bounding box center [629, 414] width 1126 height 392
click at [962, 374] on td "No discounts applied" at bounding box center [910, 370] width 188 height 43
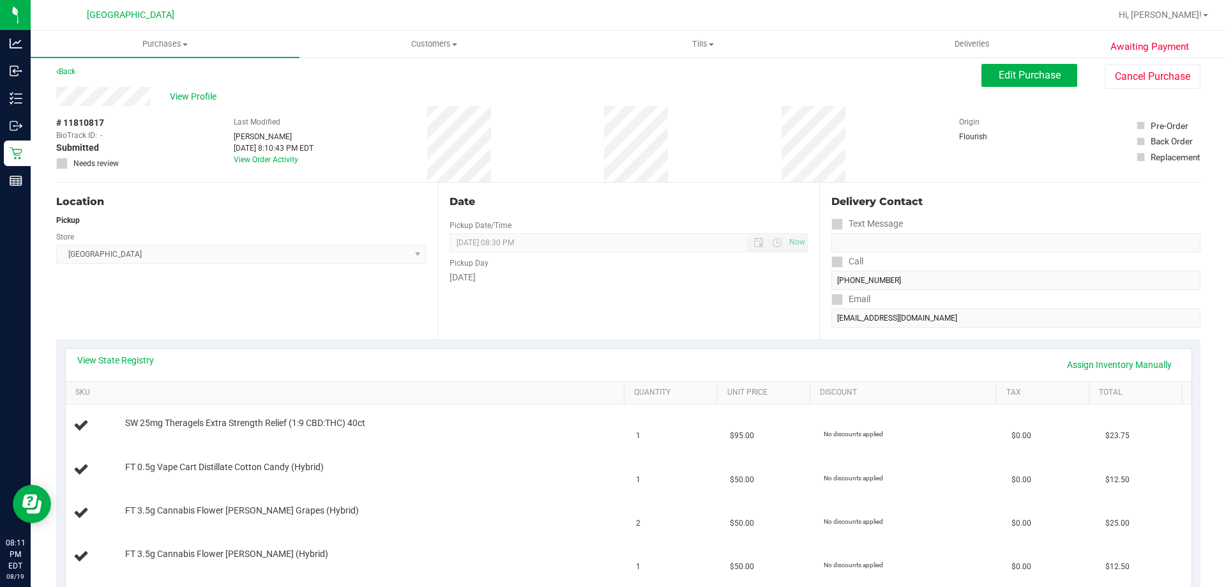
scroll to position [0, 0]
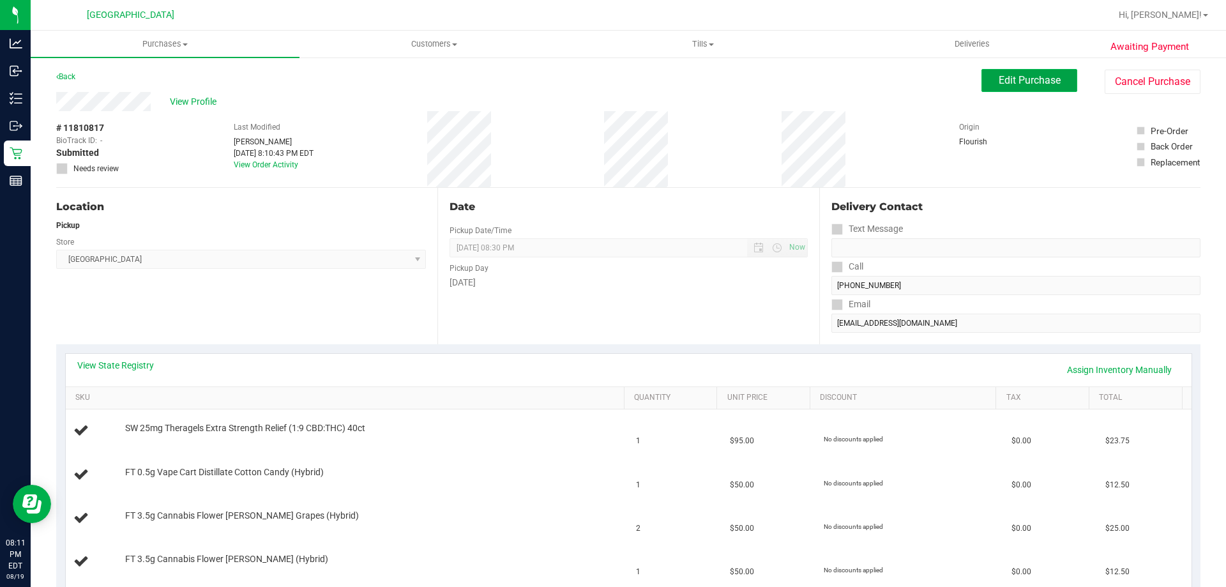
click at [1009, 75] on span "Edit Purchase" at bounding box center [1030, 80] width 62 height 12
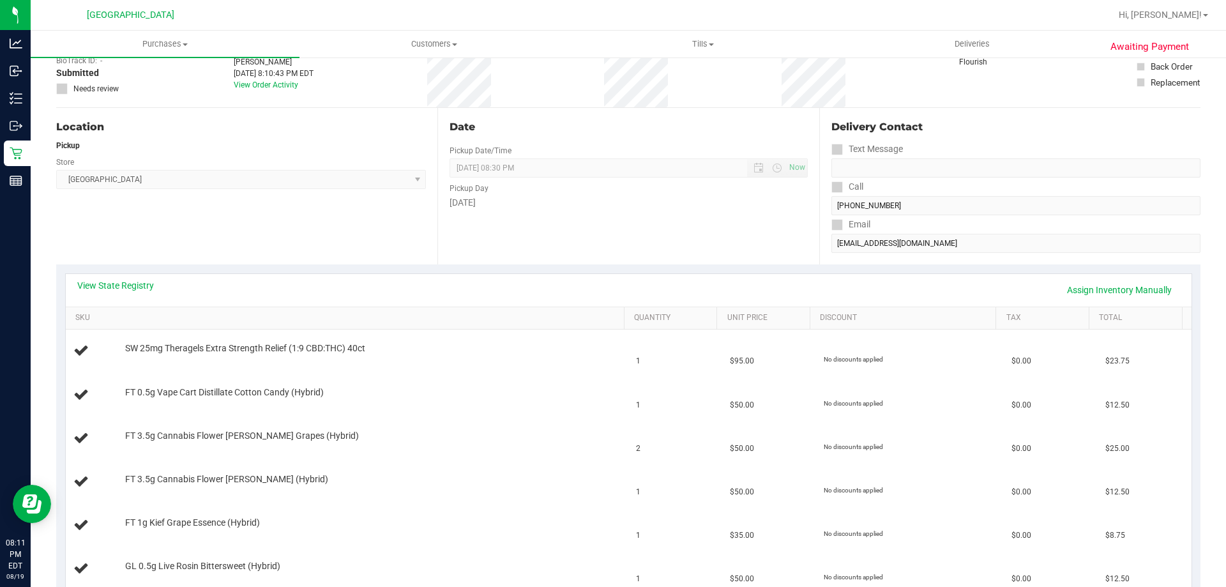
scroll to position [256, 0]
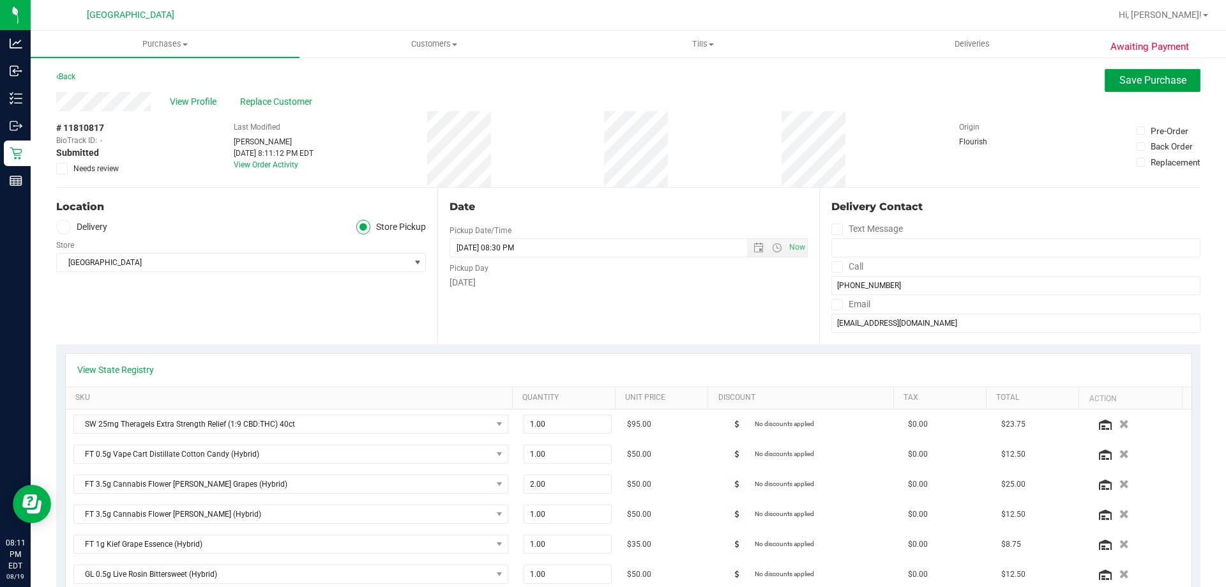
click at [1105, 77] on button "Save Purchase" at bounding box center [1153, 80] width 96 height 23
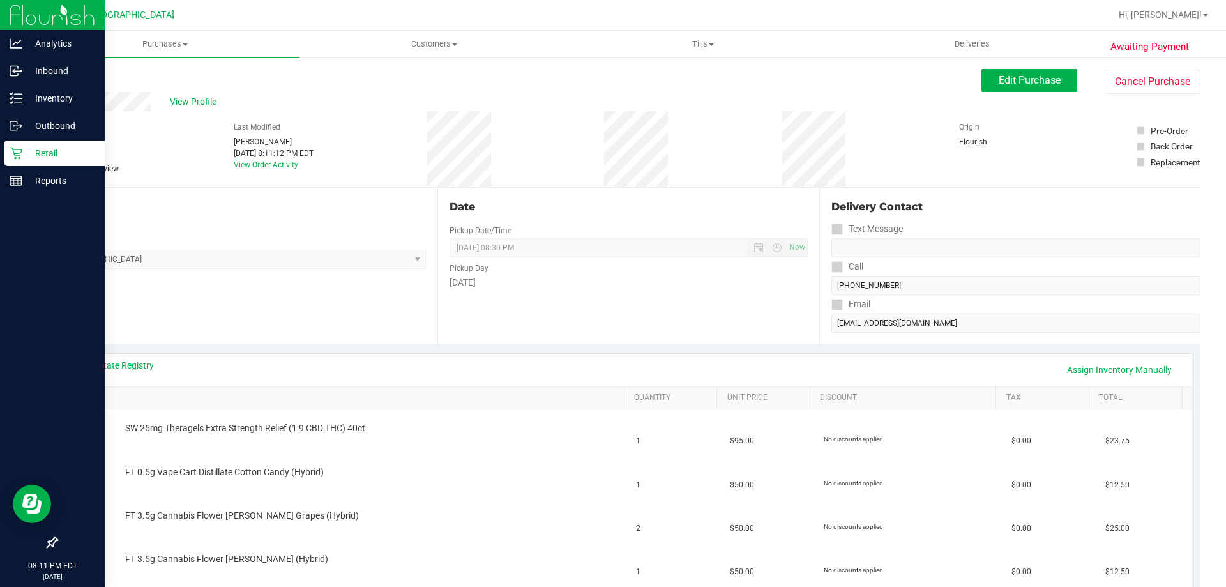
click at [6, 155] on div "Retail" at bounding box center [54, 154] width 101 height 26
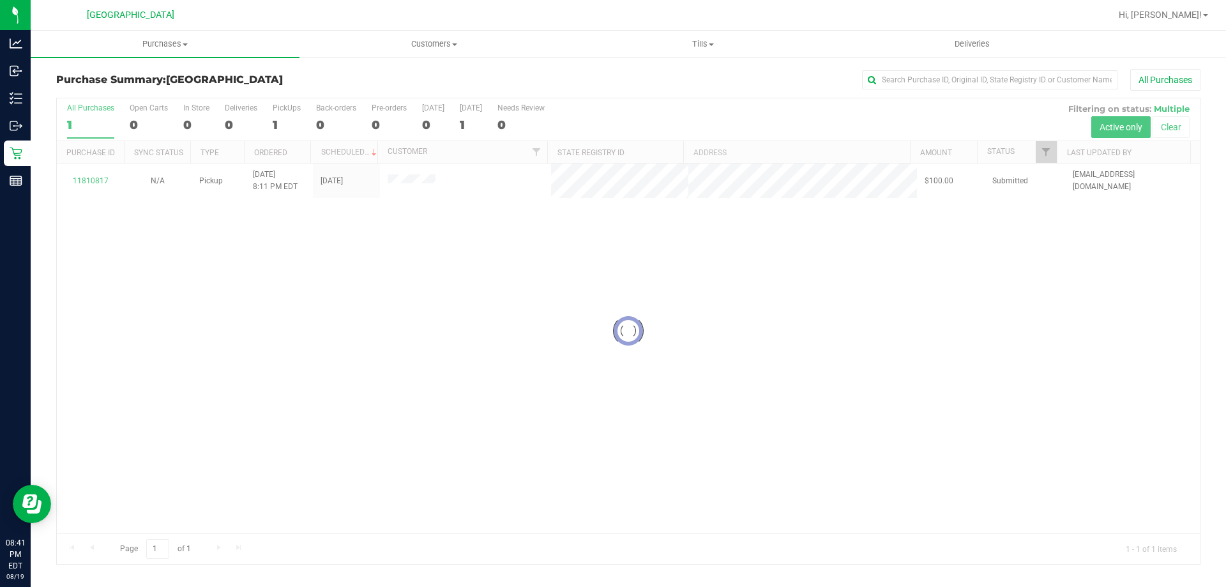
click at [1170, 34] on ul "Purchases Summary of purchases Fulfillment All purchases Customers All customer…" at bounding box center [644, 44] width 1226 height 27
click at [1182, 33] on ul "Purchases Summary of purchases Fulfillment All purchases Customers All customer…" at bounding box center [644, 44] width 1226 height 27
click at [1183, 18] on span "Hi, [PERSON_NAME]!" at bounding box center [1160, 15] width 83 height 10
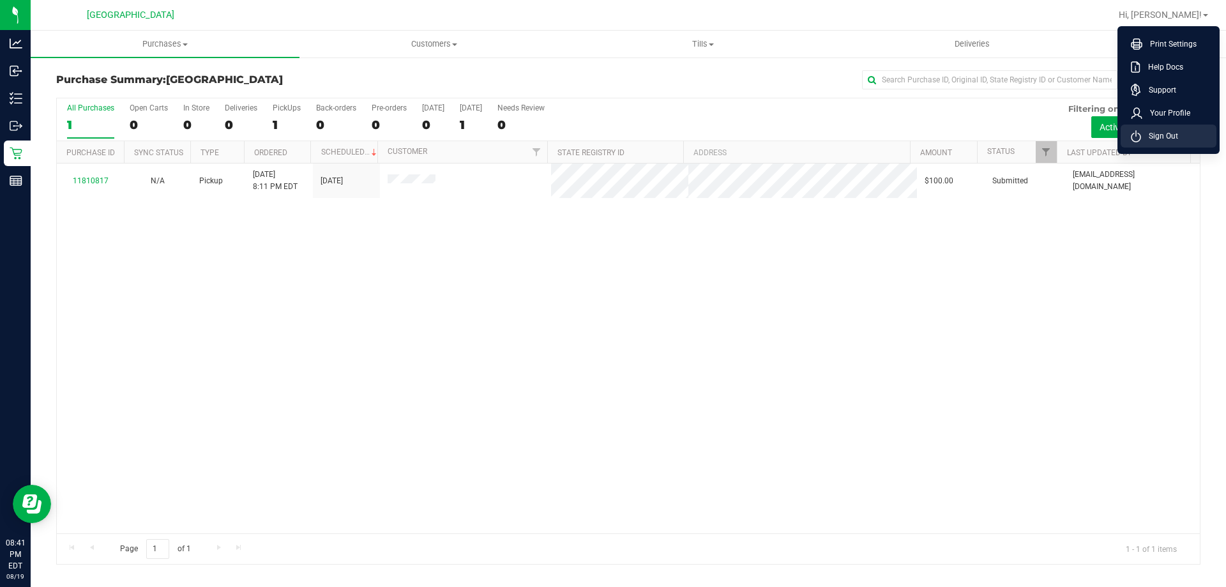
click at [1163, 136] on span "Sign Out" at bounding box center [1160, 136] width 37 height 13
